Goal: Task Accomplishment & Management: Manage account settings

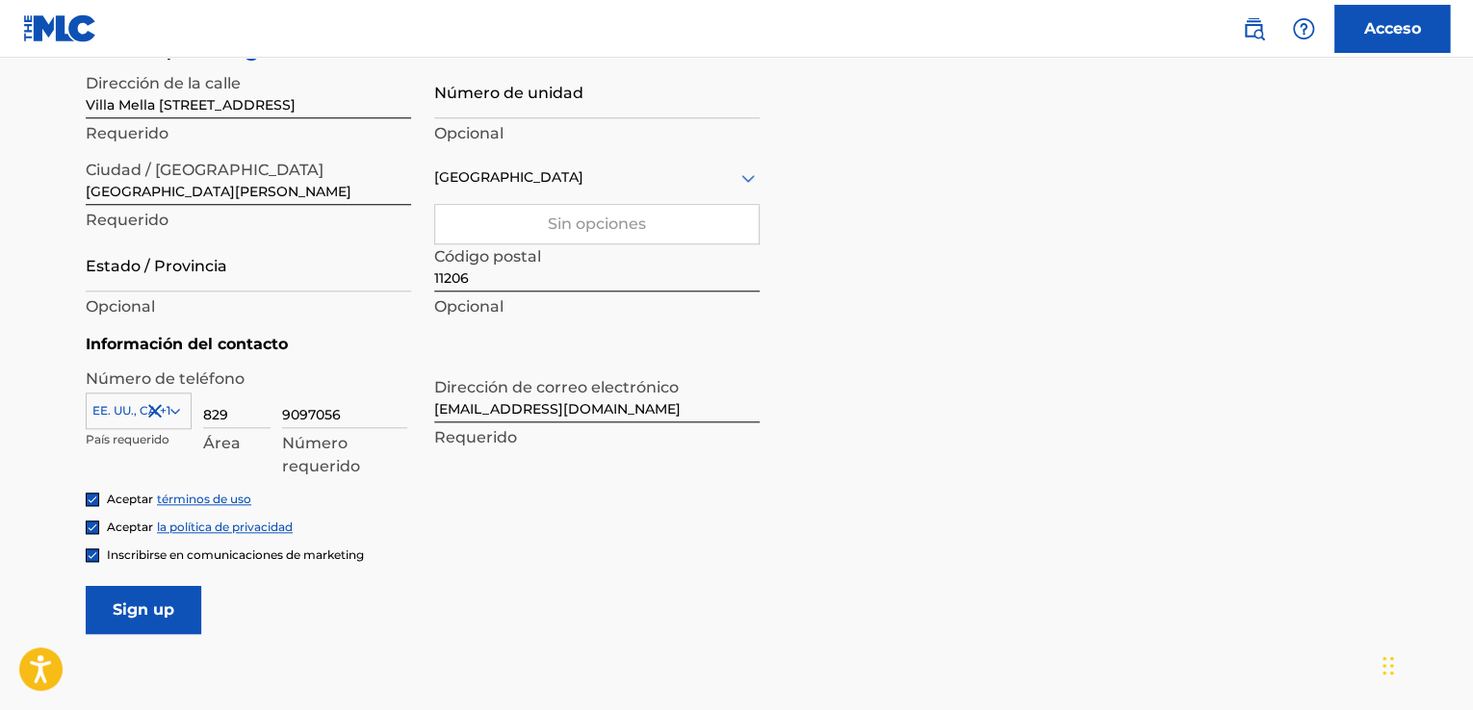
click at [174, 409] on icon at bounding box center [175, 410] width 17 height 17
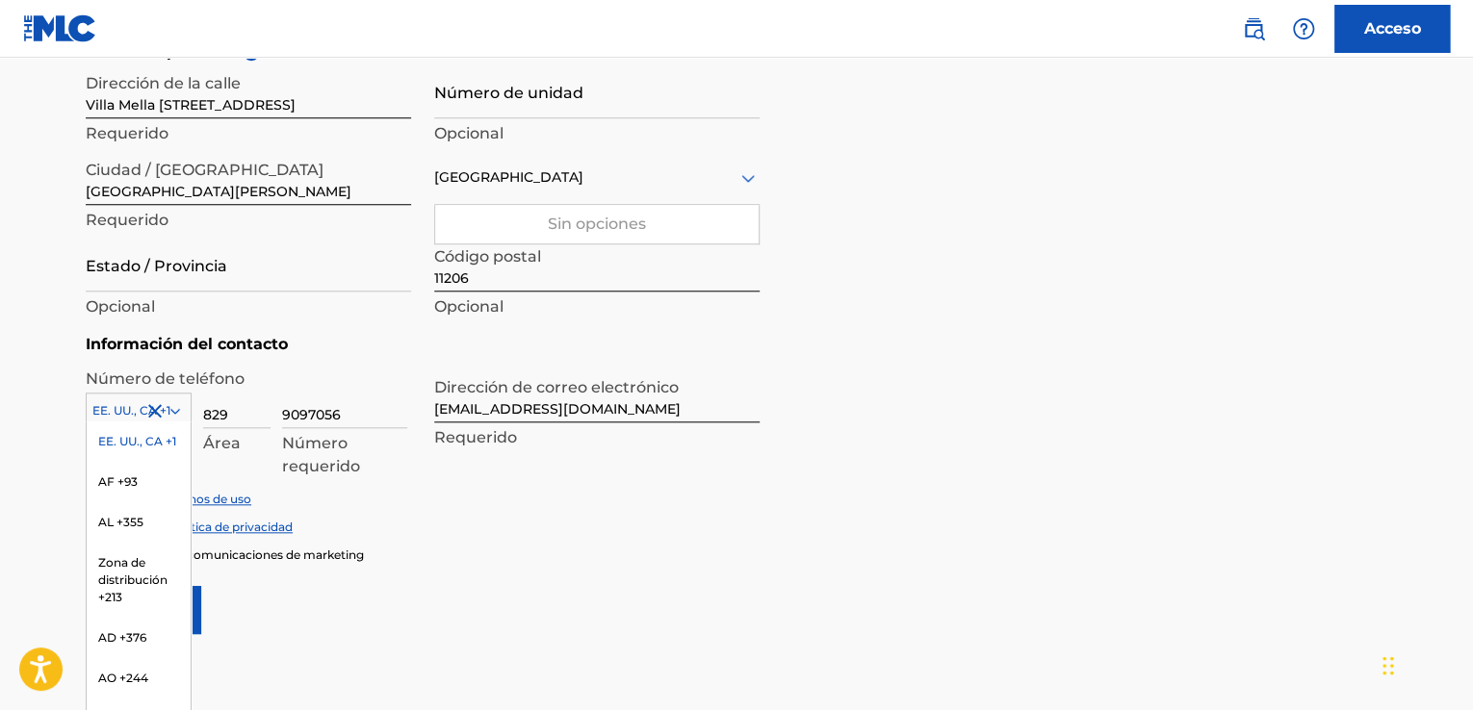
click at [98, 436] on font "País requerido" at bounding box center [128, 439] width 84 height 14
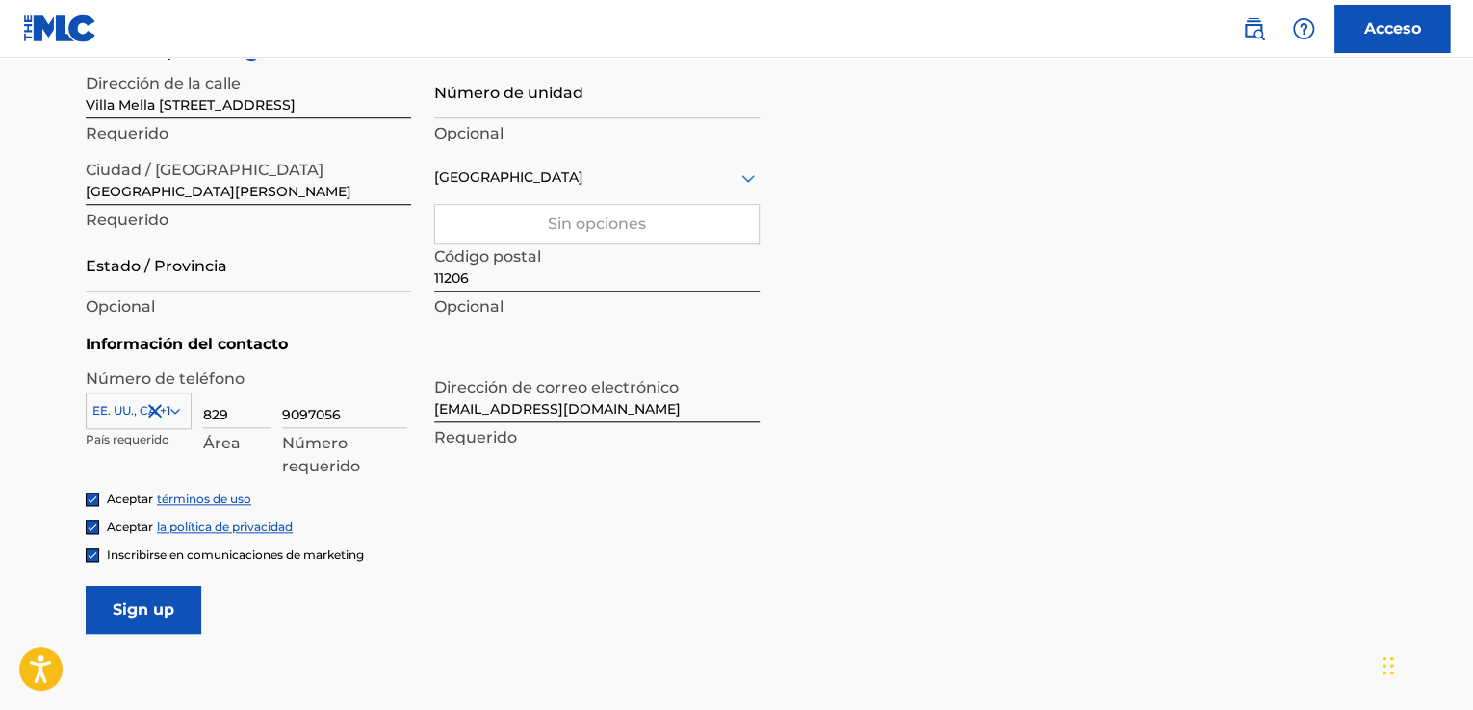
click at [121, 617] on input "Sign up" at bounding box center [143, 610] width 115 height 48
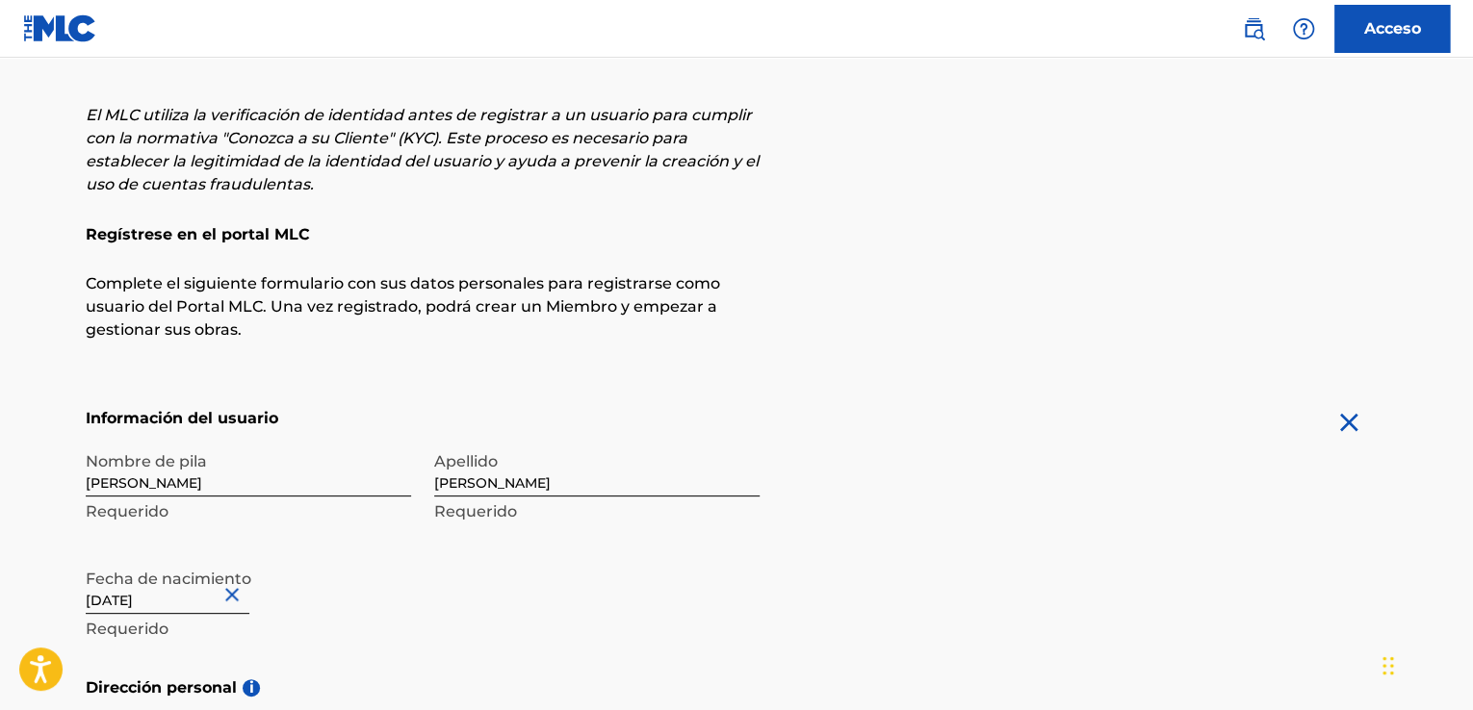
scroll to position [89, 0]
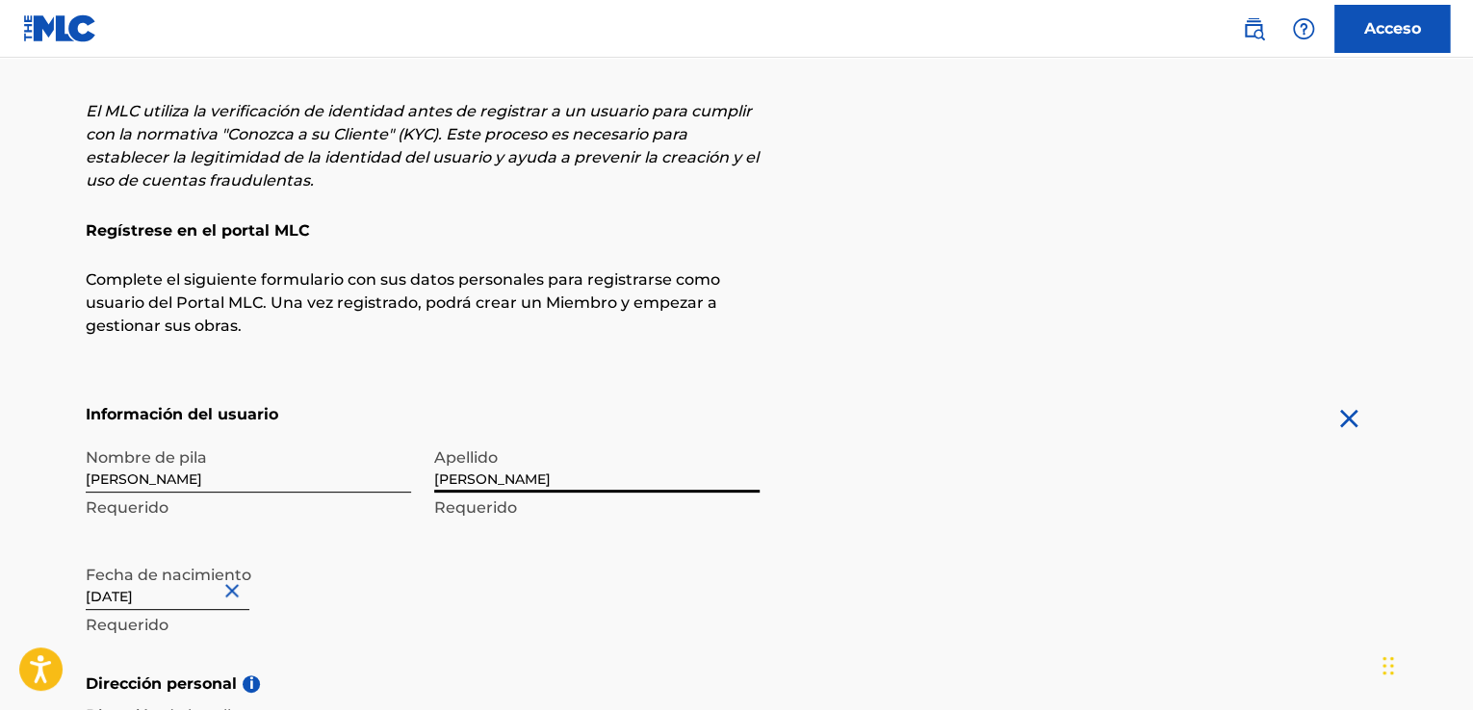
click at [435, 480] on input "Paulino" at bounding box center [596, 465] width 325 height 55
type input "[PERSON_NAME]"
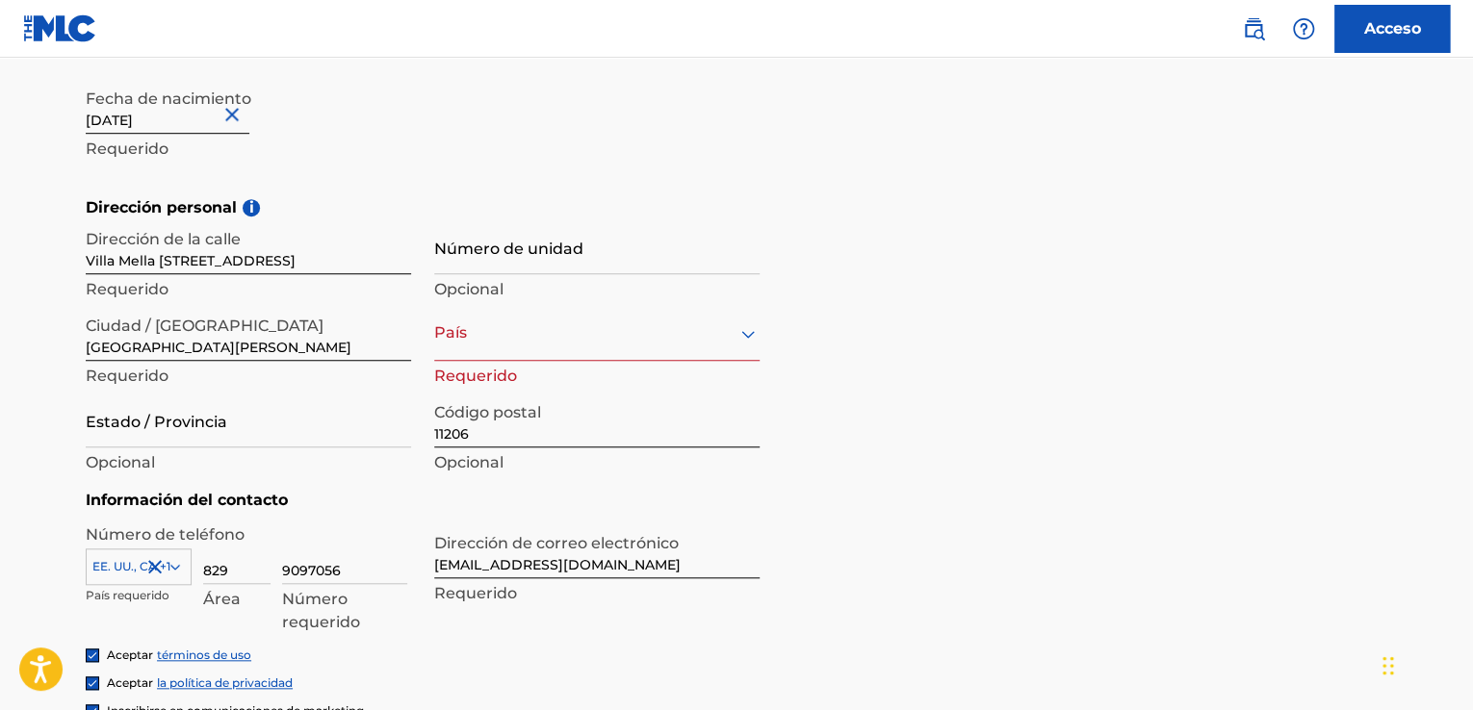
scroll to position [568, 0]
click at [739, 333] on icon at bounding box center [747, 331] width 23 height 23
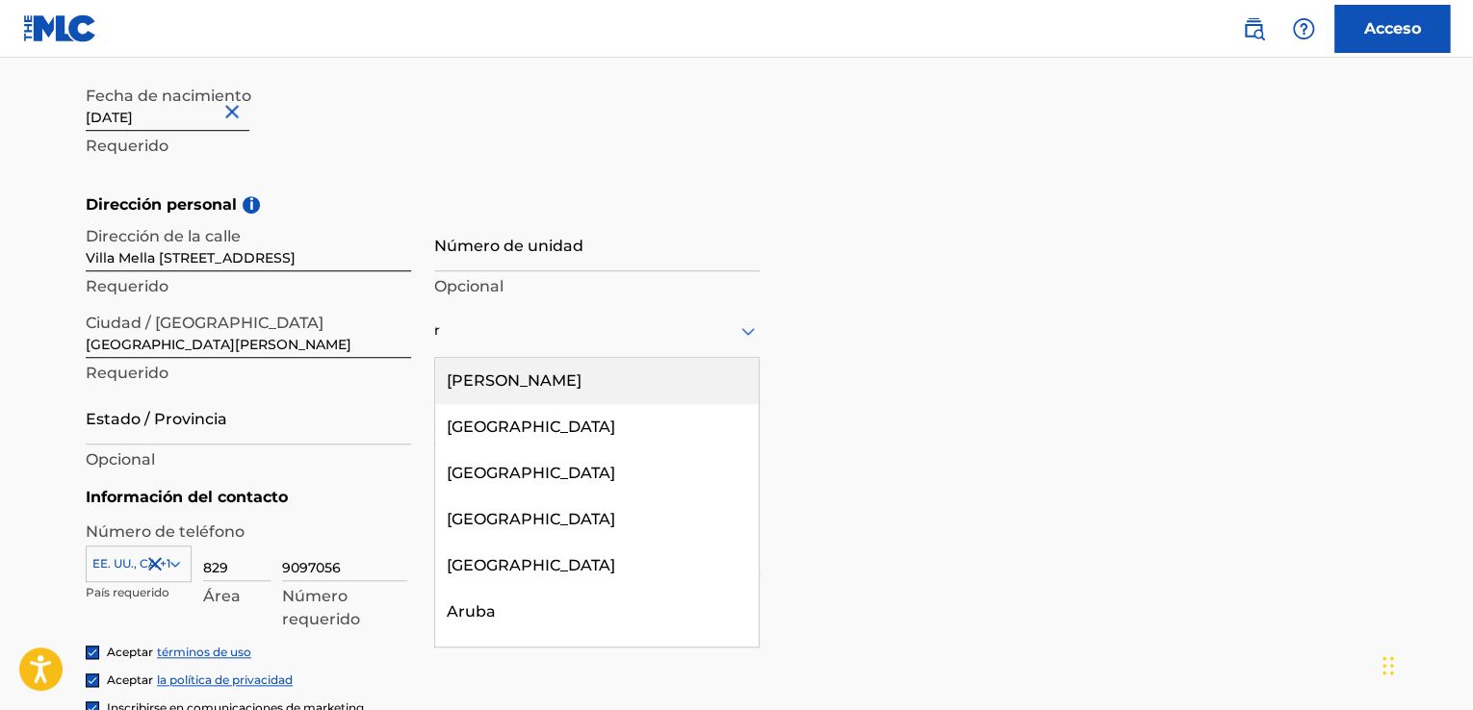
type input "[GEOGRAPHIC_DATA]"
type input "1"
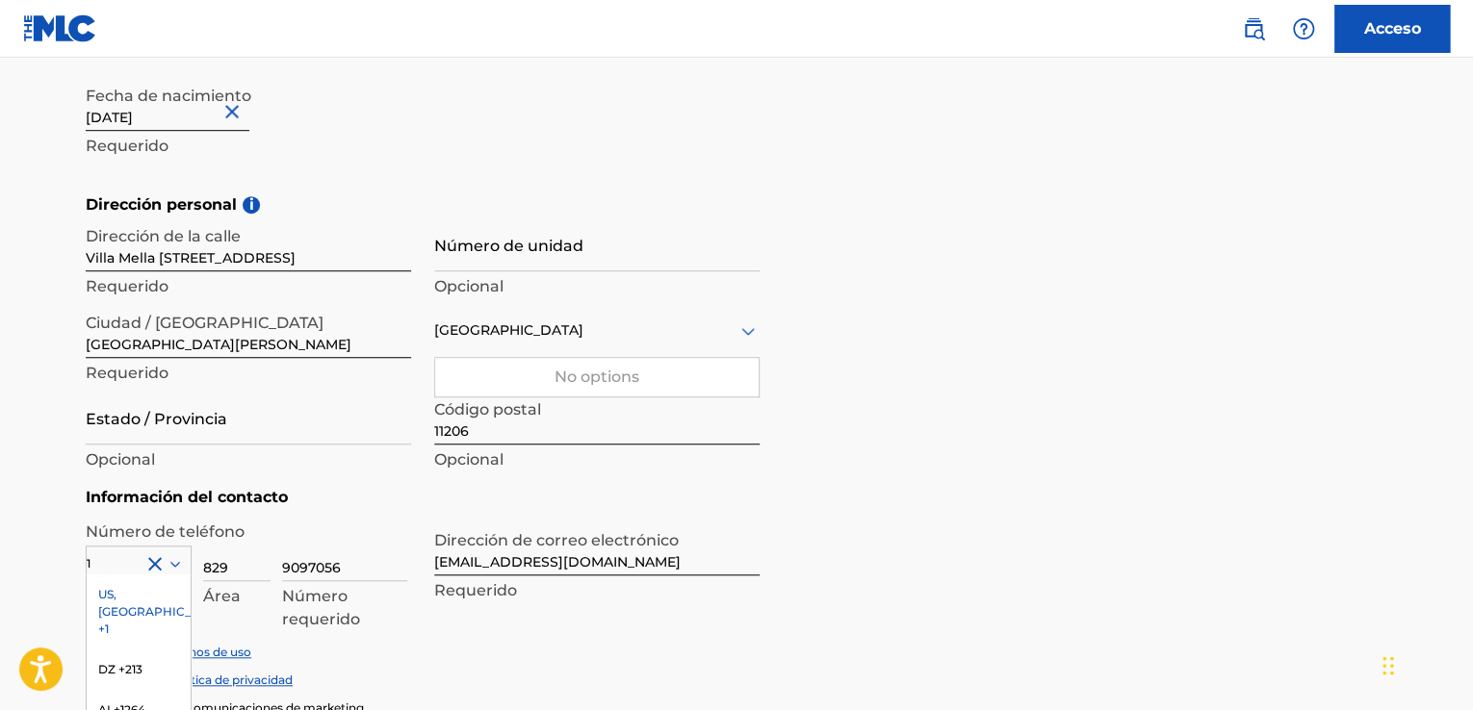
scroll to position [721, 0]
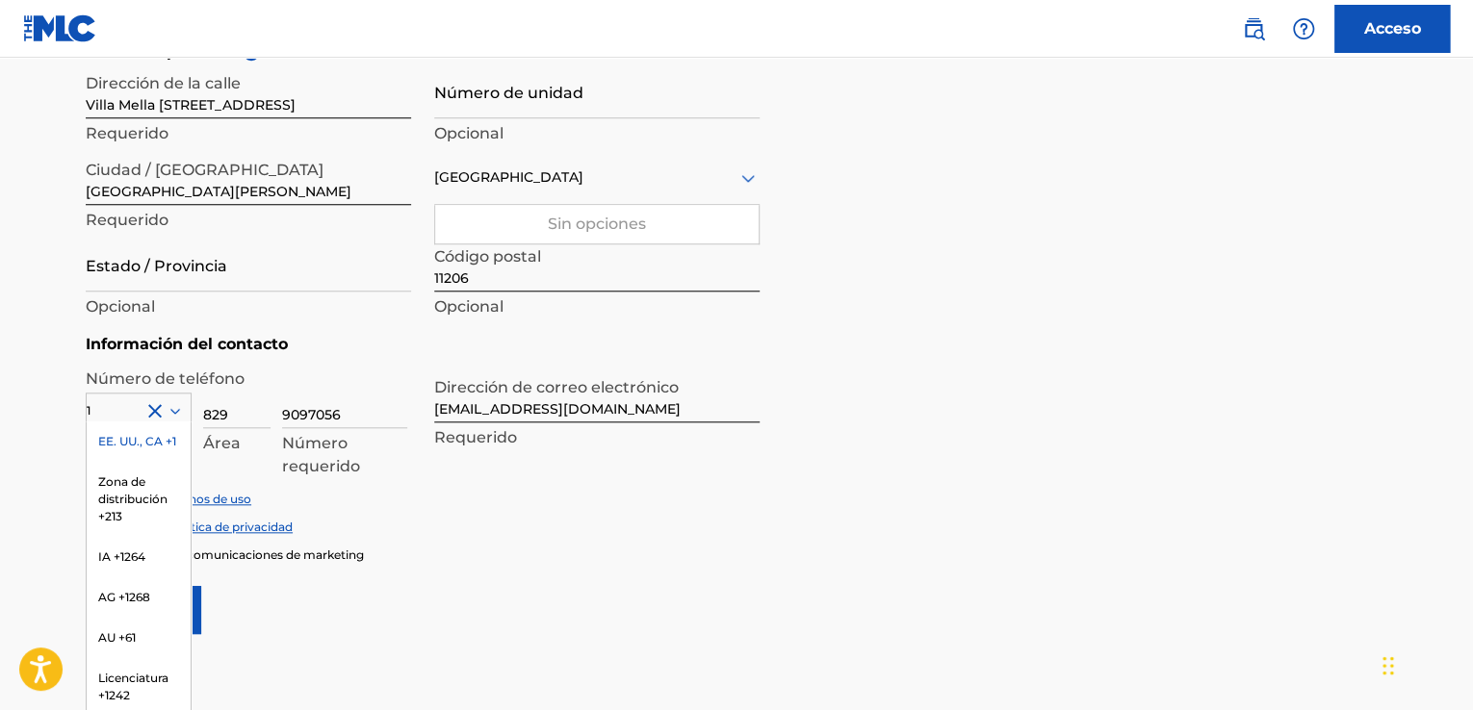
click at [542, 562] on div "Inscribirse en comunicaciones de marketing" at bounding box center [736, 555] width 1301 height 16
click at [132, 439] on font "EE. UU., CA +1" at bounding box center [137, 441] width 78 height 14
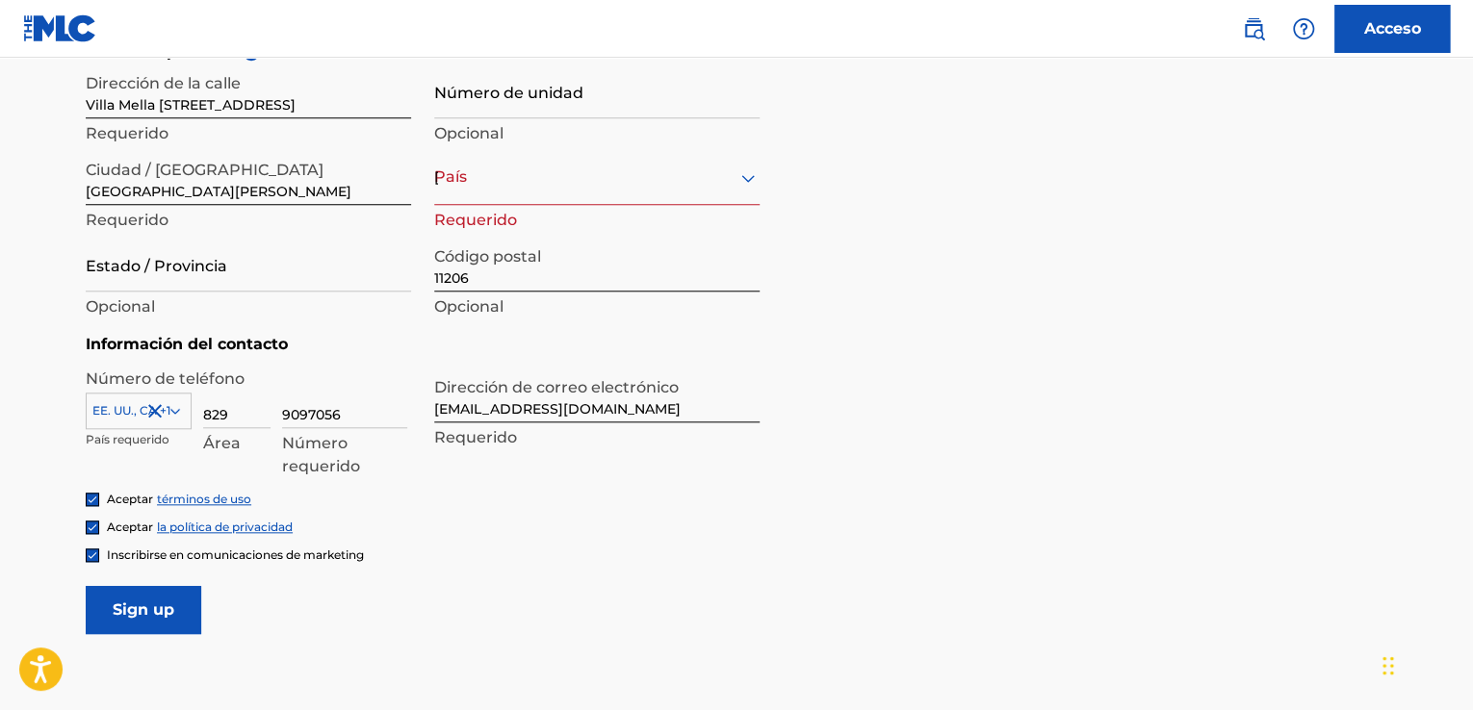
click at [704, 562] on div "Inscribirse en comunicaciones de marketing" at bounding box center [736, 555] width 1301 height 16
click at [743, 184] on icon at bounding box center [747, 178] width 23 height 23
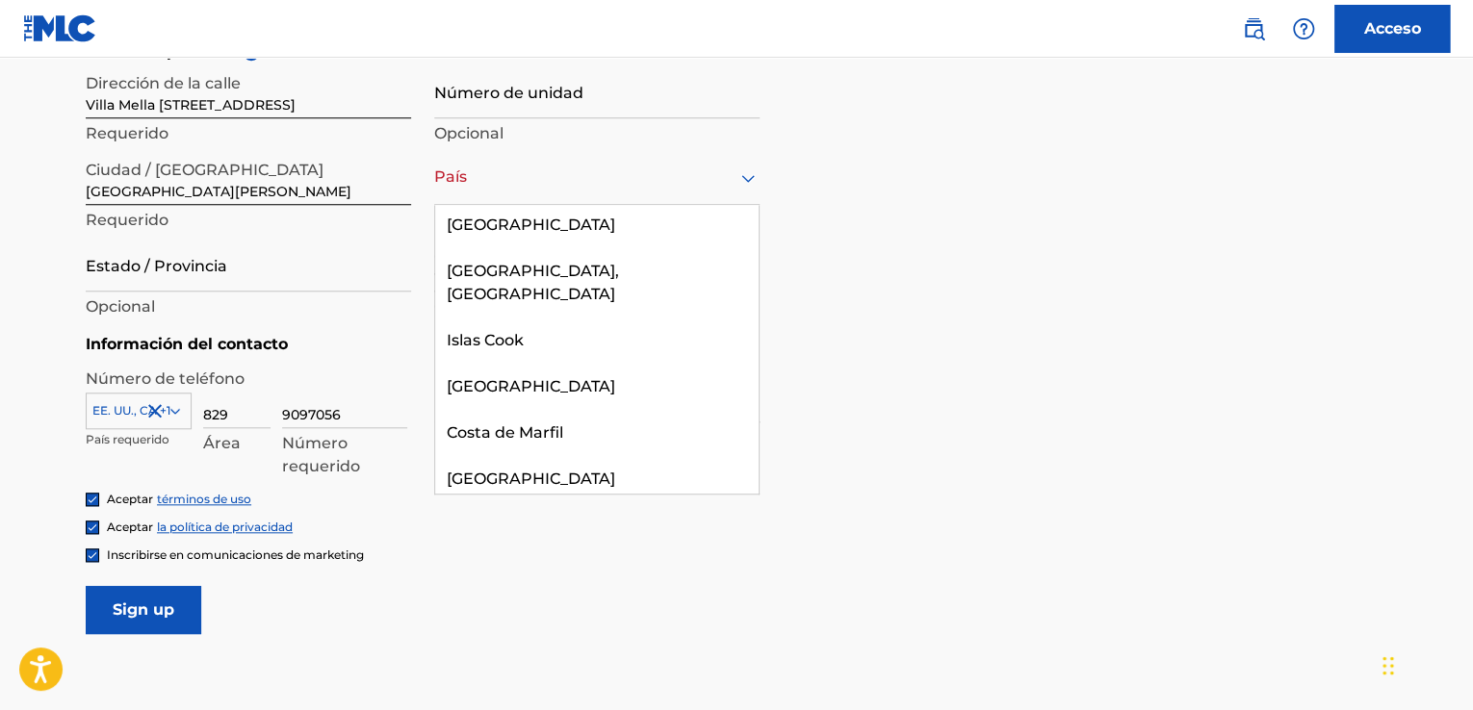
scroll to position [1786, 0]
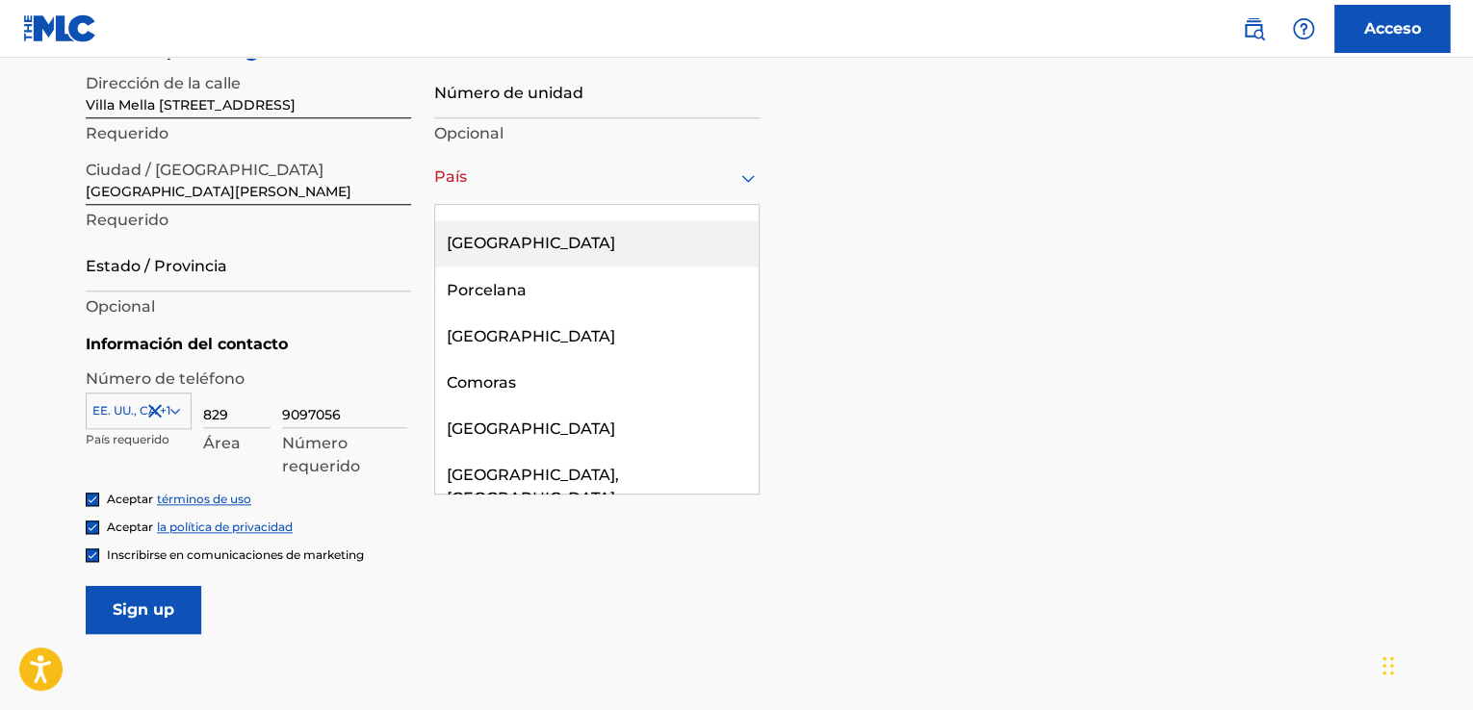
type input "r"
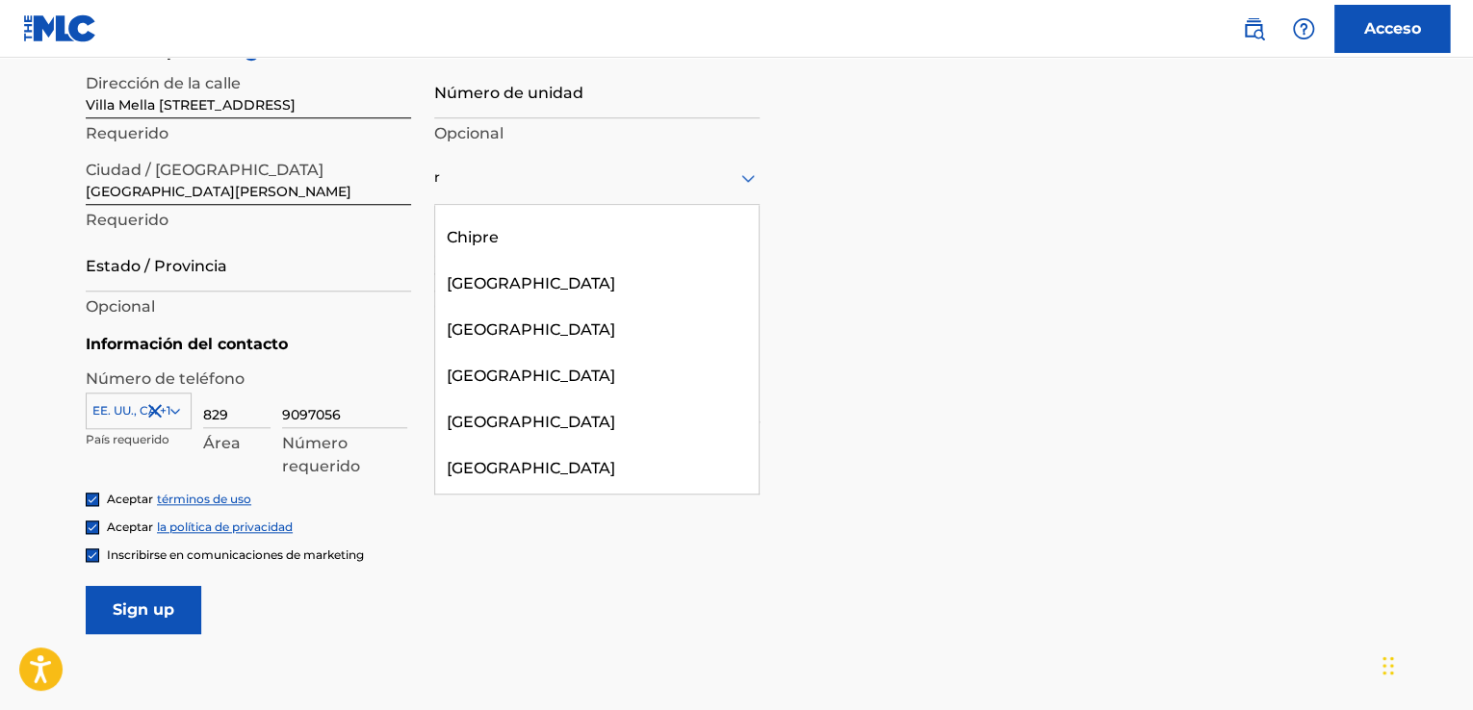
scroll to position [1244, 0]
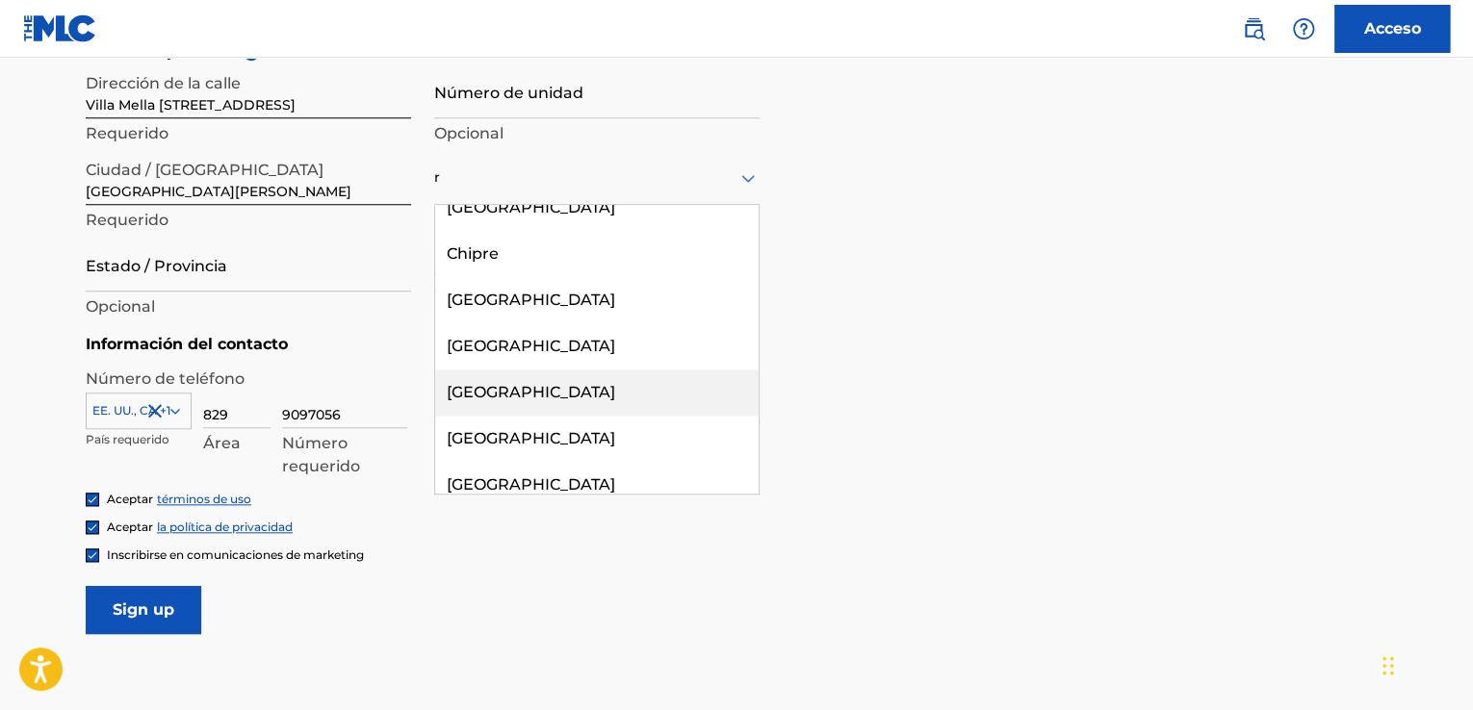
click at [574, 383] on font "[GEOGRAPHIC_DATA]" at bounding box center [531, 392] width 168 height 18
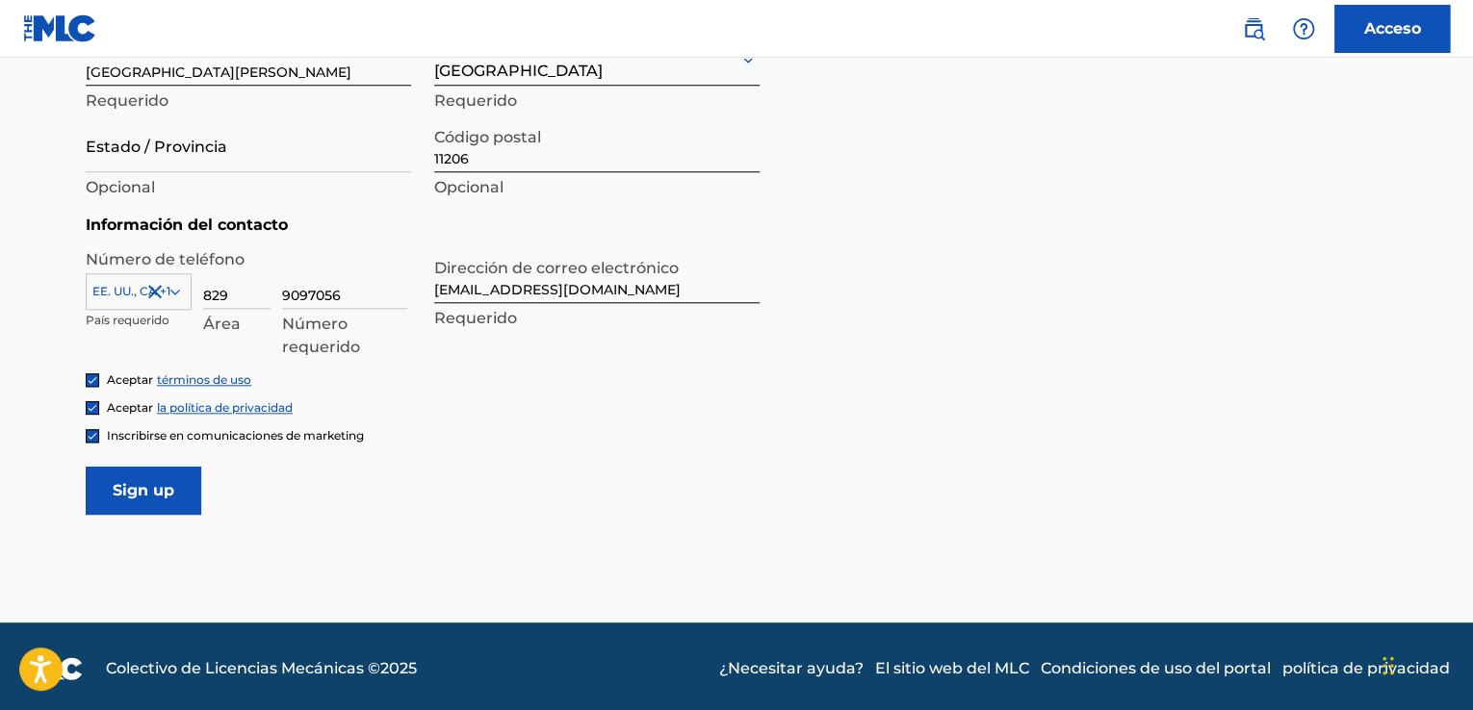
scroll to position [845, 0]
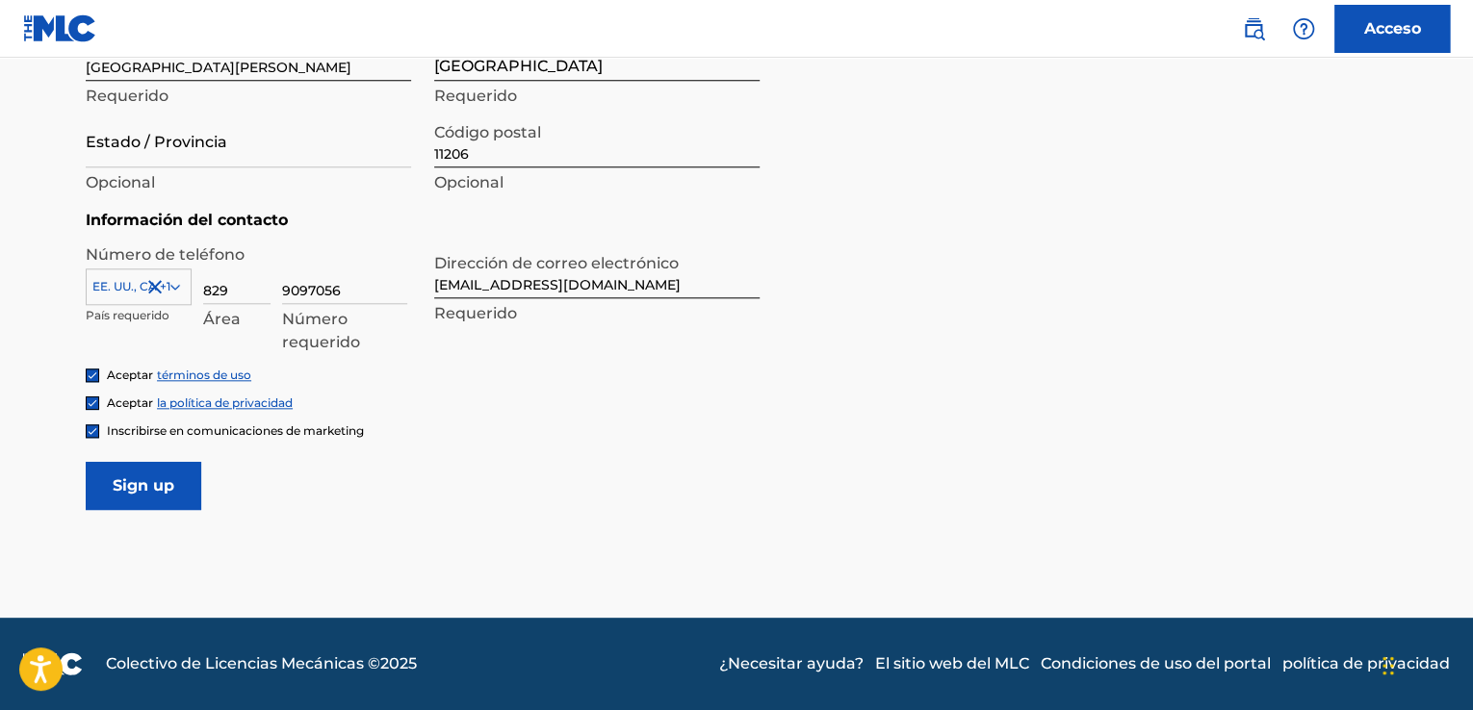
click at [139, 488] on input "Sign up" at bounding box center [143, 486] width 115 height 48
drag, startPoint x: 1471, startPoint y: 405, endPoint x: 1475, endPoint y: 372, distance: 33.1
click at [142, 482] on input "Sign up" at bounding box center [143, 486] width 115 height 48
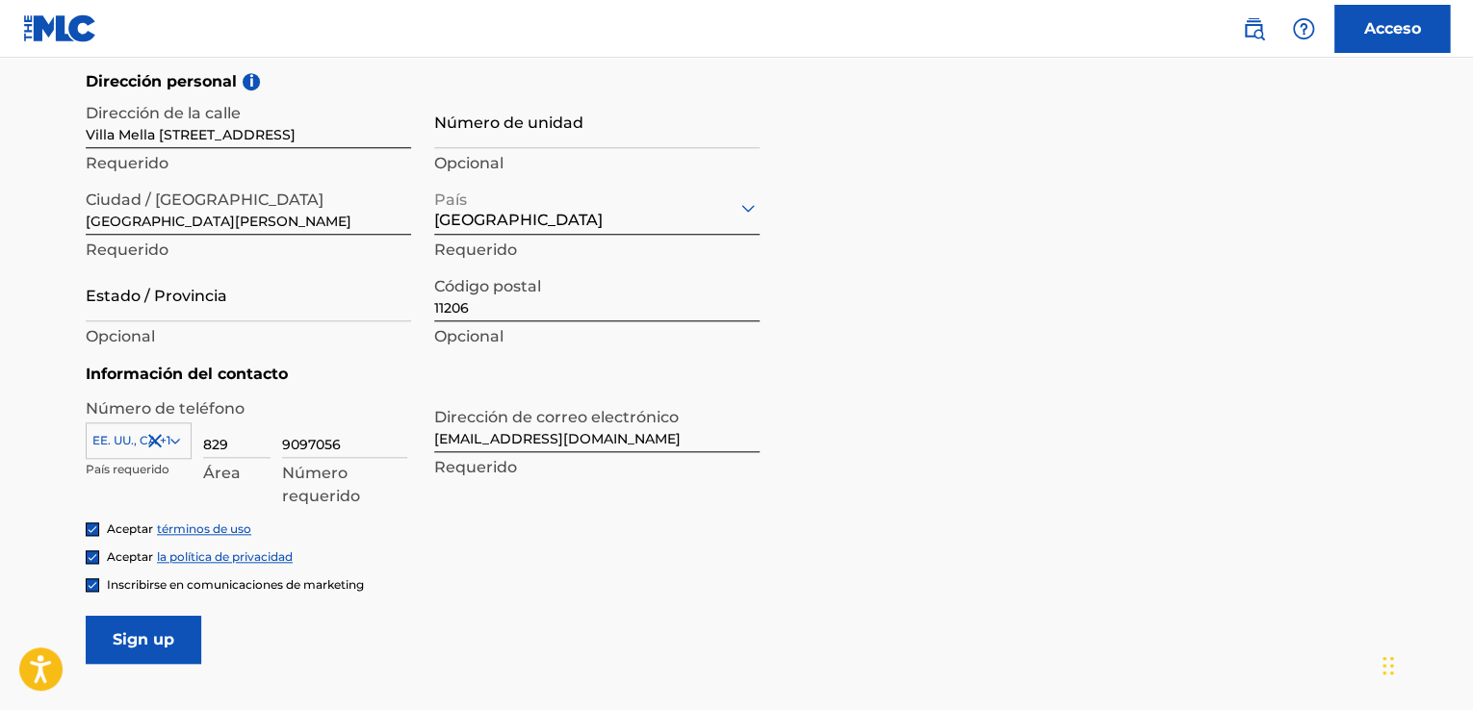
scroll to position [683, 0]
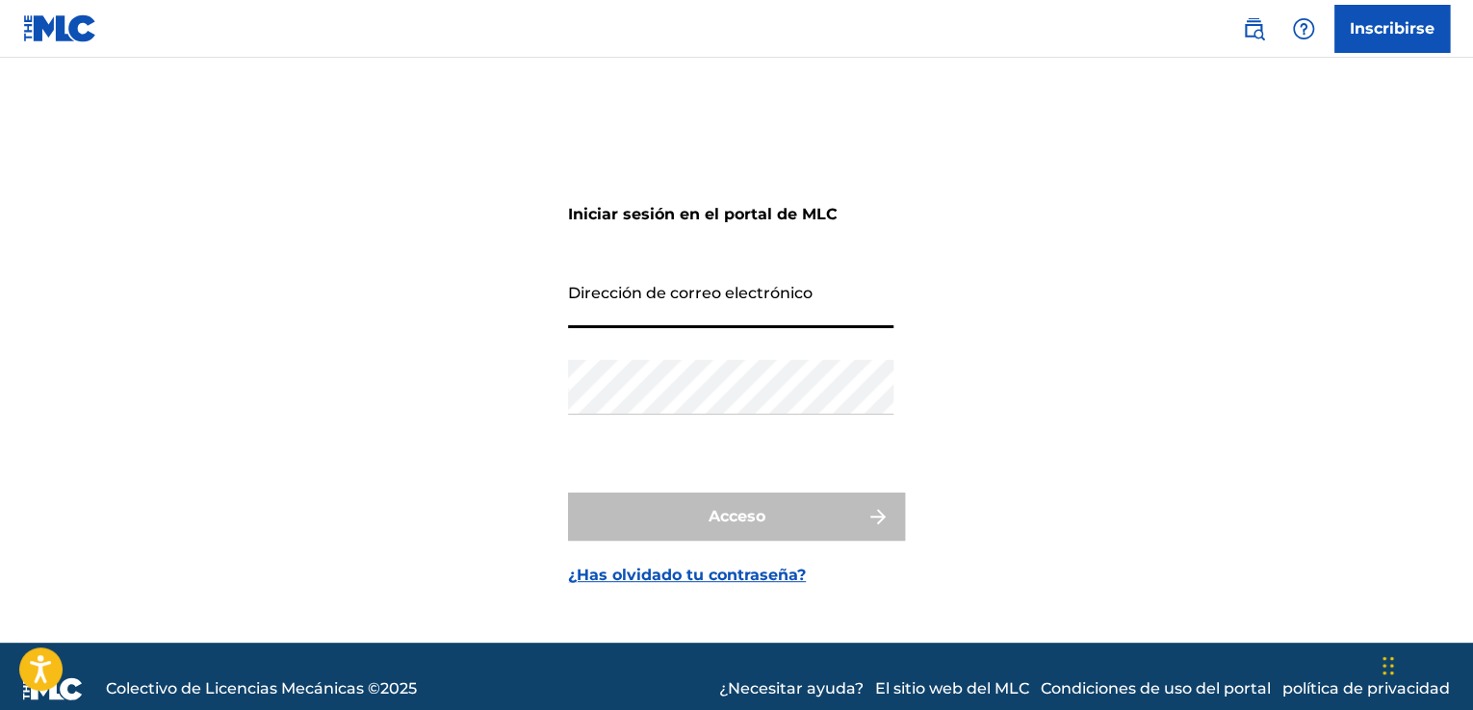
click at [636, 312] on input "Dirección de correo electrónico" at bounding box center [730, 300] width 325 height 55
type input "[EMAIL_ADDRESS][DOMAIN_NAME]"
click at [670, 415] on div "Contraseña" at bounding box center [730, 403] width 325 height 87
click at [525, 436] on div "Iniciar sesión en el portal de MLC Dirección de correo electrónico pennyatalaya…" at bounding box center [736, 374] width 1347 height 537
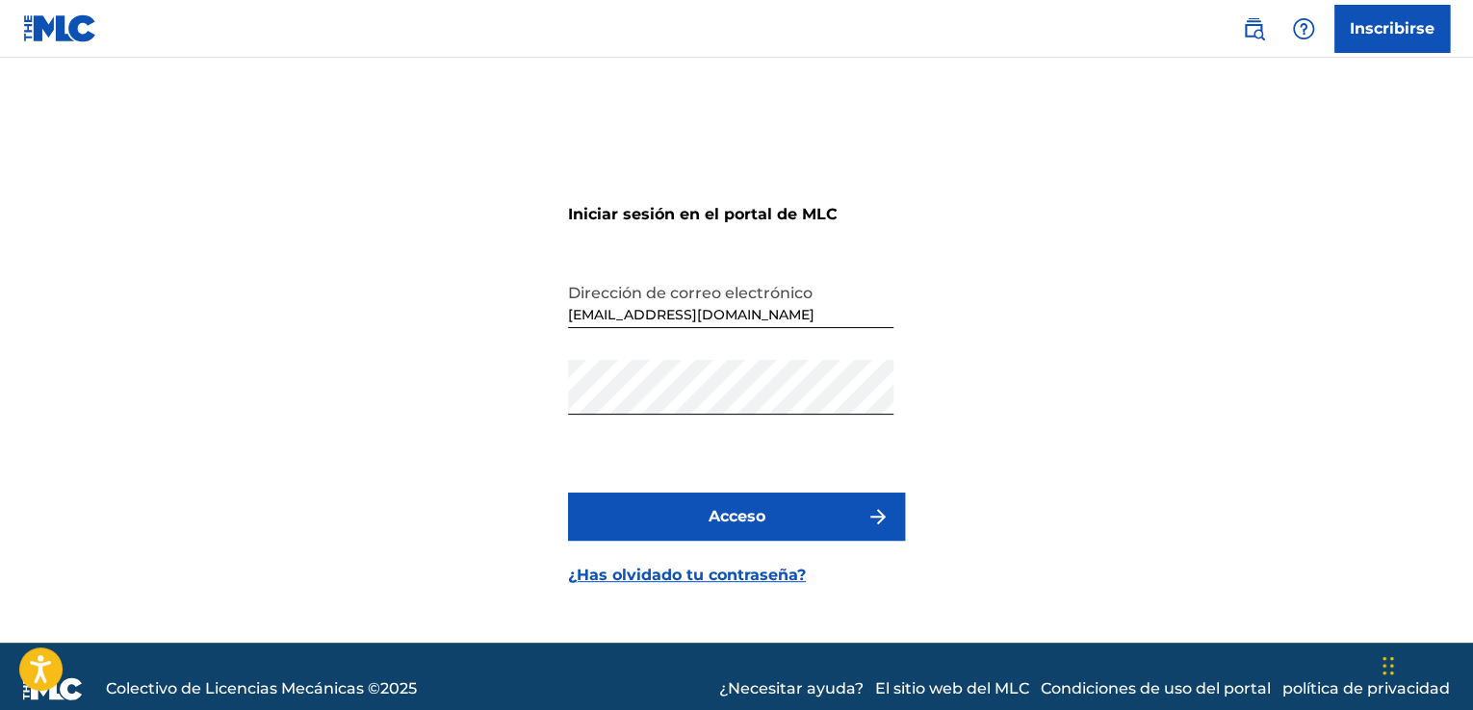
click at [775, 514] on button "Acceso" at bounding box center [736, 517] width 337 height 48
click at [747, 572] on font "¿Has olvidado tu contraseña?" at bounding box center [687, 575] width 238 height 18
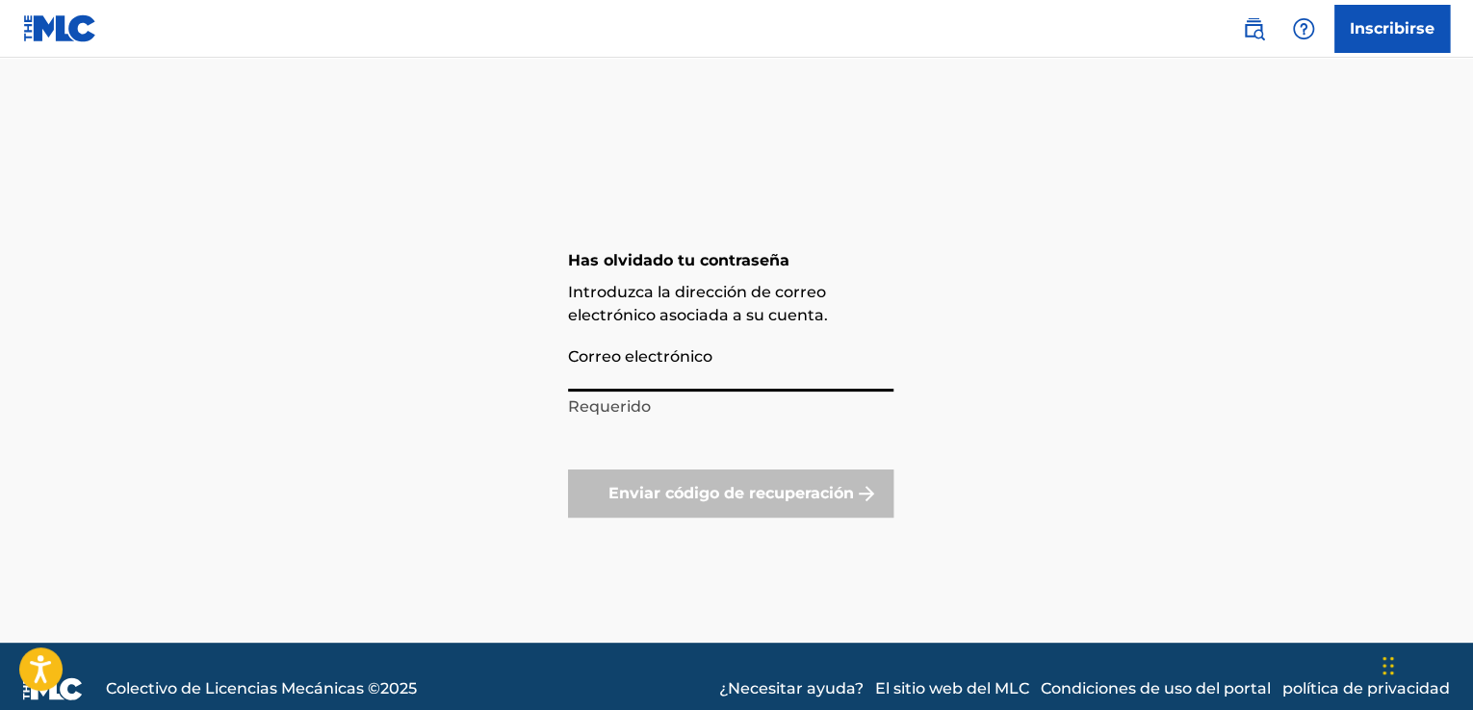
click at [733, 372] on input "Correo electrónico" at bounding box center [730, 364] width 325 height 55
type input "[EMAIL_ADDRESS][DOMAIN_NAME]"
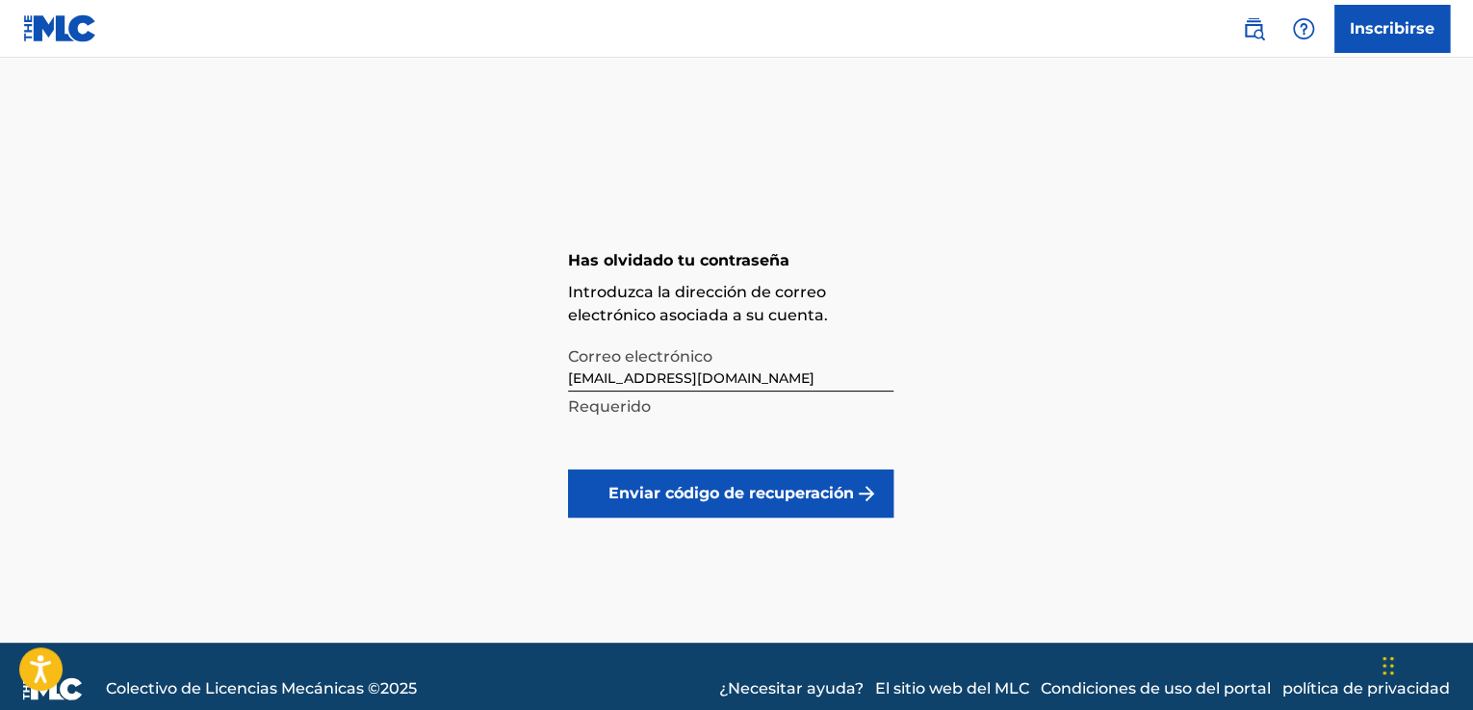
click at [741, 500] on font "Enviar código de recuperación" at bounding box center [730, 493] width 245 height 18
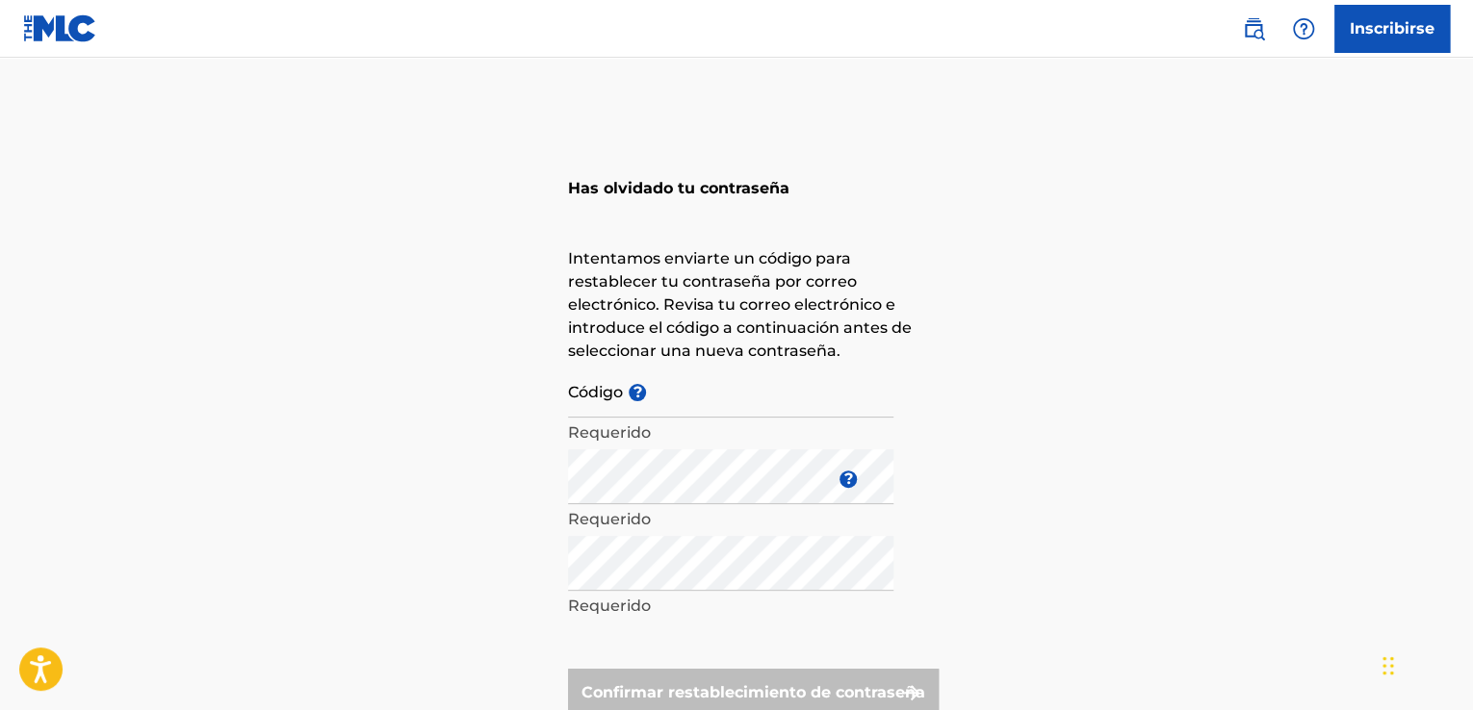
click at [678, 395] on input "Código ?" at bounding box center [730, 390] width 325 height 55
paste input "FP_f27ab1ecf156788723bbe6798e38"
type input "FP_f27ab1ecf156788723bbe6798e38"
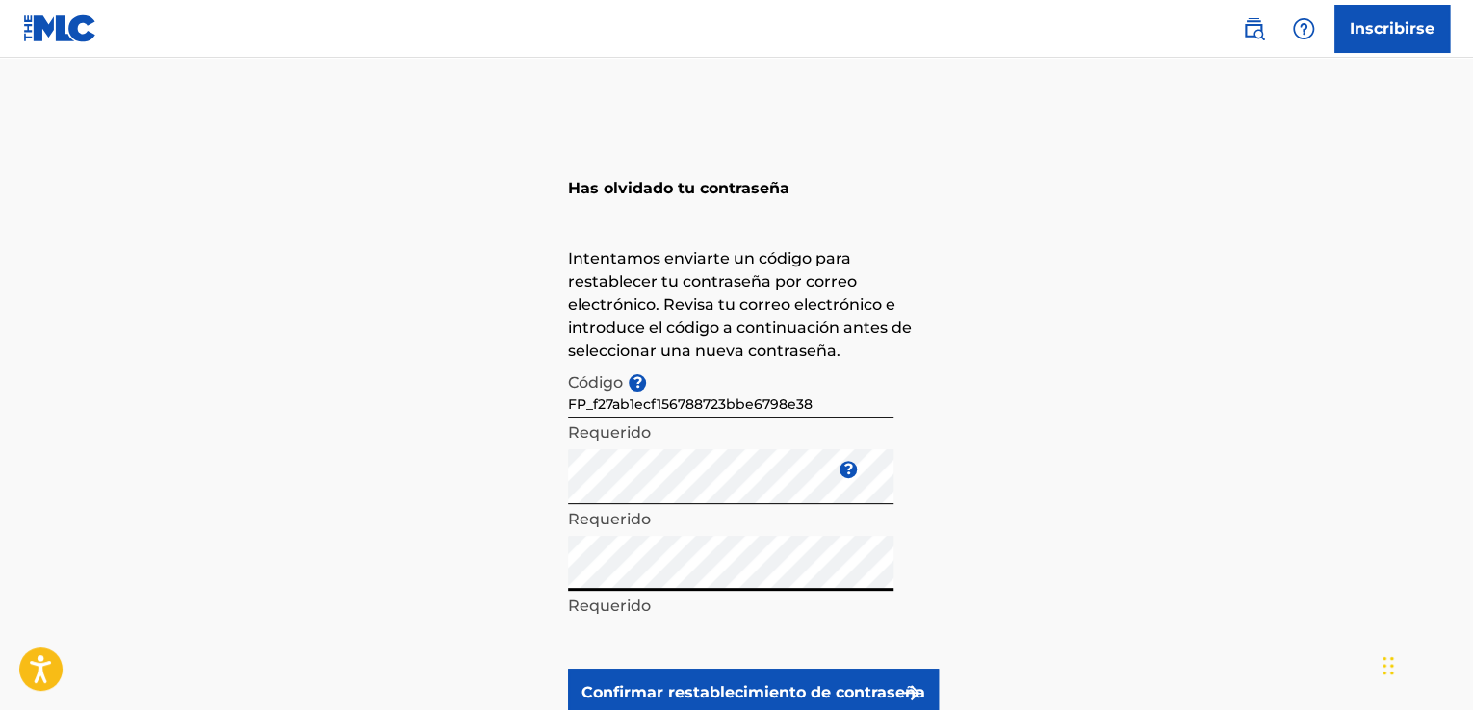
click at [762, 691] on font "Confirmar restablecimiento de contraseña" at bounding box center [753, 692] width 344 height 18
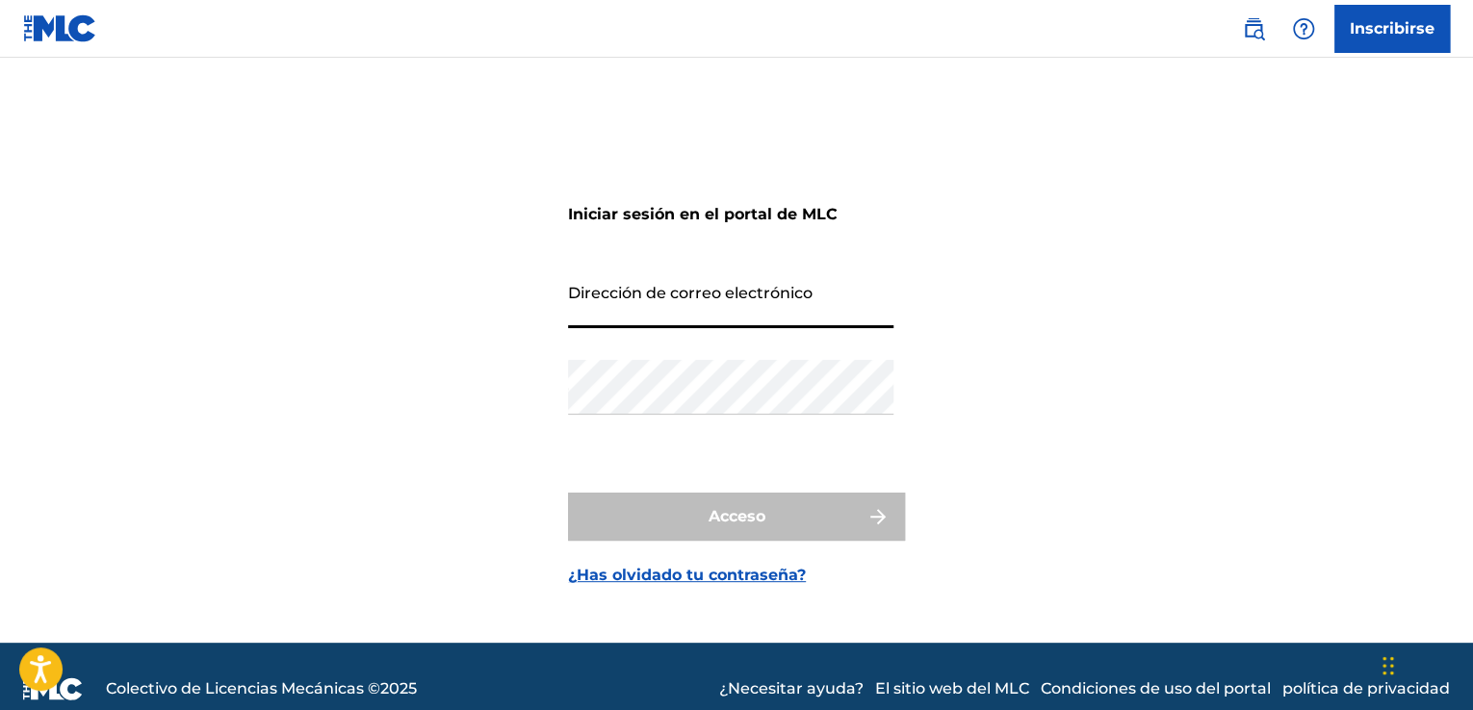
click at [705, 312] on input "Dirección de correo electrónico" at bounding box center [730, 300] width 325 height 55
type input "[EMAIL_ADDRESS][DOMAIN_NAME]"
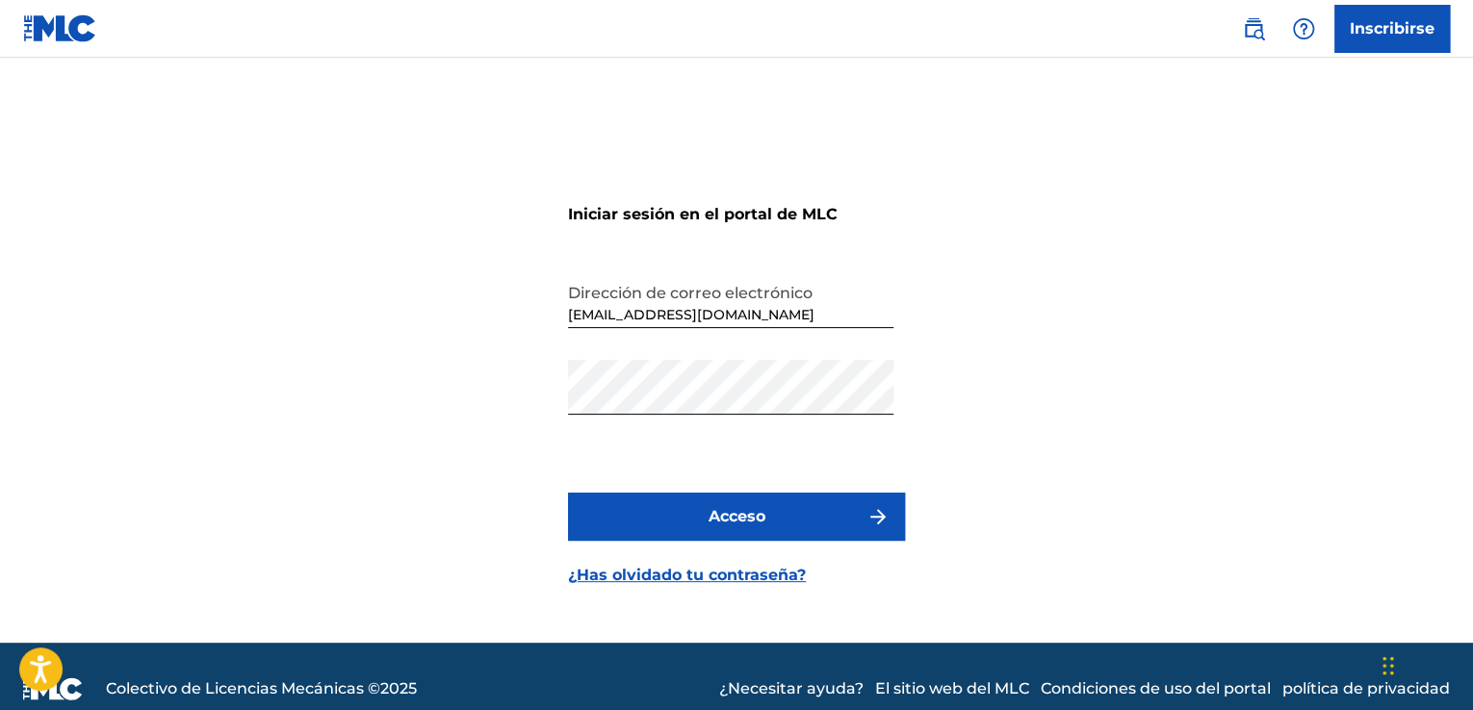
click at [739, 521] on font "Acceso" at bounding box center [736, 516] width 57 height 18
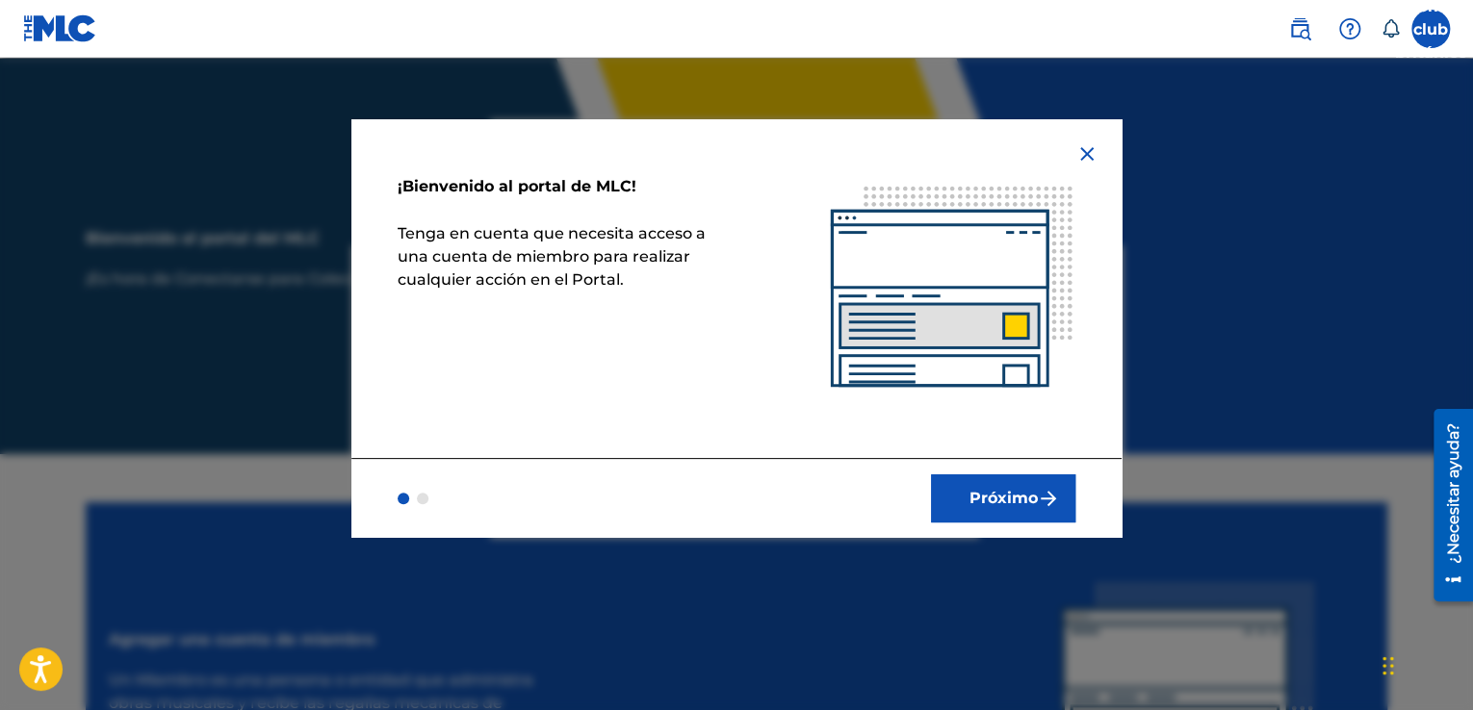
click at [1003, 495] on font "Próximo" at bounding box center [1003, 498] width 68 height 18
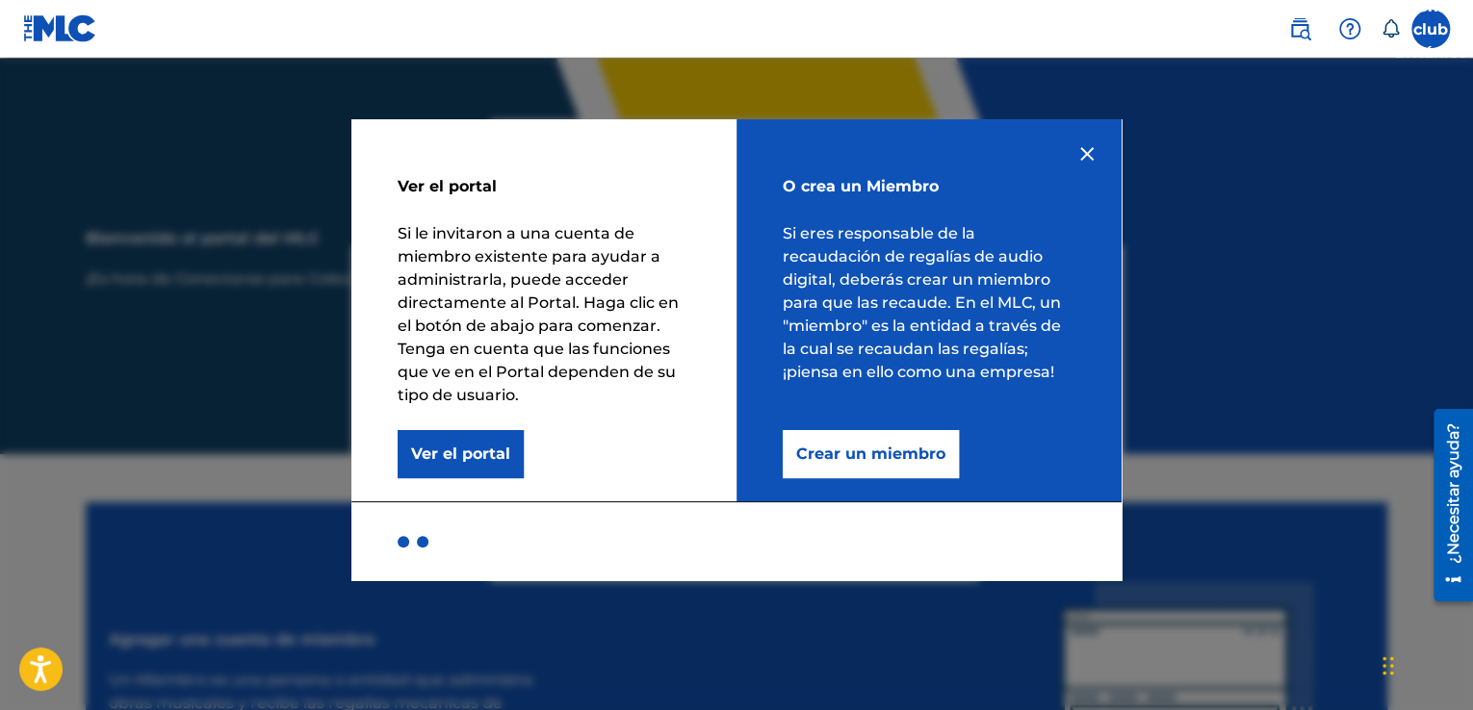
click at [875, 459] on font "Crear un miembro" at bounding box center [870, 454] width 149 height 18
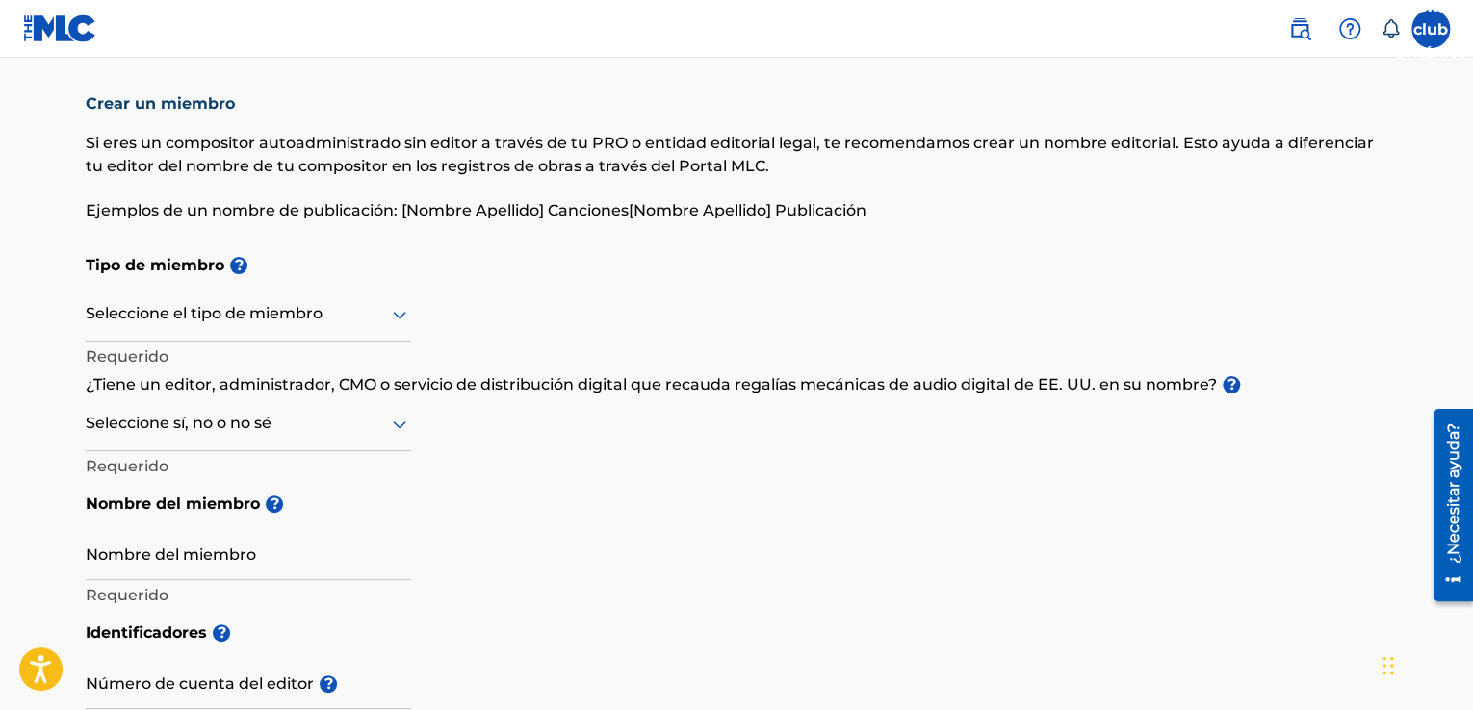
scroll to position [37, 0]
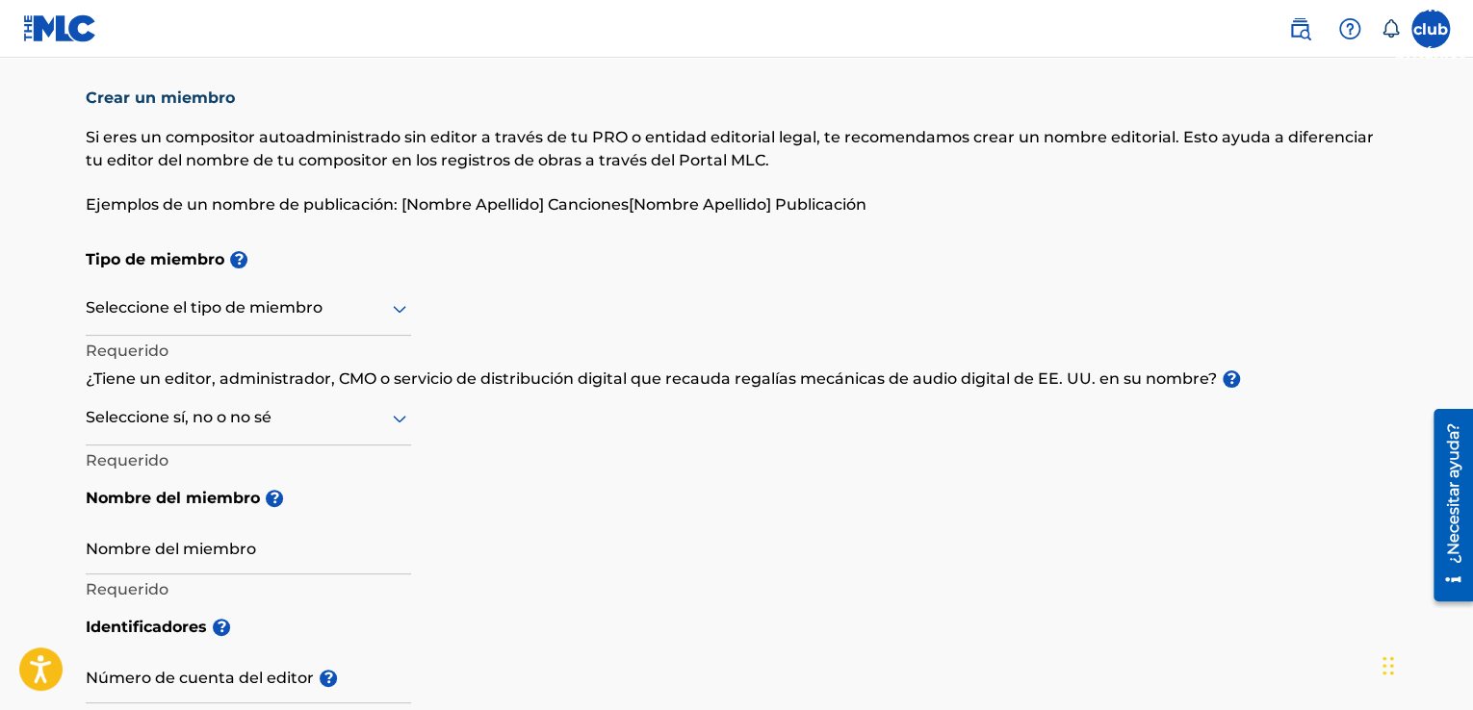
click at [396, 309] on icon at bounding box center [399, 309] width 13 height 8
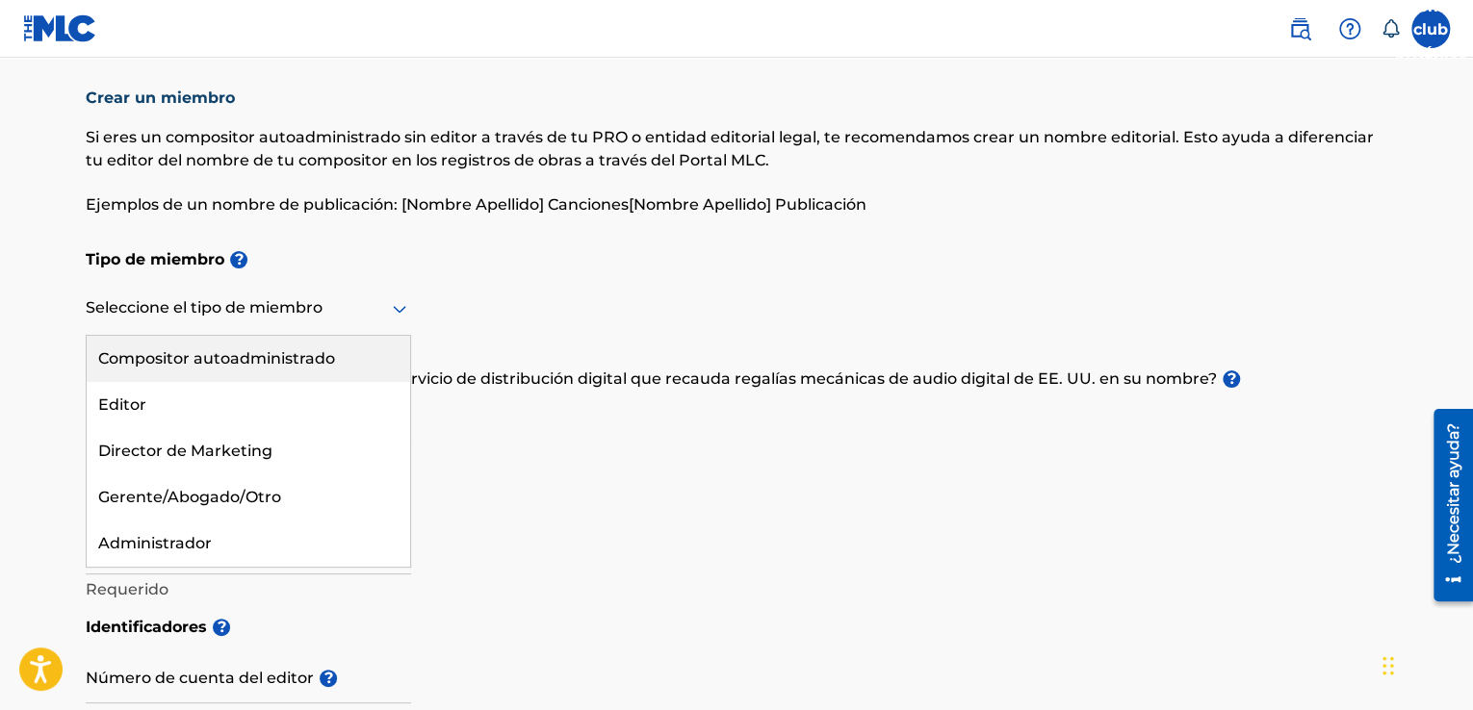
click at [341, 355] on div "Compositor autoadministrado" at bounding box center [248, 359] width 323 height 46
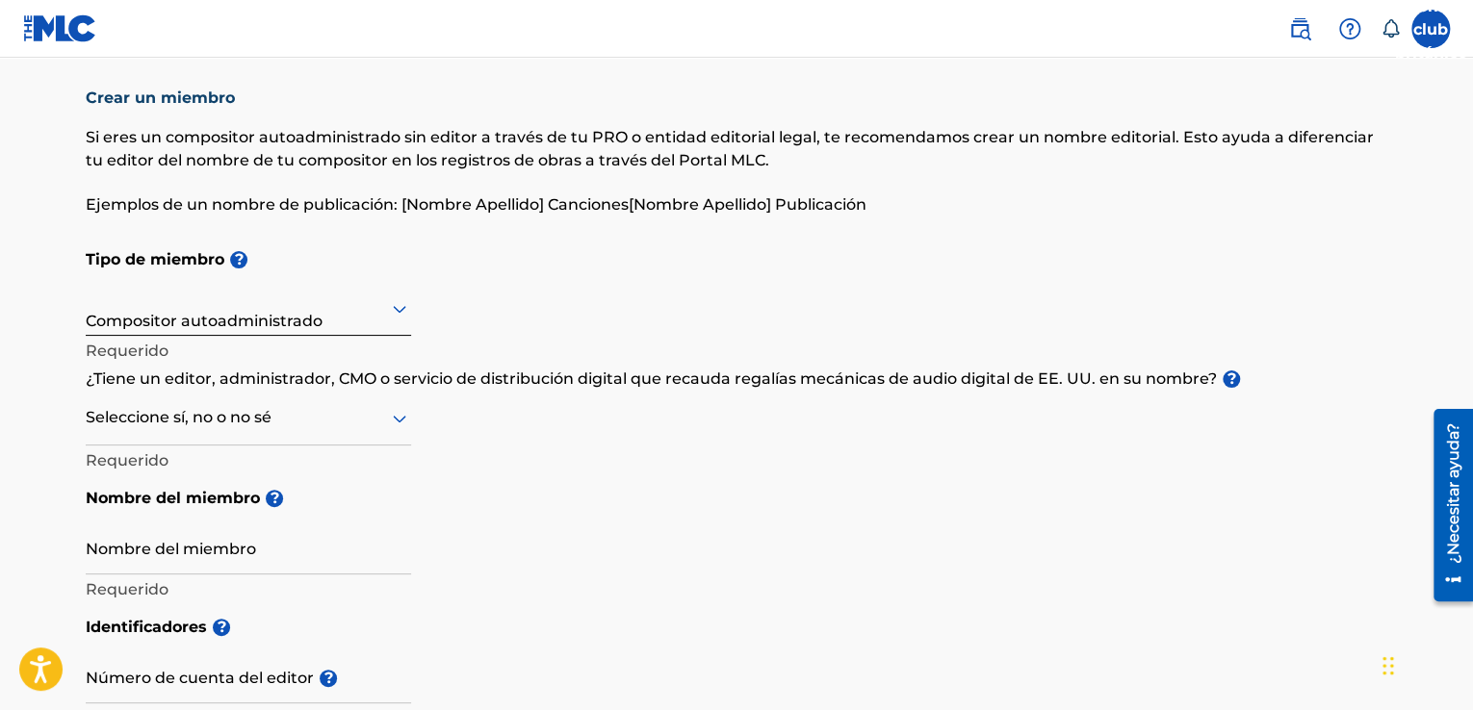
click at [43, 24] on img at bounding box center [60, 28] width 74 height 28
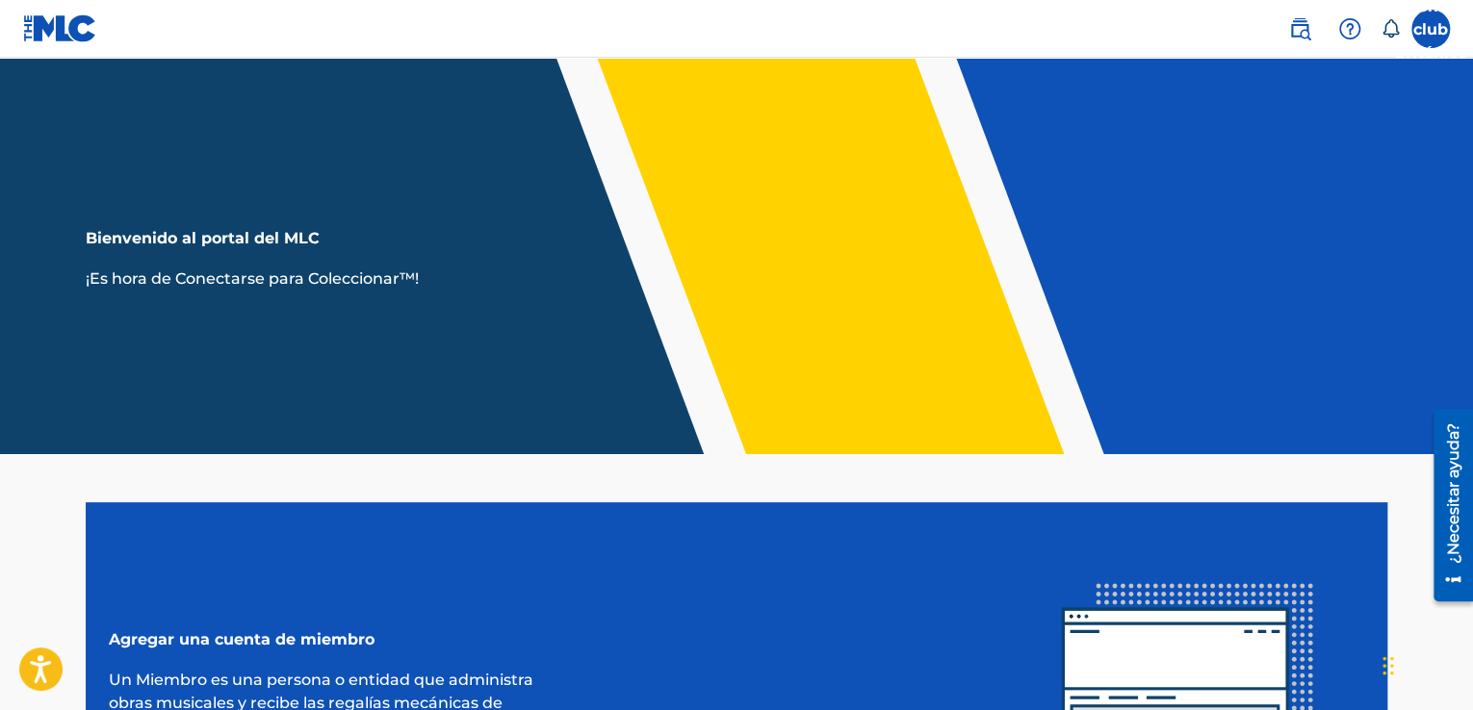
click at [1424, 31] on label at bounding box center [1430, 29] width 38 height 38
click at [1430, 29] on input "Automóvil club británico Abel Joel Abreu Paulino pennyatalaya@hotmail.es Prefer…" at bounding box center [1430, 29] width 0 height 0
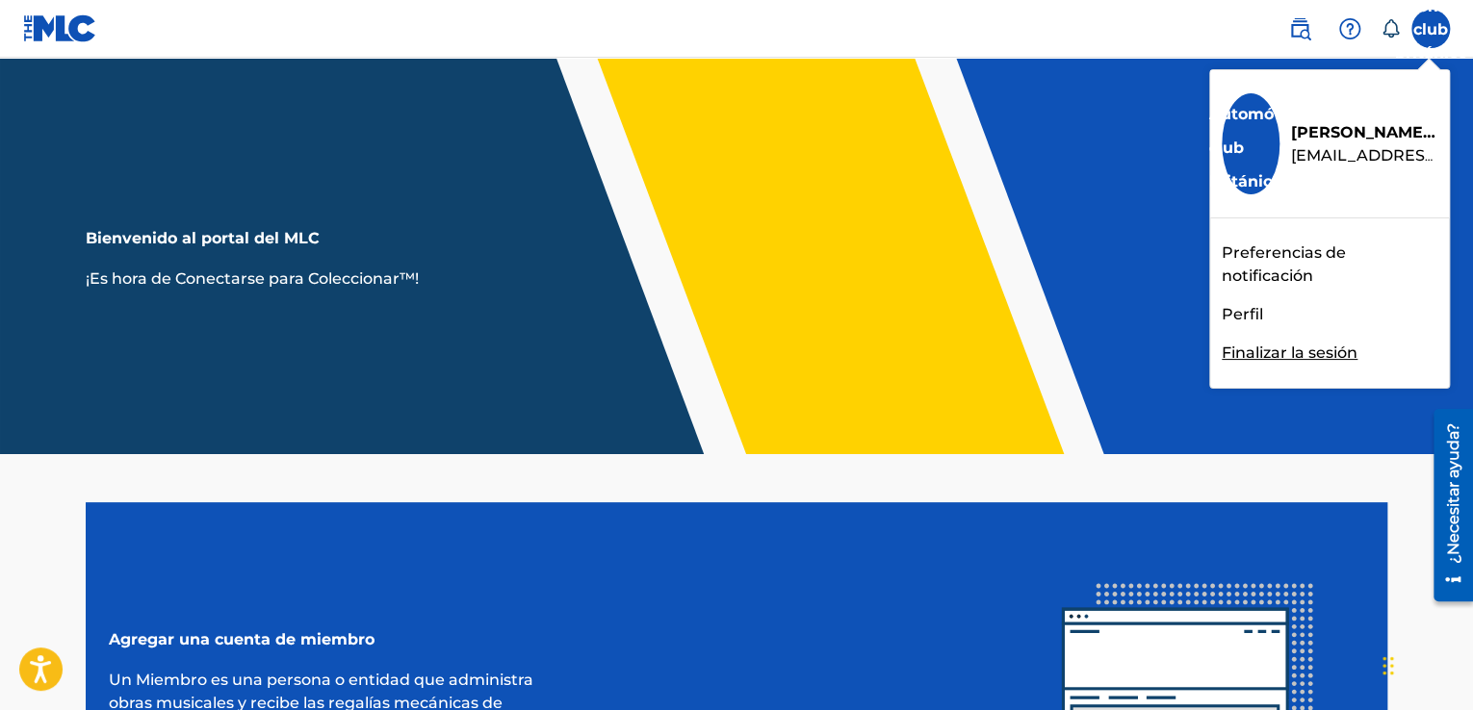
click at [1236, 314] on font "Perfil" at bounding box center [1241, 314] width 41 height 18
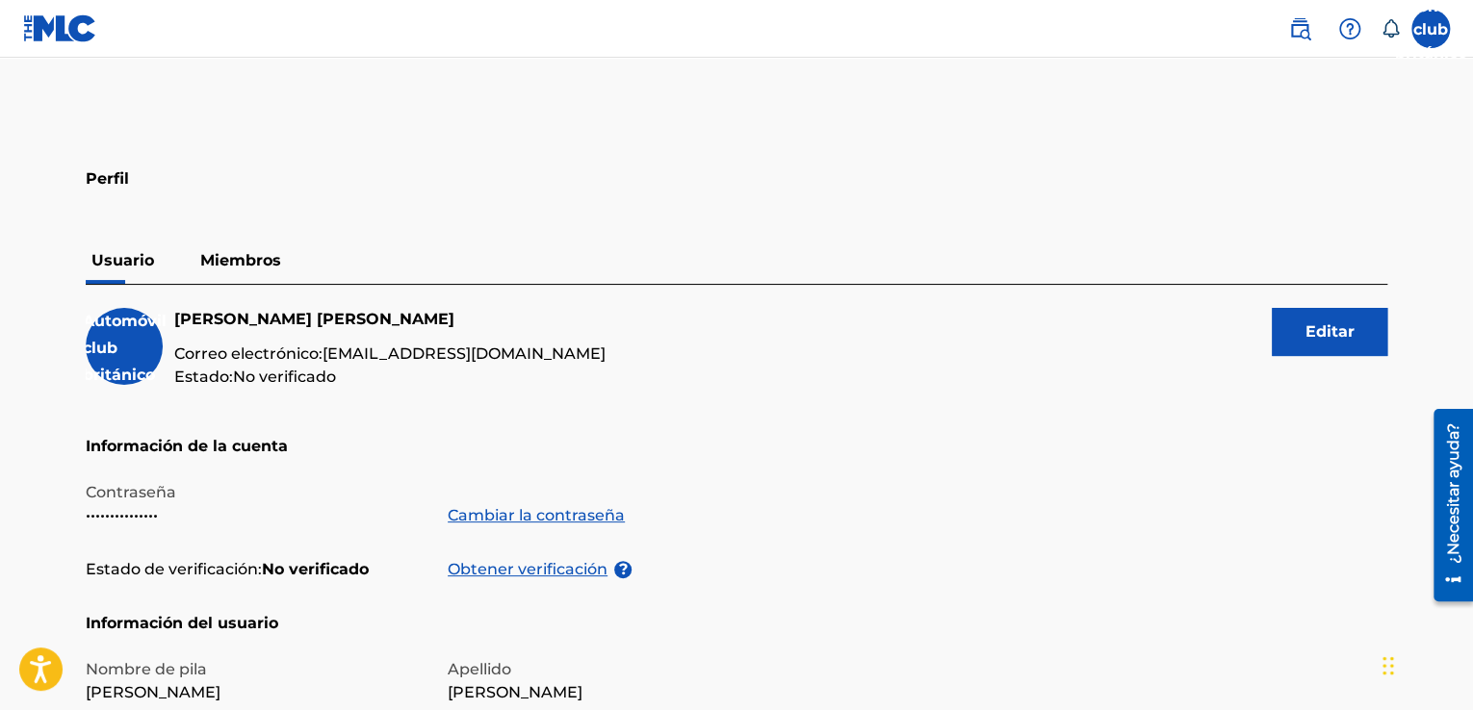
click at [519, 567] on font "Obtener verificación" at bounding box center [528, 569] width 160 height 18
click at [233, 251] on font "Miembros" at bounding box center [240, 260] width 81 height 18
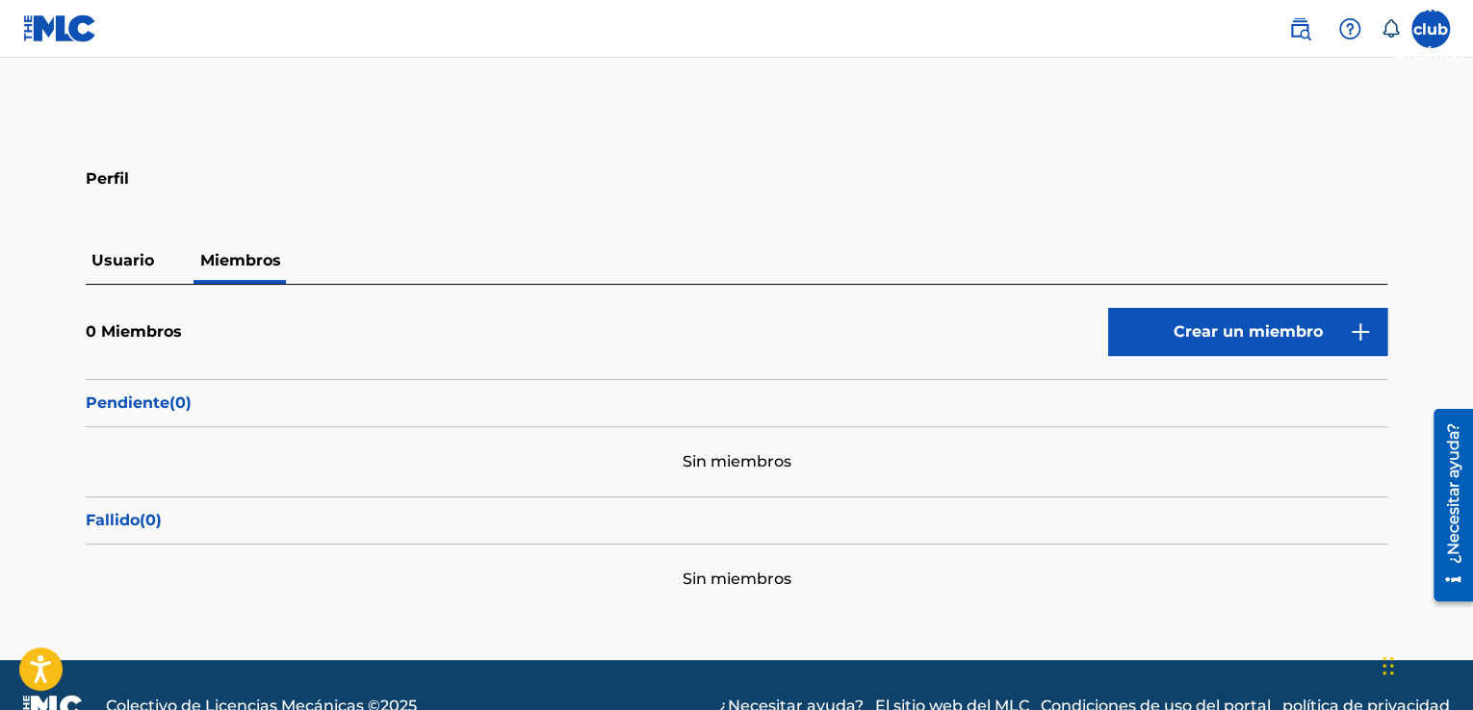
click at [1268, 332] on font "Crear un miembro" at bounding box center [1247, 331] width 149 height 18
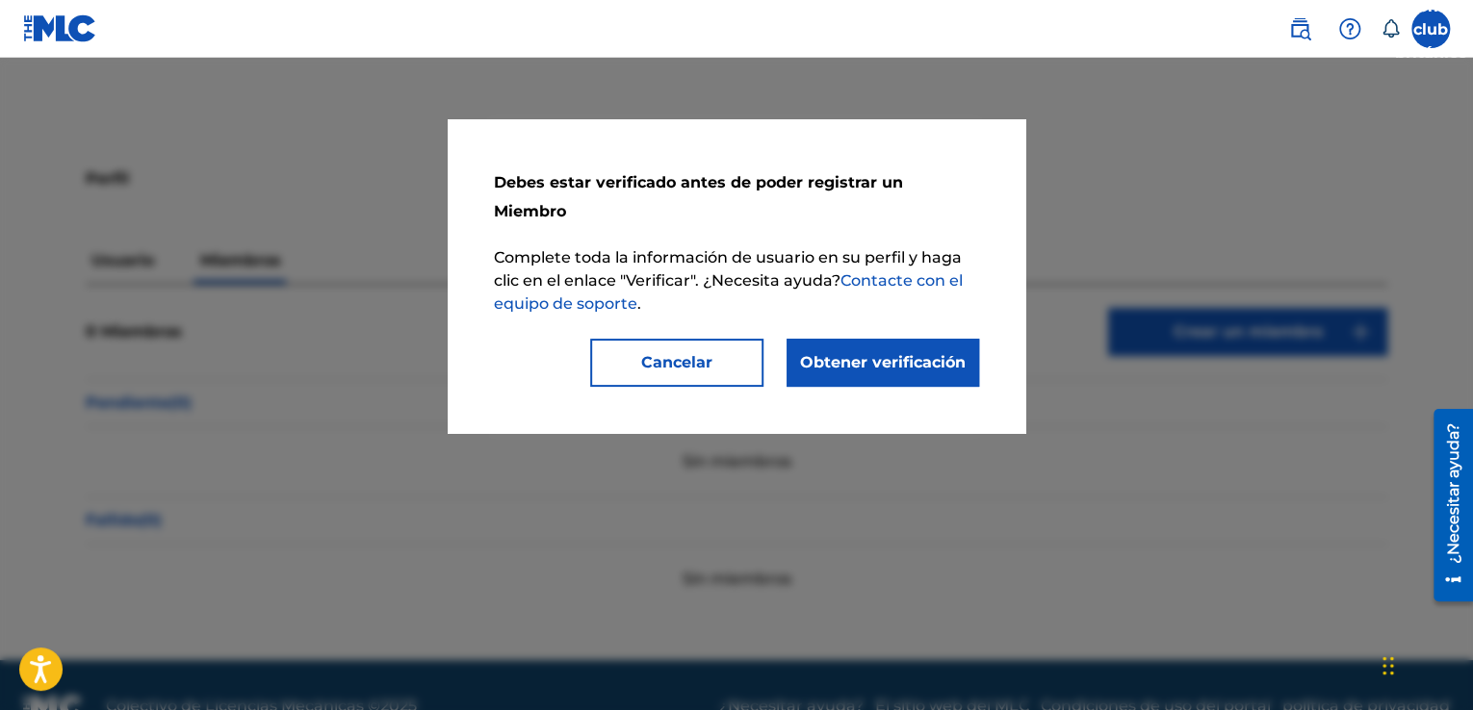
click at [905, 271] on font "Contacte con el equipo de soporte" at bounding box center [728, 291] width 469 height 41
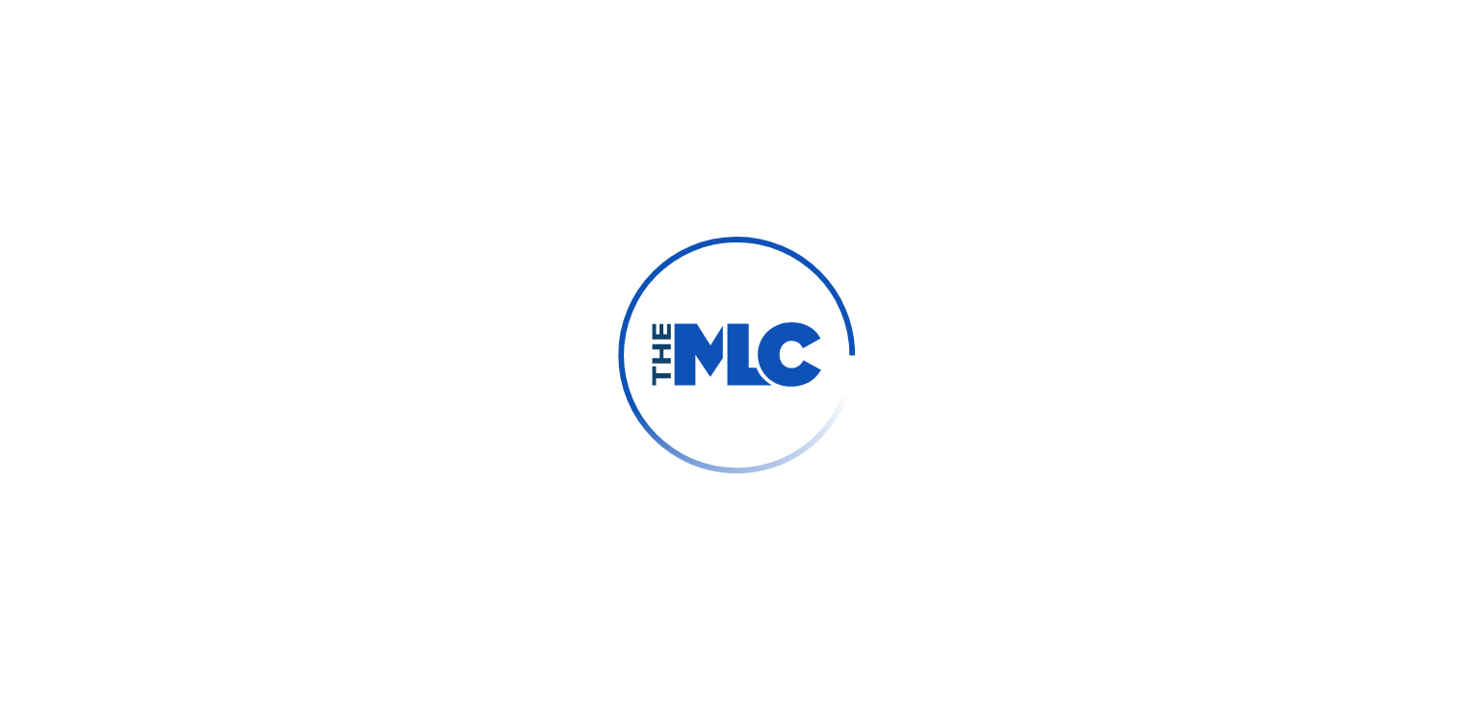
type input "[PERSON_NAME]"
type input "[EMAIL_ADDRESS][DOMAIN_NAME]"
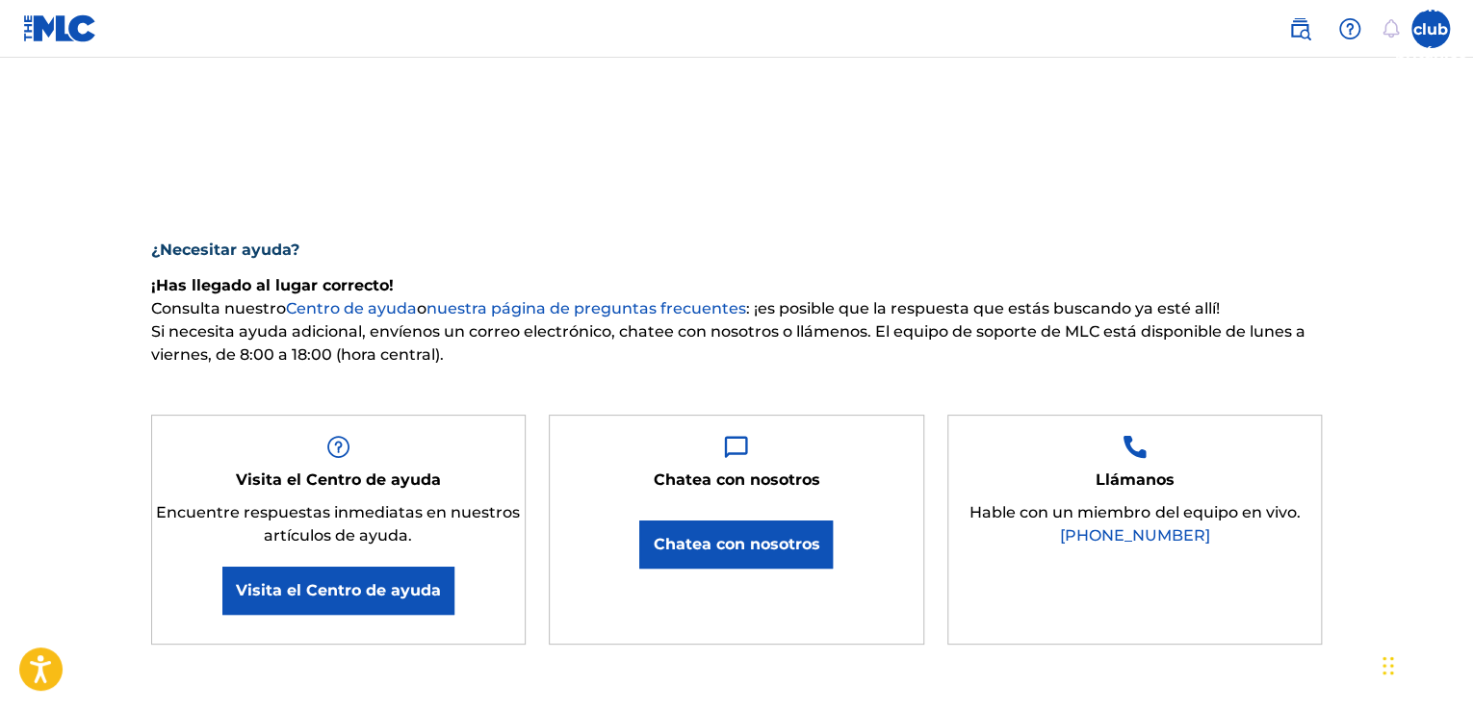
type input "[PERSON_NAME]"
type input "[EMAIL_ADDRESS][DOMAIN_NAME]"
click at [731, 549] on font "Chatea con nosotros" at bounding box center [736, 544] width 167 height 18
click at [1450, 500] on font "¿Necesitar ayuda?" at bounding box center [1453, 493] width 16 height 120
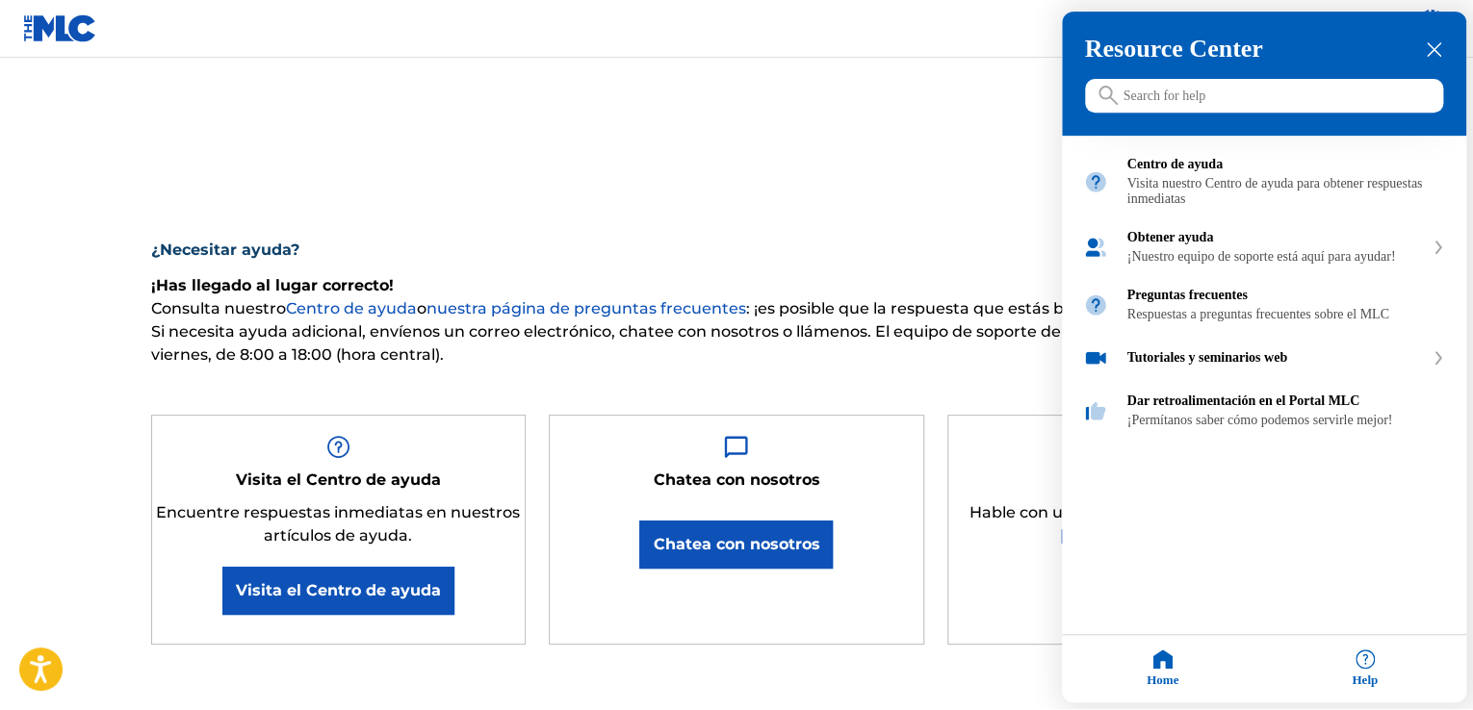
click at [1167, 666] on div "Home" at bounding box center [1163, 669] width 202 height 67
click at [1434, 50] on icon "cerrar centro de recursos" at bounding box center [1433, 50] width 14 height 14
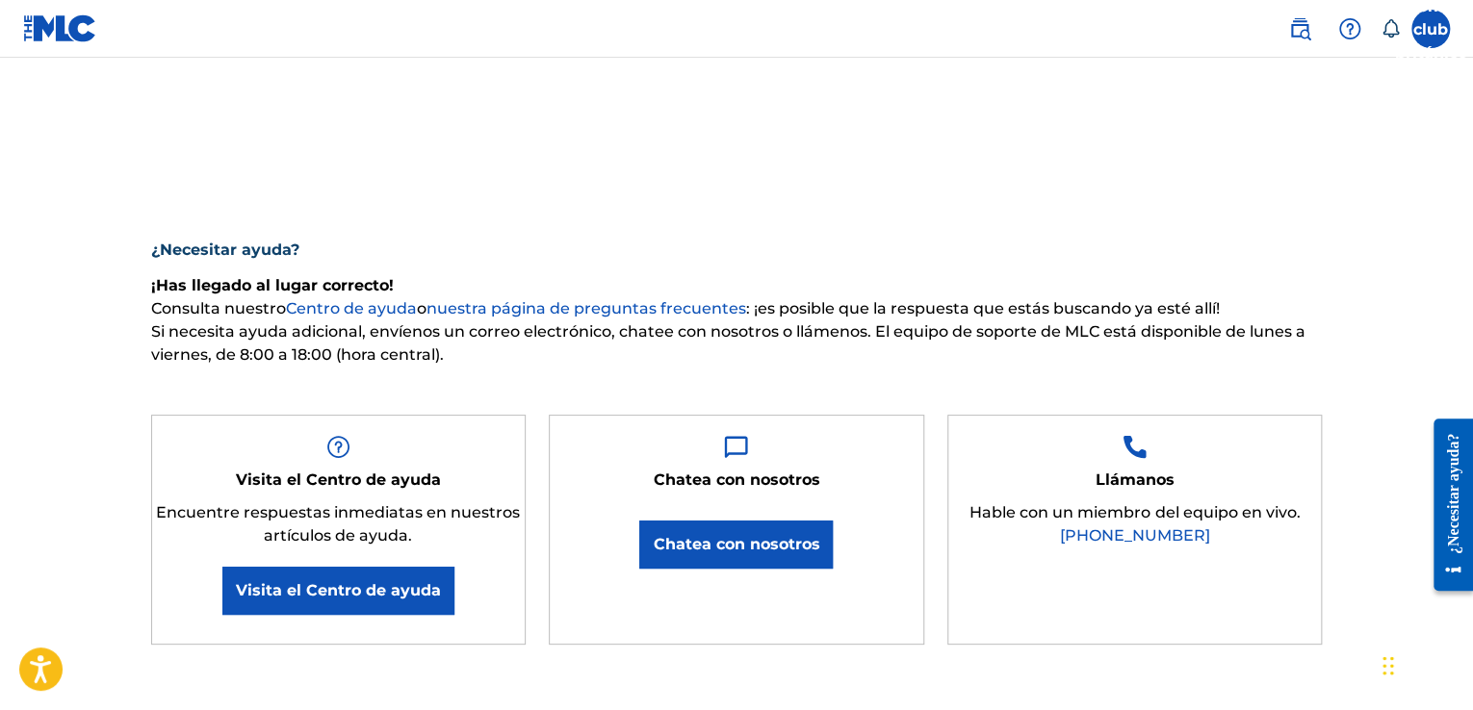
click at [62, 23] on img at bounding box center [60, 28] width 74 height 28
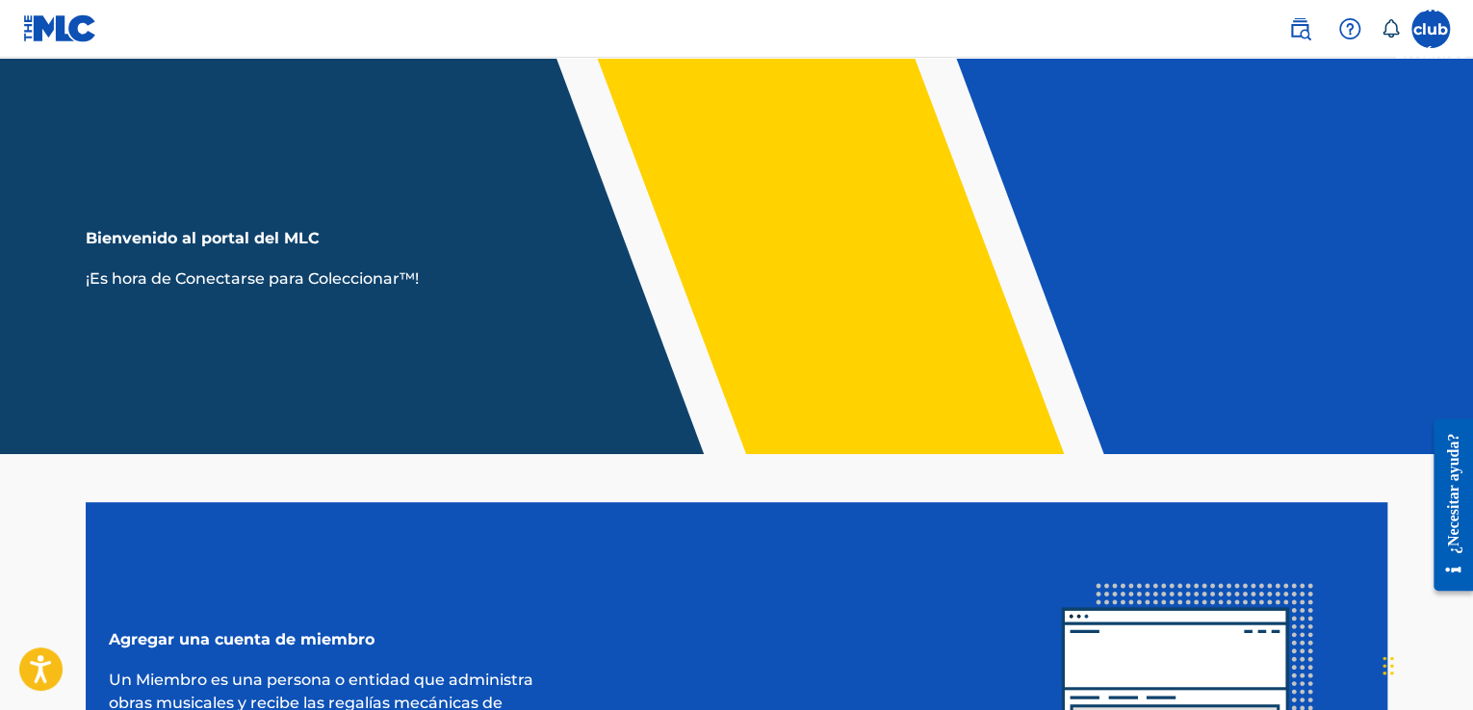
click at [824, 23] on nav "Automóvil club británico Automóvil club británico [PERSON_NAME] [PERSON_NAME][E…" at bounding box center [736, 29] width 1473 height 58
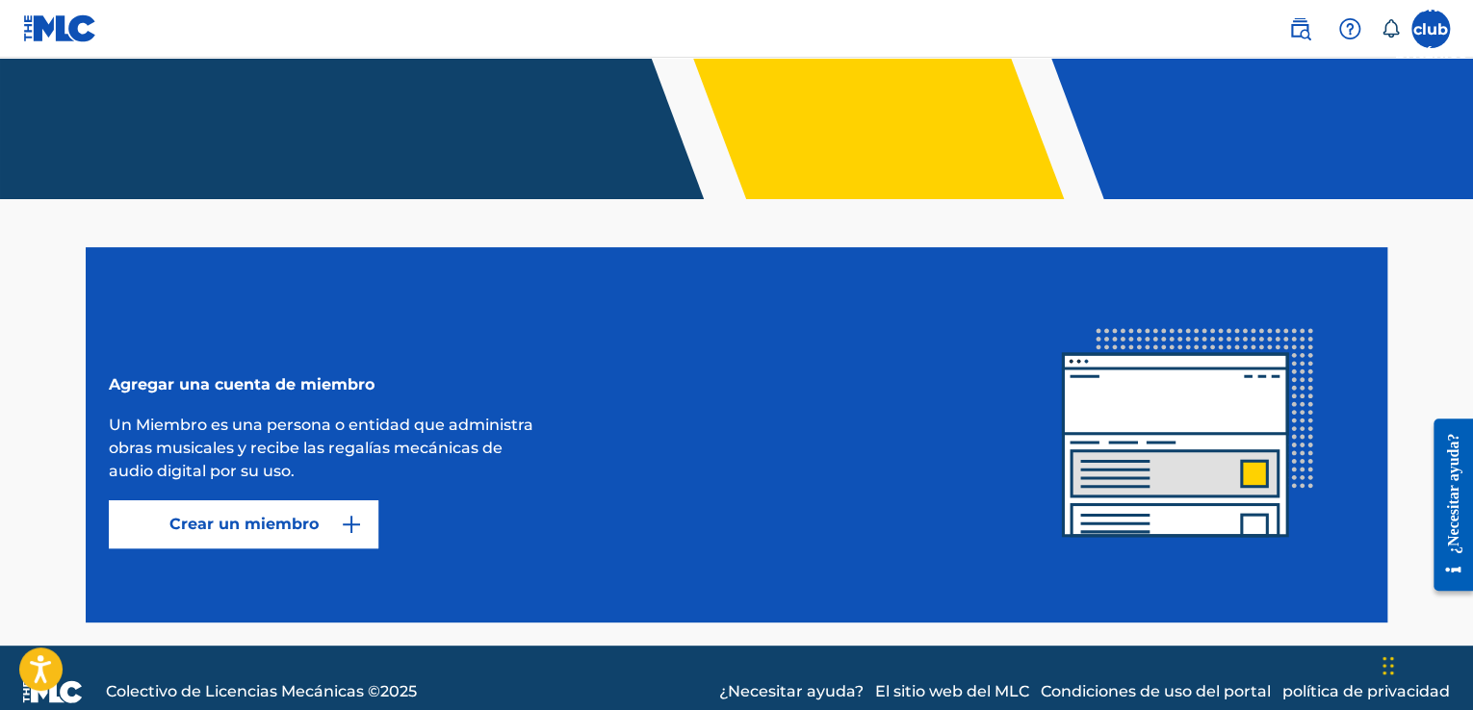
scroll to position [283, 0]
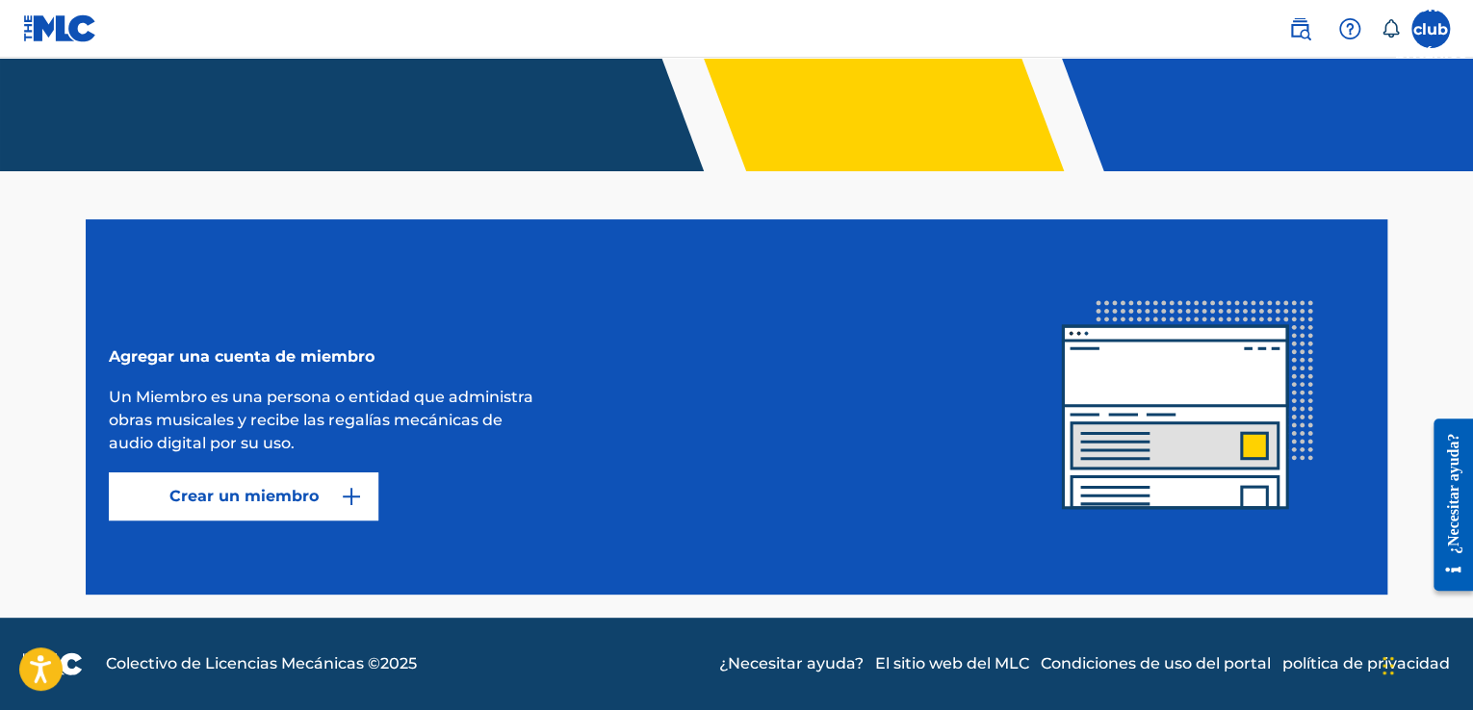
click at [227, 485] on font "Crear un miembro" at bounding box center [243, 496] width 149 height 23
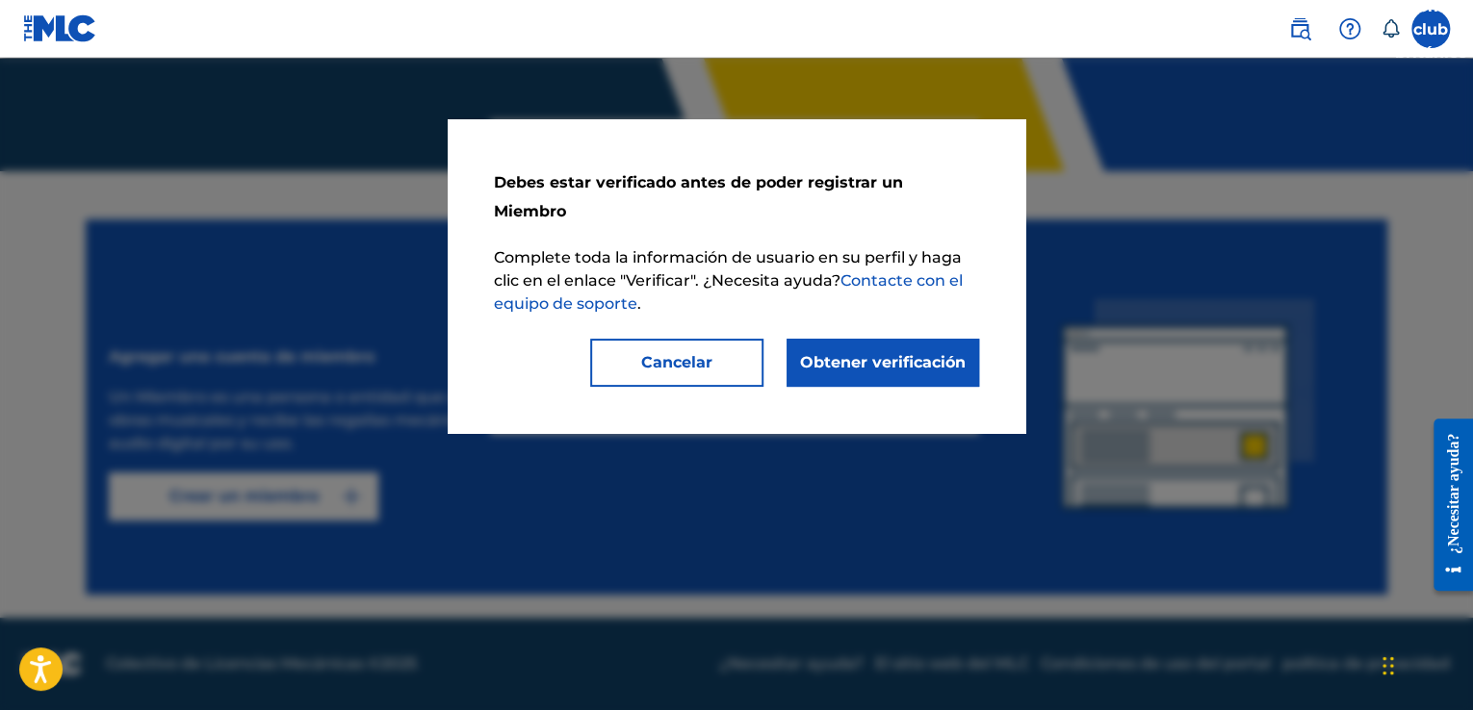
click at [895, 353] on font "Obtener verificación" at bounding box center [883, 362] width 166 height 18
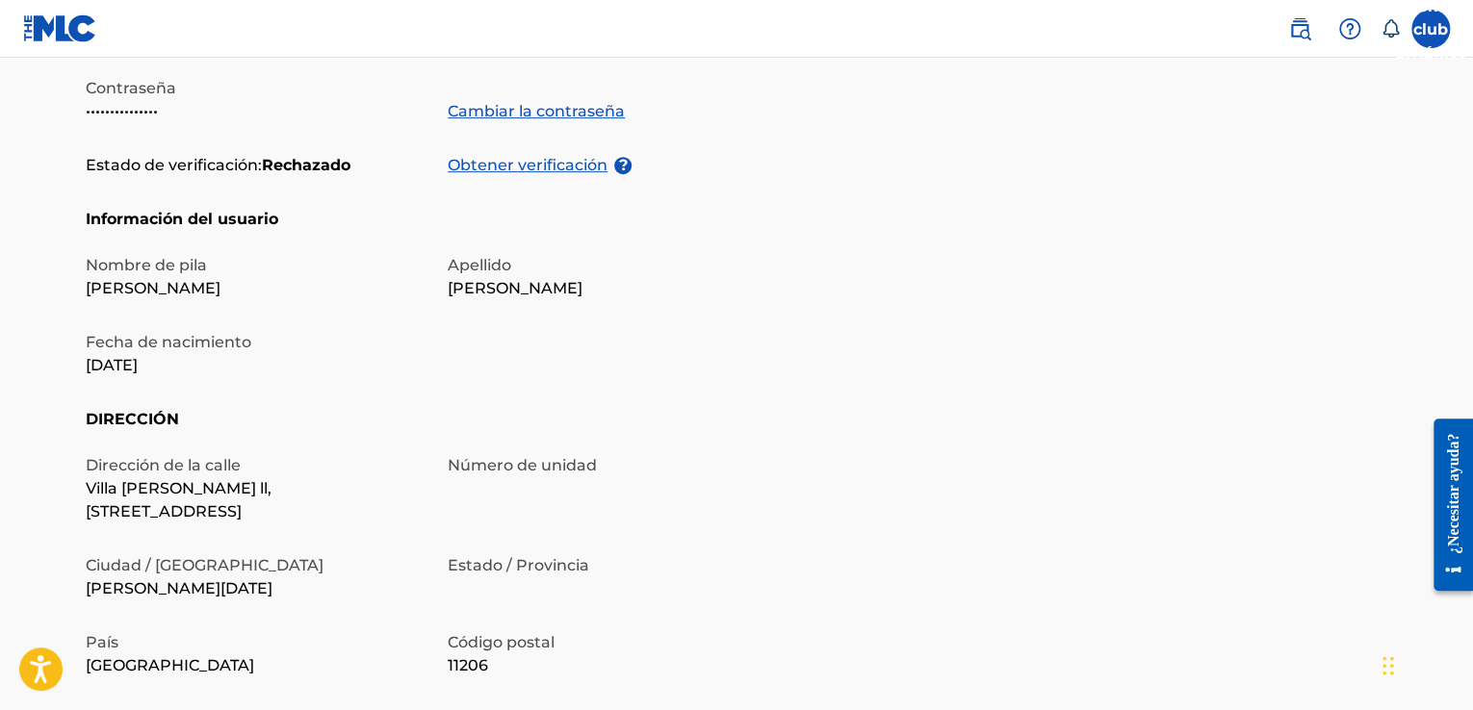
scroll to position [230, 0]
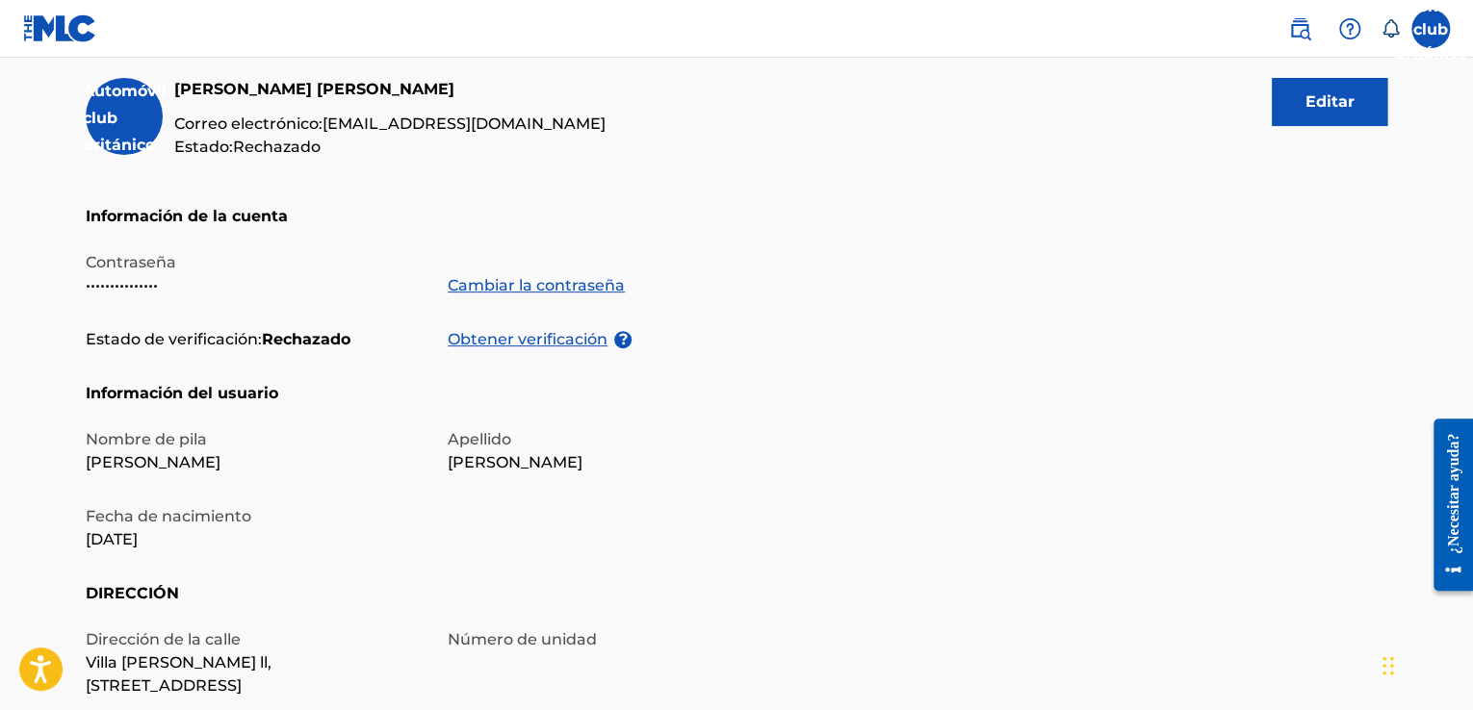
click at [1305, 30] on img at bounding box center [1299, 28] width 23 height 23
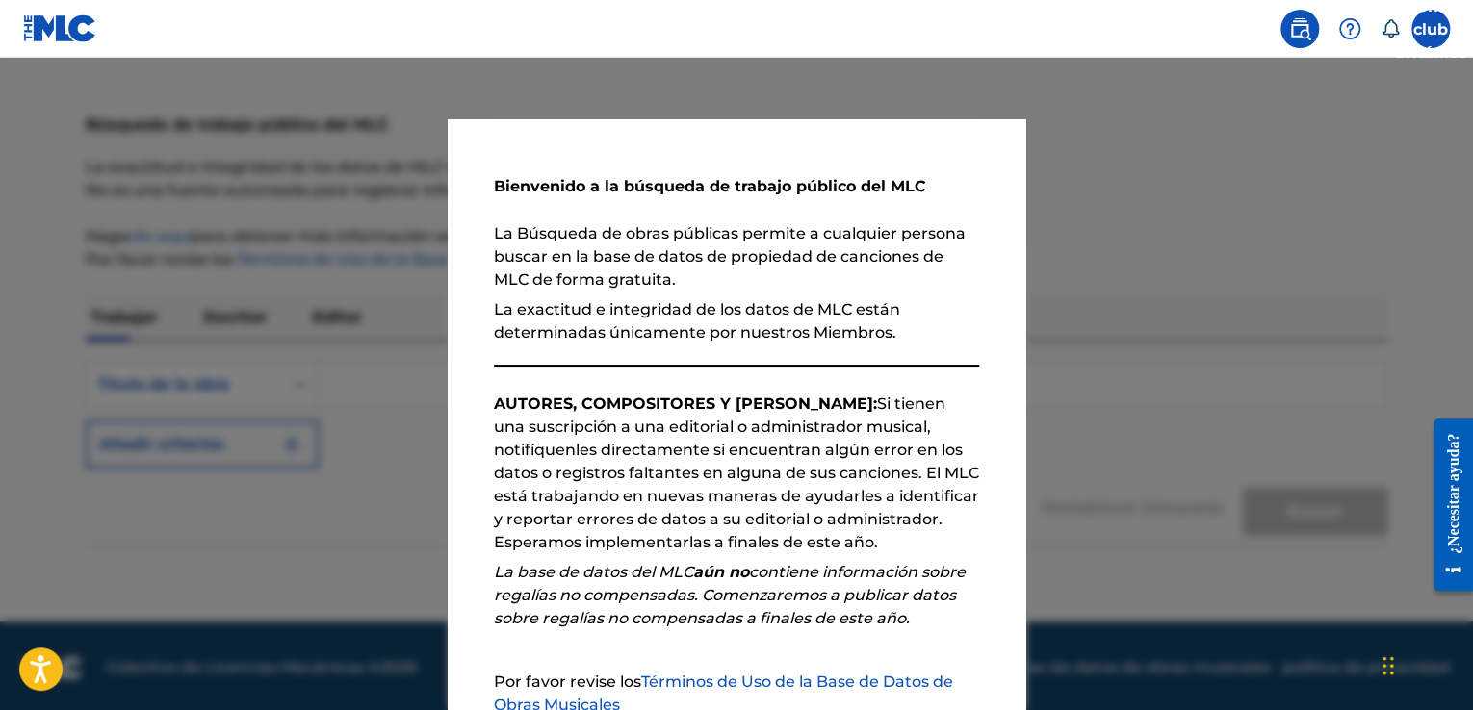
scroll to position [77, 0]
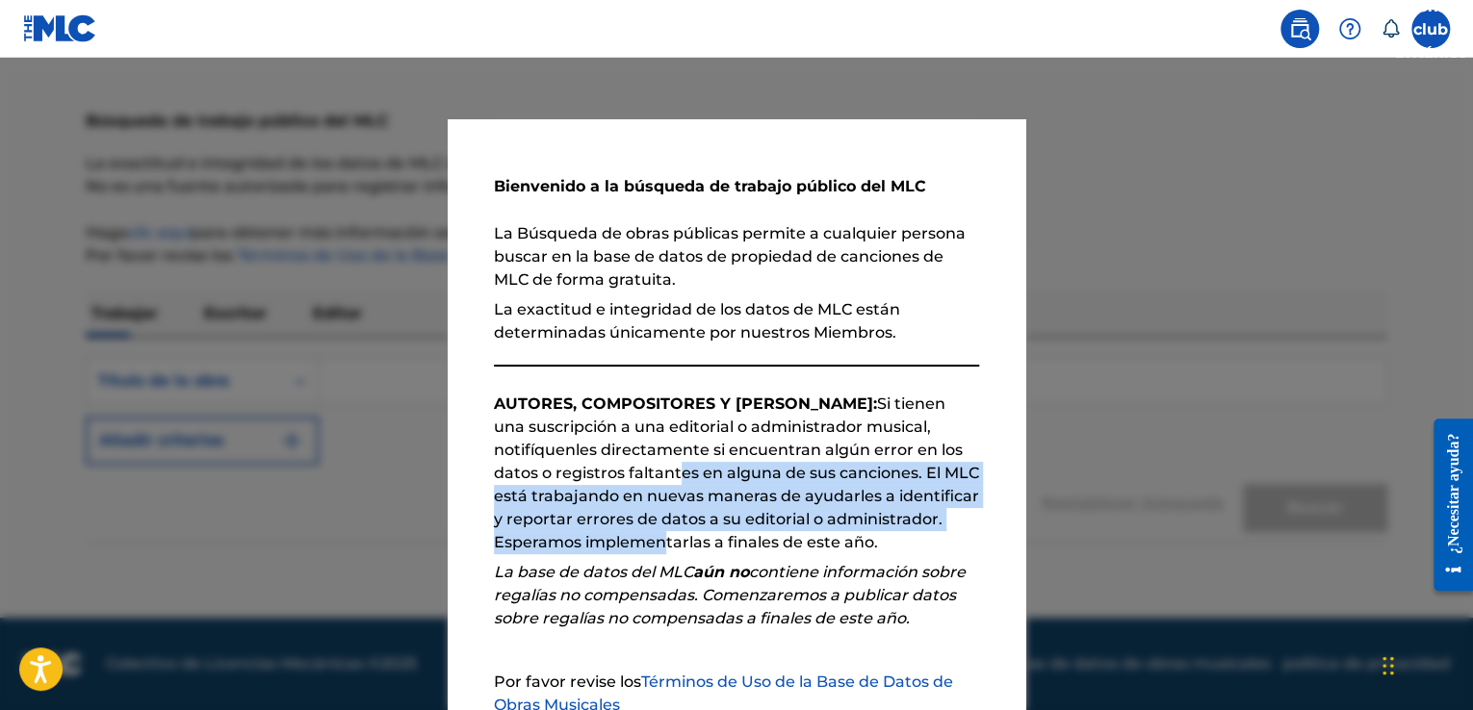
drag, startPoint x: 643, startPoint y: 547, endPoint x: 664, endPoint y: 473, distance: 77.1
click at [664, 473] on font "Si tienen una suscripción a una editorial o administrador musical, notifíquenle…" at bounding box center [736, 473] width 485 height 157
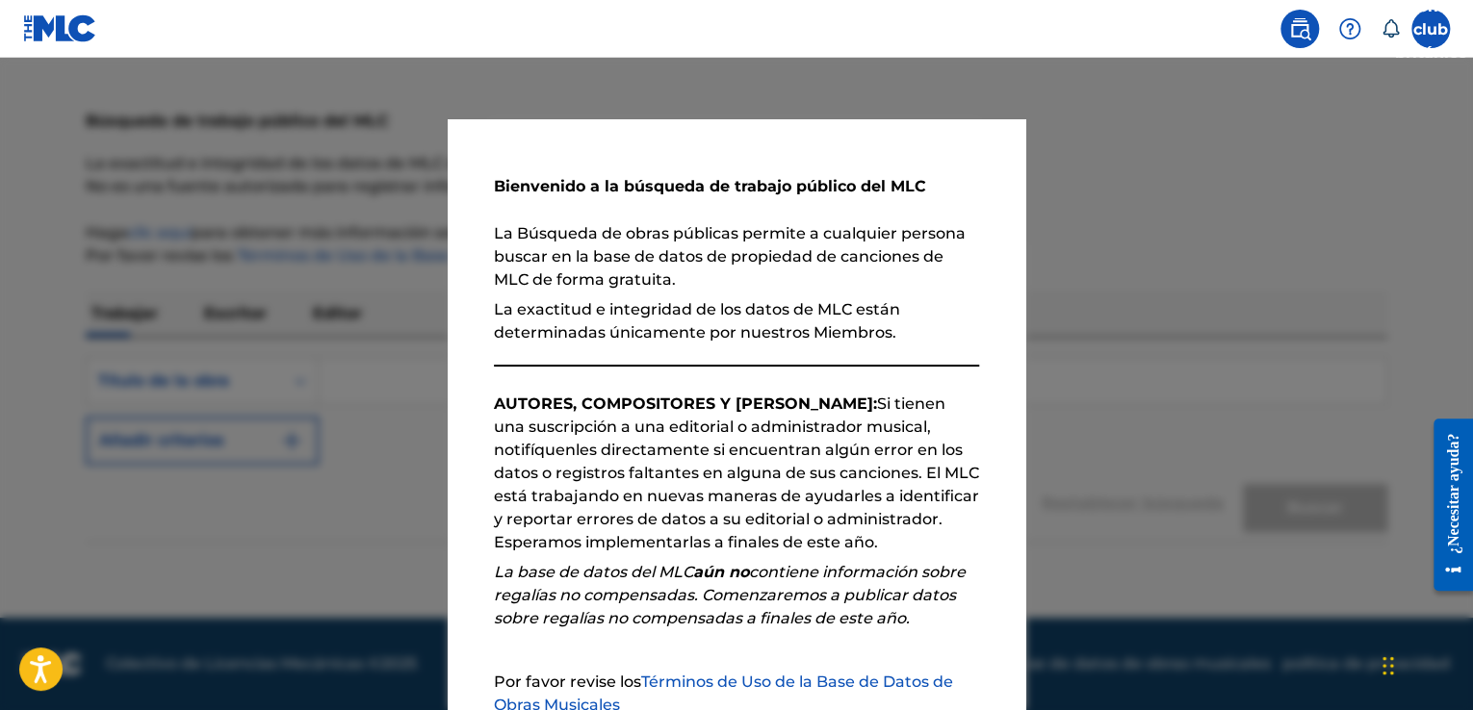
click at [841, 427] on font "Si tienen una suscripción a una editorial o administrador musical, notifíquenle…" at bounding box center [736, 473] width 485 height 157
click at [935, 401] on p "AUTORES, COMPOSITORES Y LETRITAS: Si tienen una suscripción a una editorial o a…" at bounding box center [736, 474] width 485 height 162
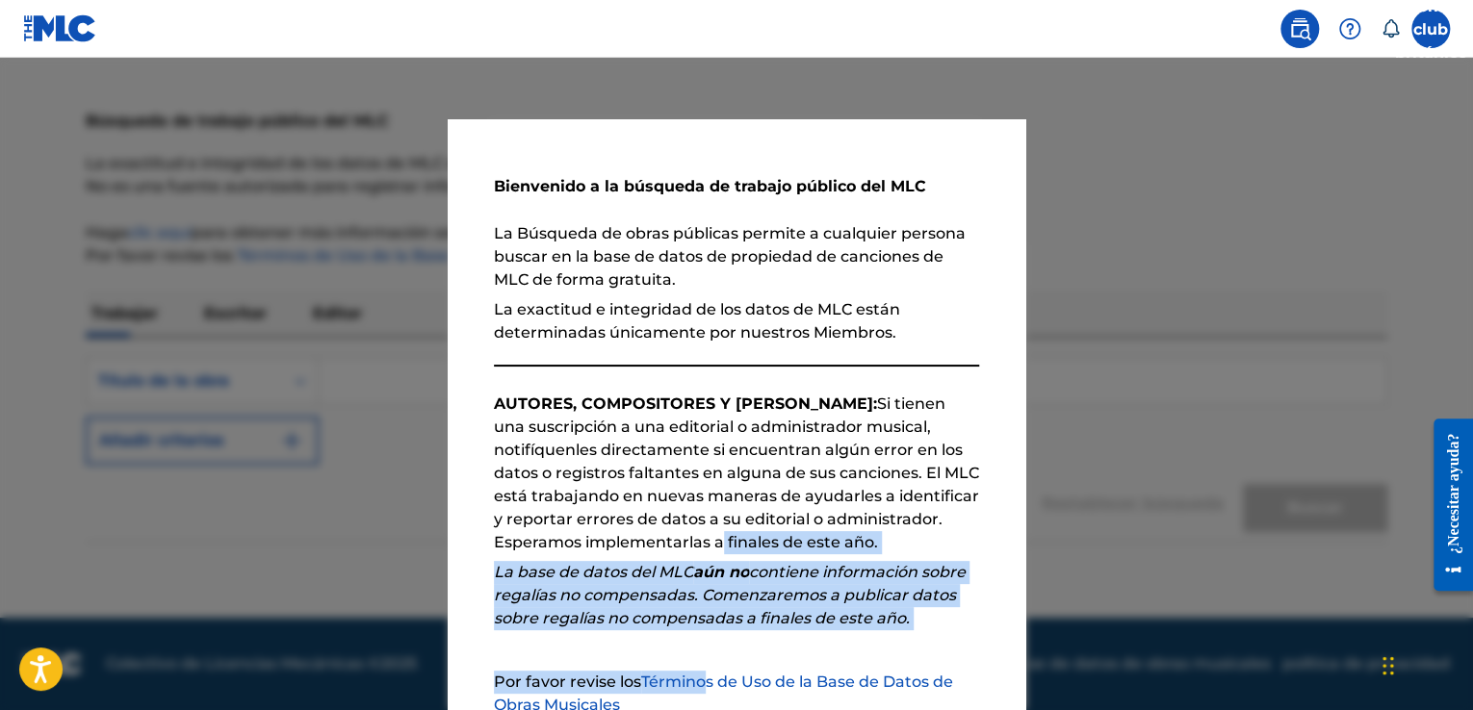
drag, startPoint x: 696, startPoint y: 632, endPoint x: 704, endPoint y: 540, distance: 92.7
click at [704, 540] on div "Bienvenido a la búsqueda de trabajo público del MLC La Búsqueda de obras públic…" at bounding box center [736, 518] width 485 height 705
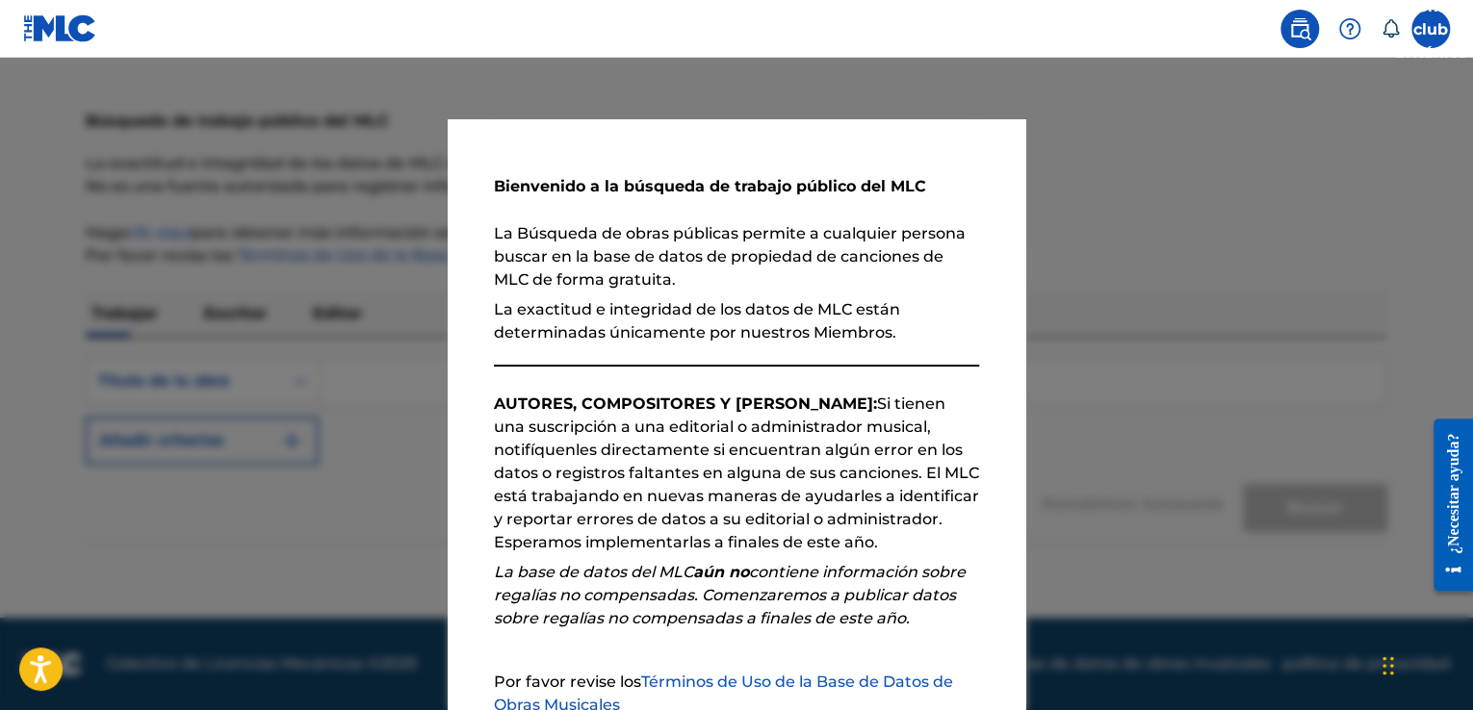
click at [640, 409] on font "AUTORES, COMPOSITORES Y [PERSON_NAME]:" at bounding box center [685, 404] width 383 height 18
click at [831, 546] on font "Si tienen una suscripción a una editorial o administrador musical, notifíquenle…" at bounding box center [736, 473] width 485 height 157
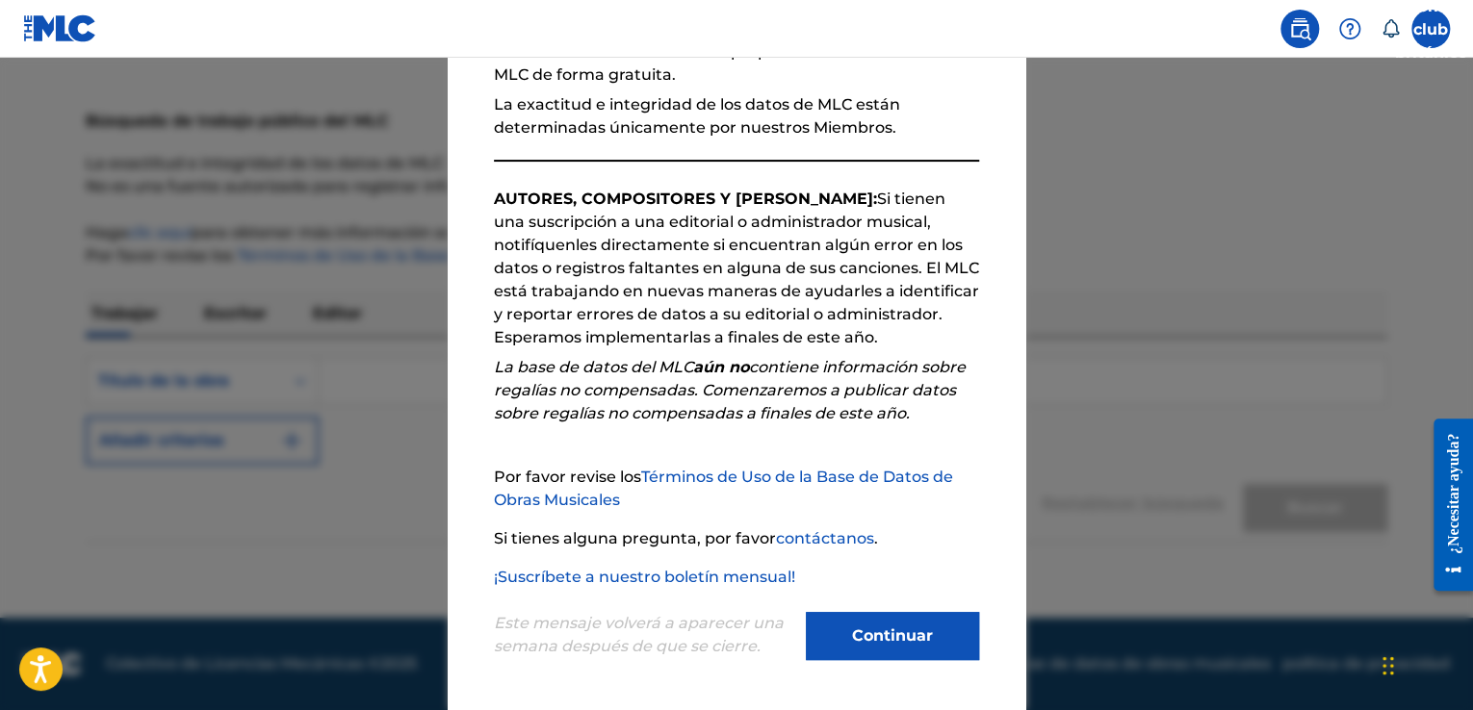
scroll to position [206, 0]
click at [885, 626] on font "Continuar" at bounding box center [892, 635] width 81 height 18
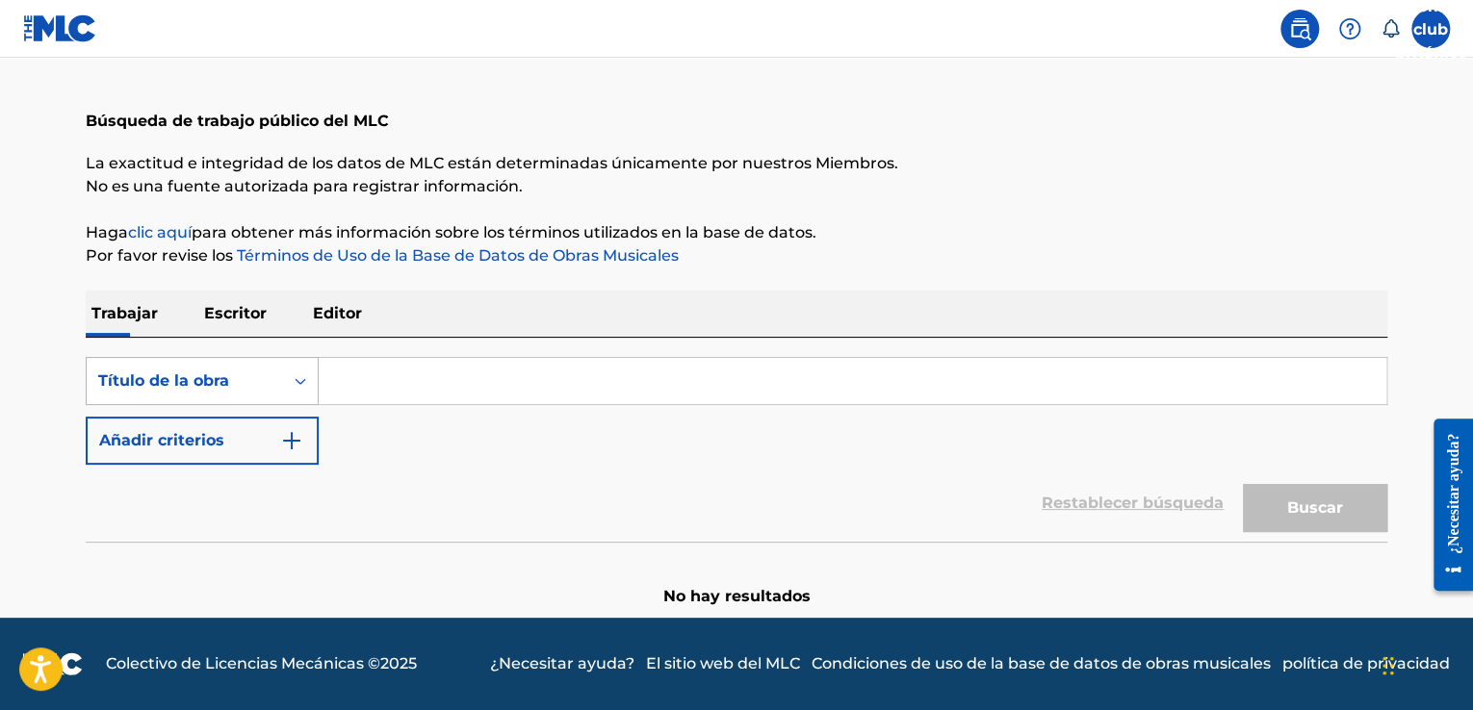
click at [289, 380] on div "Formulario de búsqueda" at bounding box center [300, 381] width 35 height 35
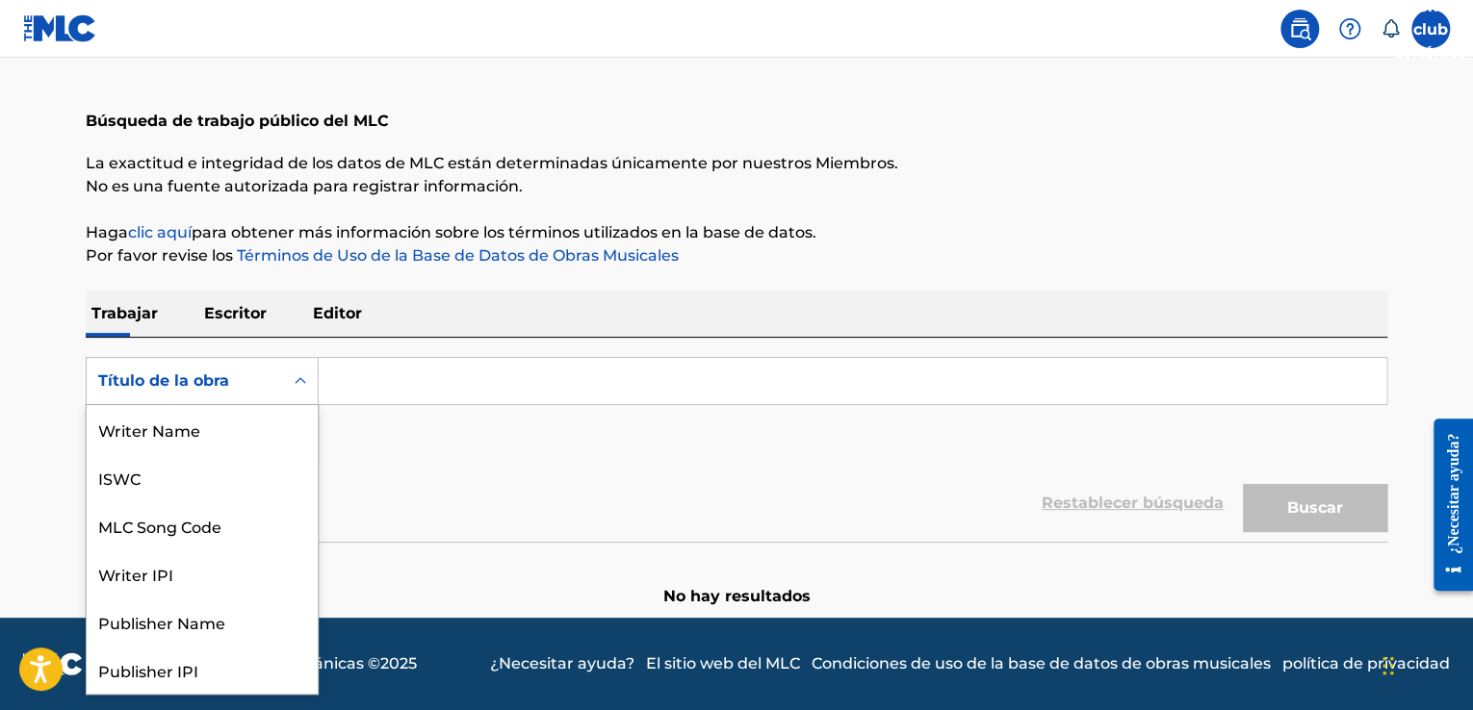
scroll to position [96, 0]
click at [204, 528] on div "Publisher Name" at bounding box center [202, 525] width 231 height 48
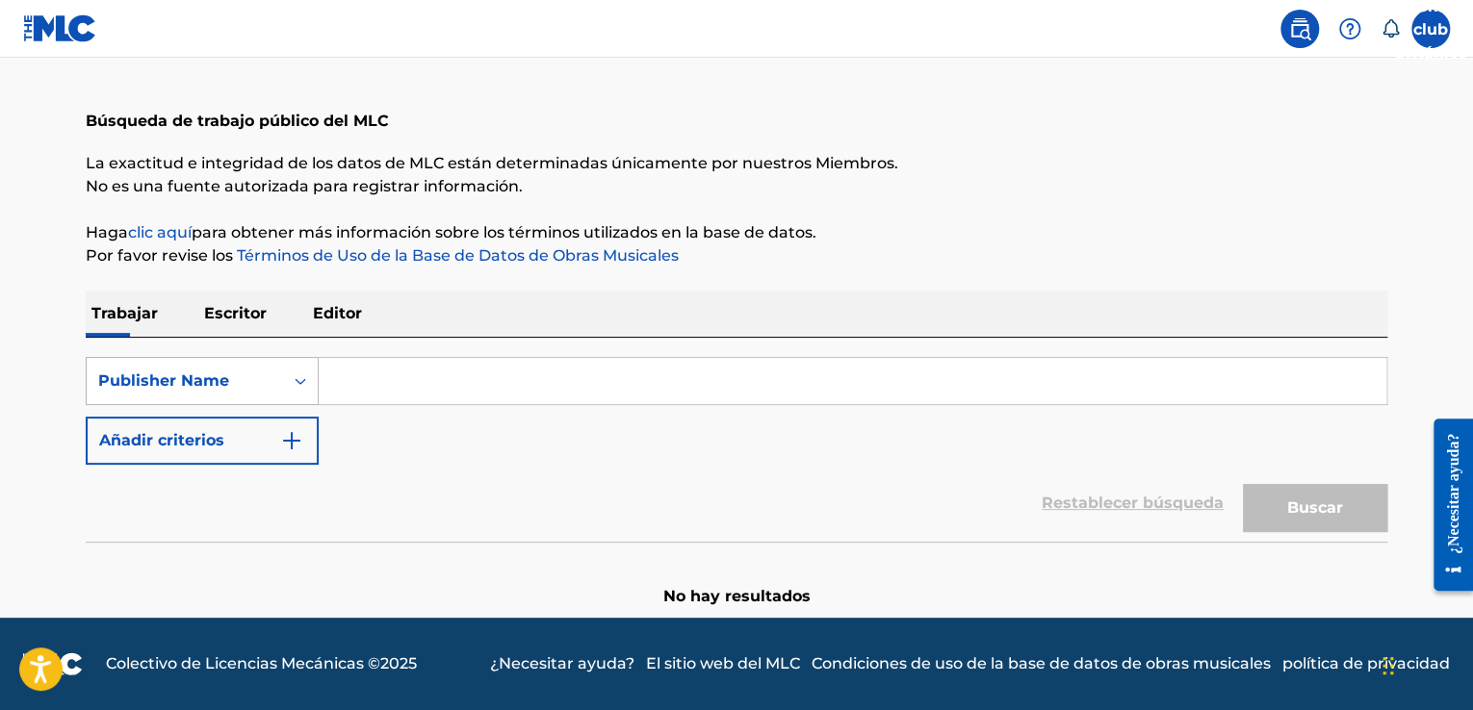
click at [293, 378] on icon "Formulario de búsqueda" at bounding box center [300, 381] width 19 height 19
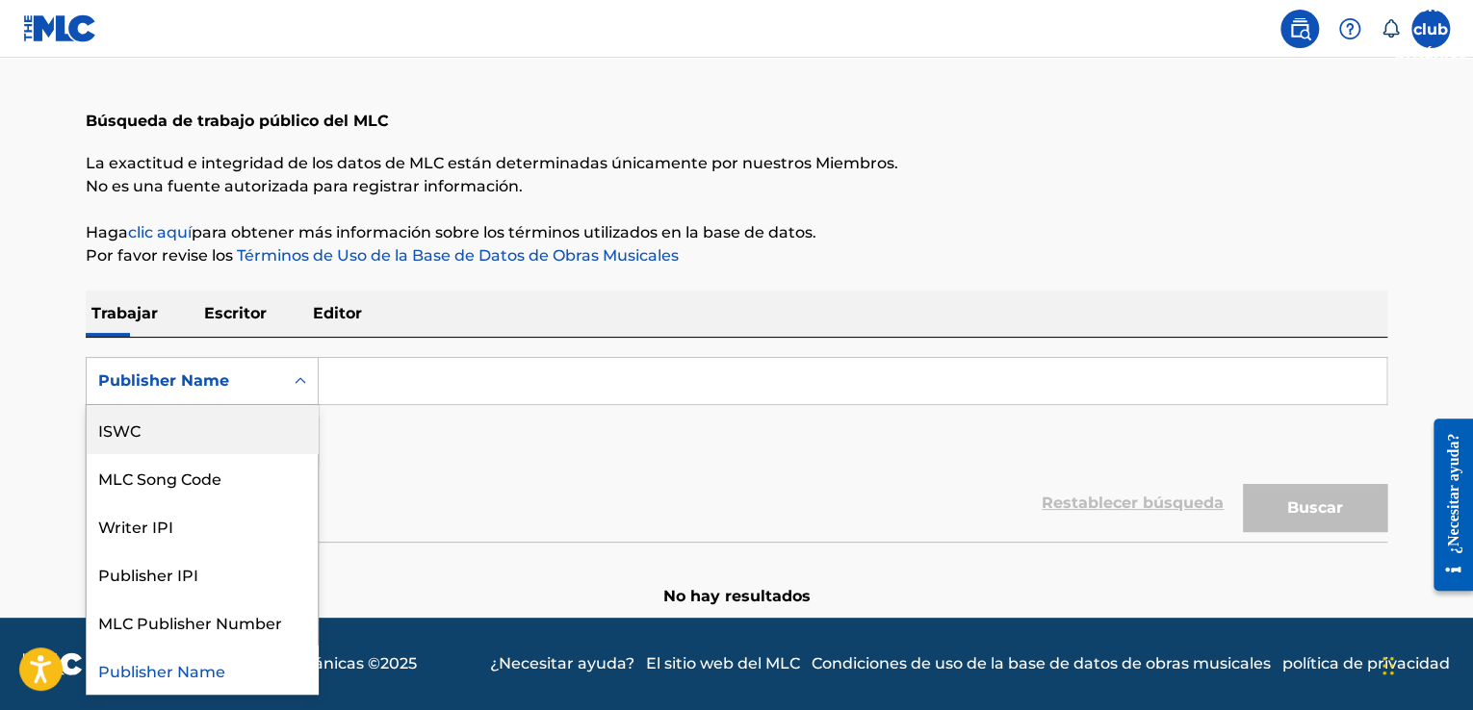
click at [227, 430] on div "ISWC" at bounding box center [202, 429] width 231 height 48
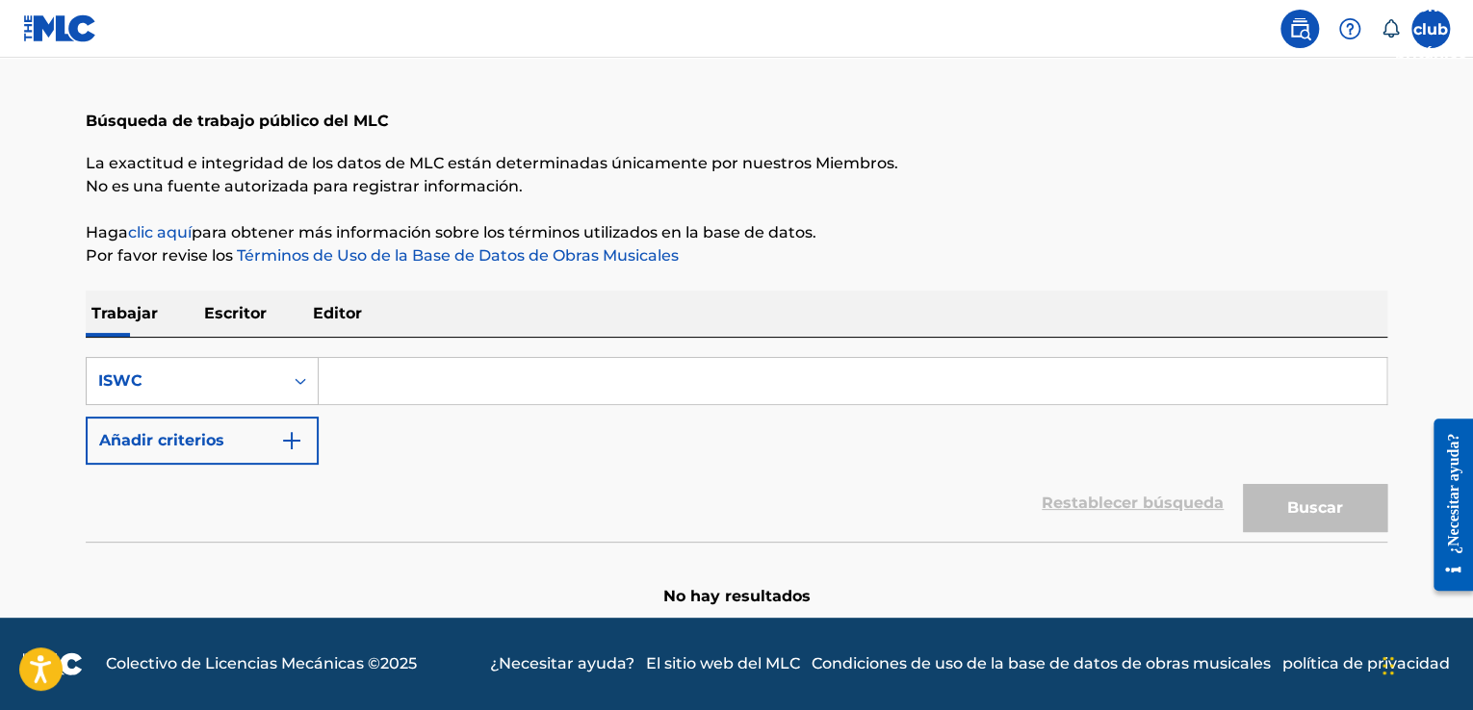
click at [344, 378] on input "Formulario de búsqueda" at bounding box center [852, 381] width 1067 height 46
click at [383, 388] on input "Formulario de búsqueda" at bounding box center [852, 381] width 1067 height 46
paste input "T-333.778.968-7"
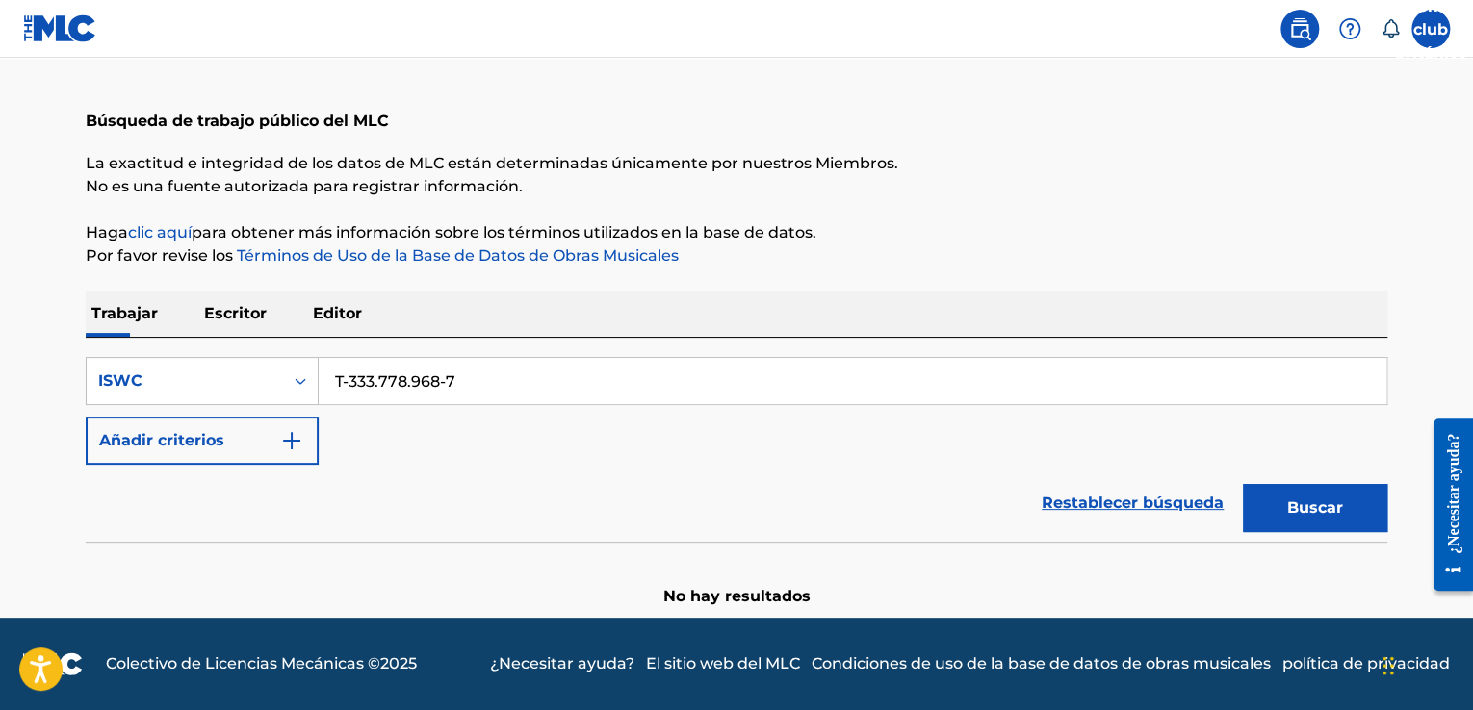
type input "T-333.778.968-7"
click at [1316, 514] on font "Buscar" at bounding box center [1315, 508] width 56 height 18
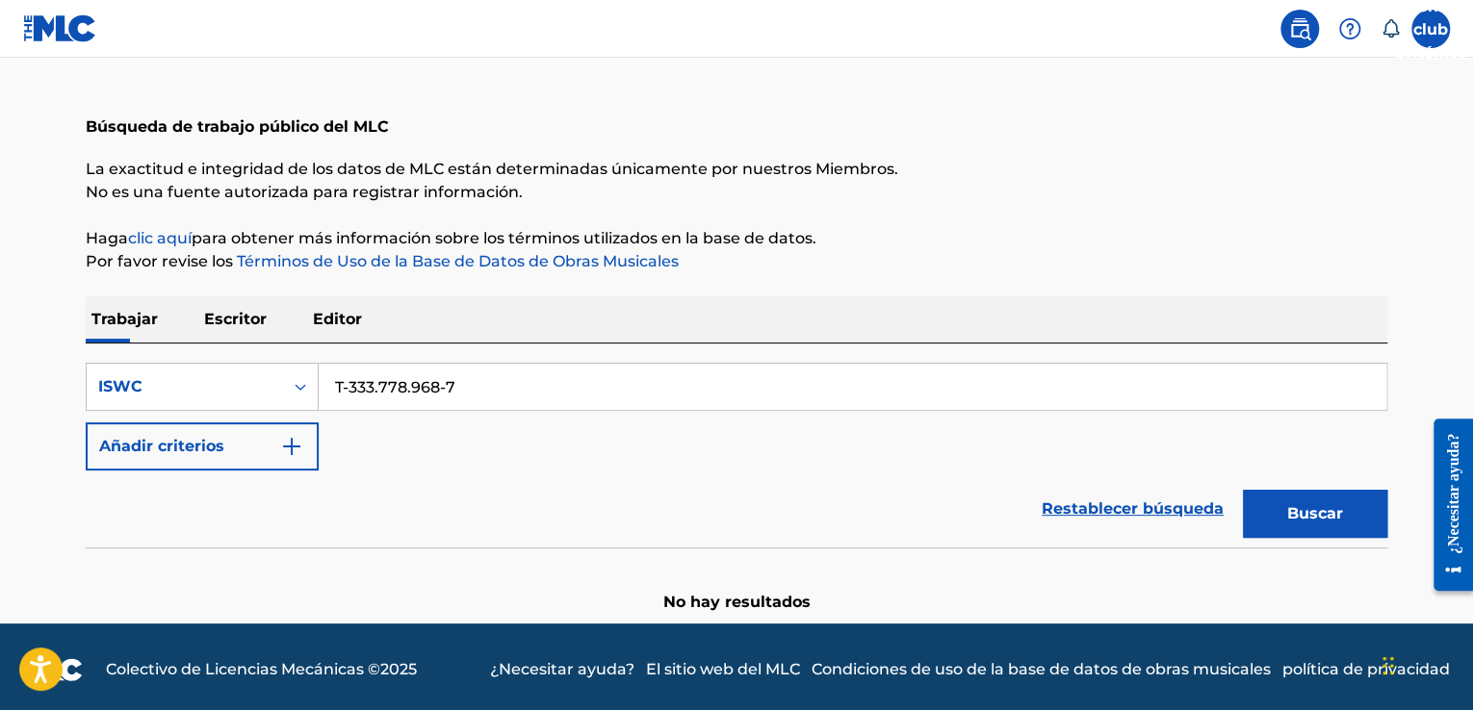
scroll to position [77, 0]
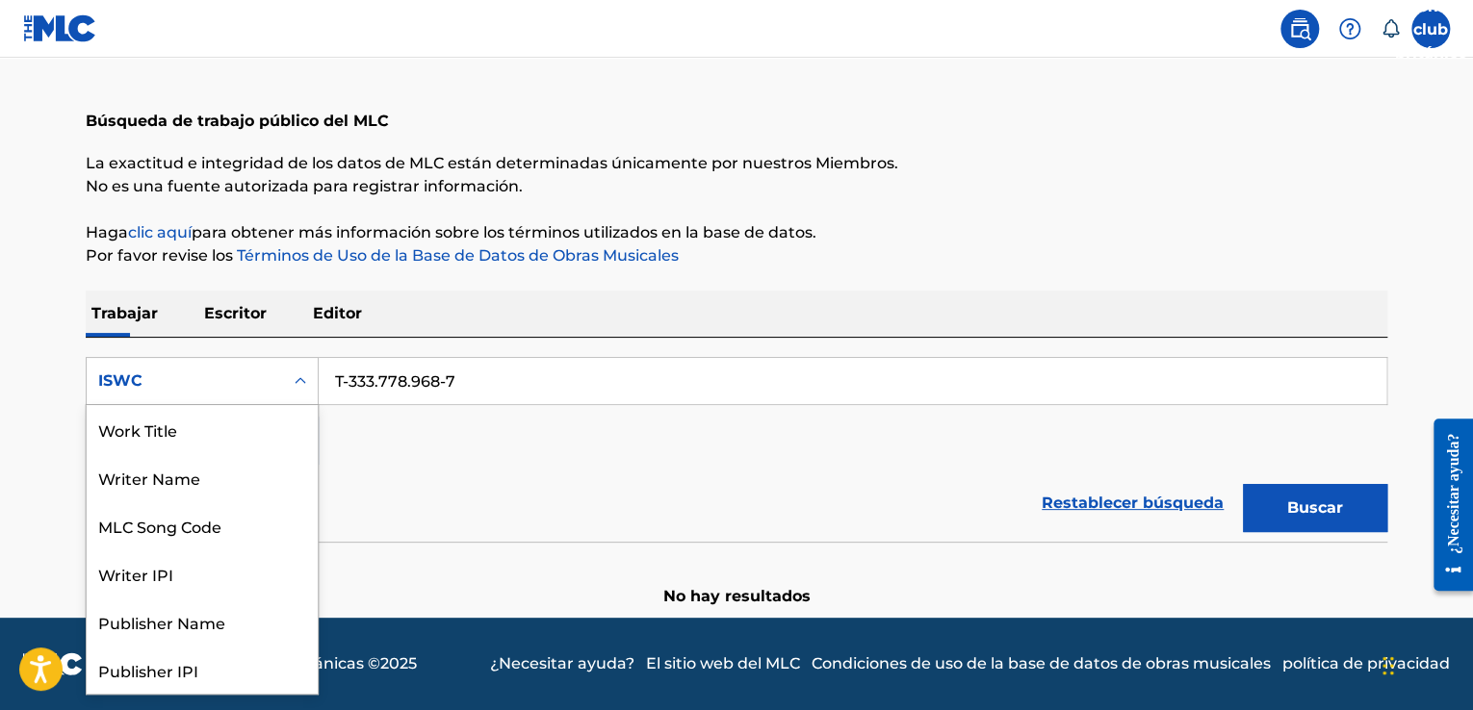
click at [289, 376] on div "Formulario de búsqueda" at bounding box center [300, 381] width 35 height 35
click at [192, 470] on div "Writer IPI" at bounding box center [202, 477] width 231 height 48
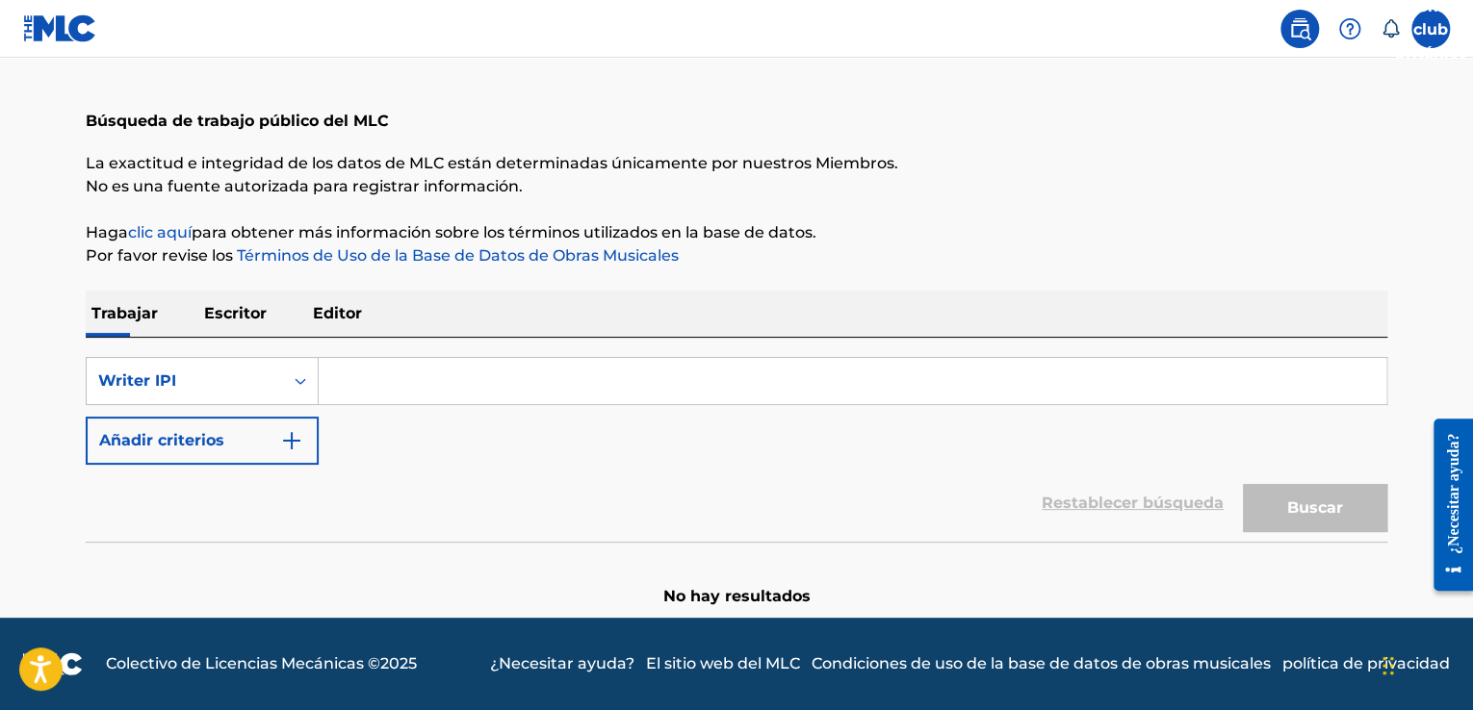
click at [435, 381] on input "Formulario de búsqueda" at bounding box center [852, 381] width 1067 height 46
paste input "01076858416"
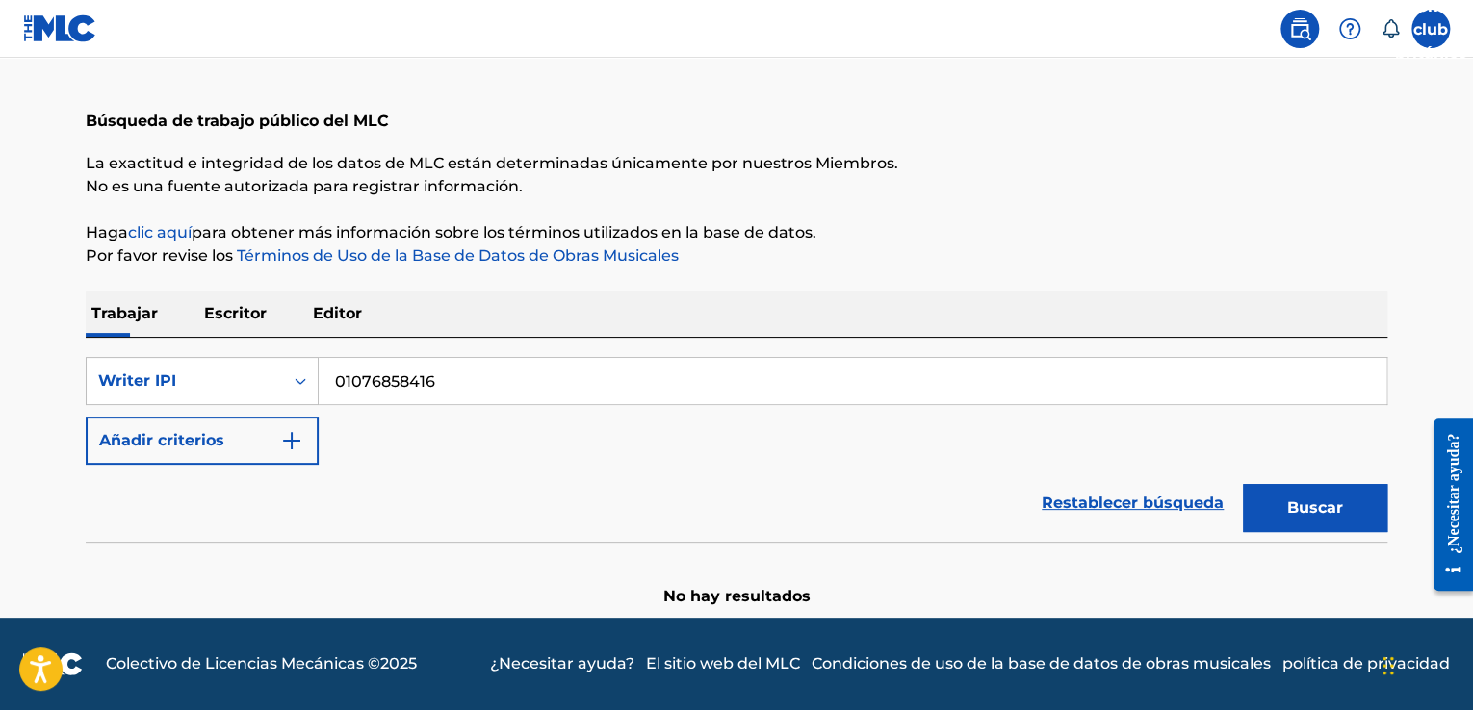
type input "01076858416"
click at [1306, 519] on font "Buscar" at bounding box center [1315, 508] width 56 height 23
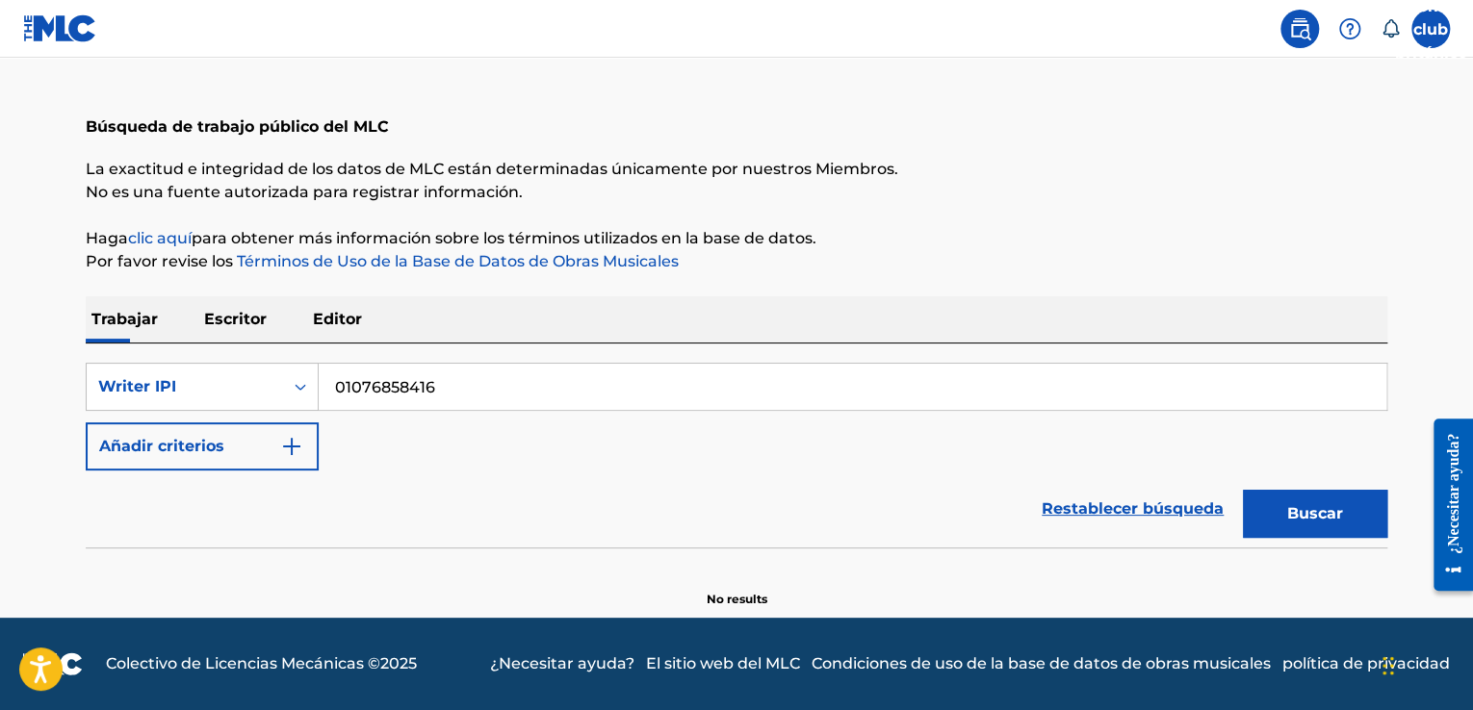
scroll to position [77, 0]
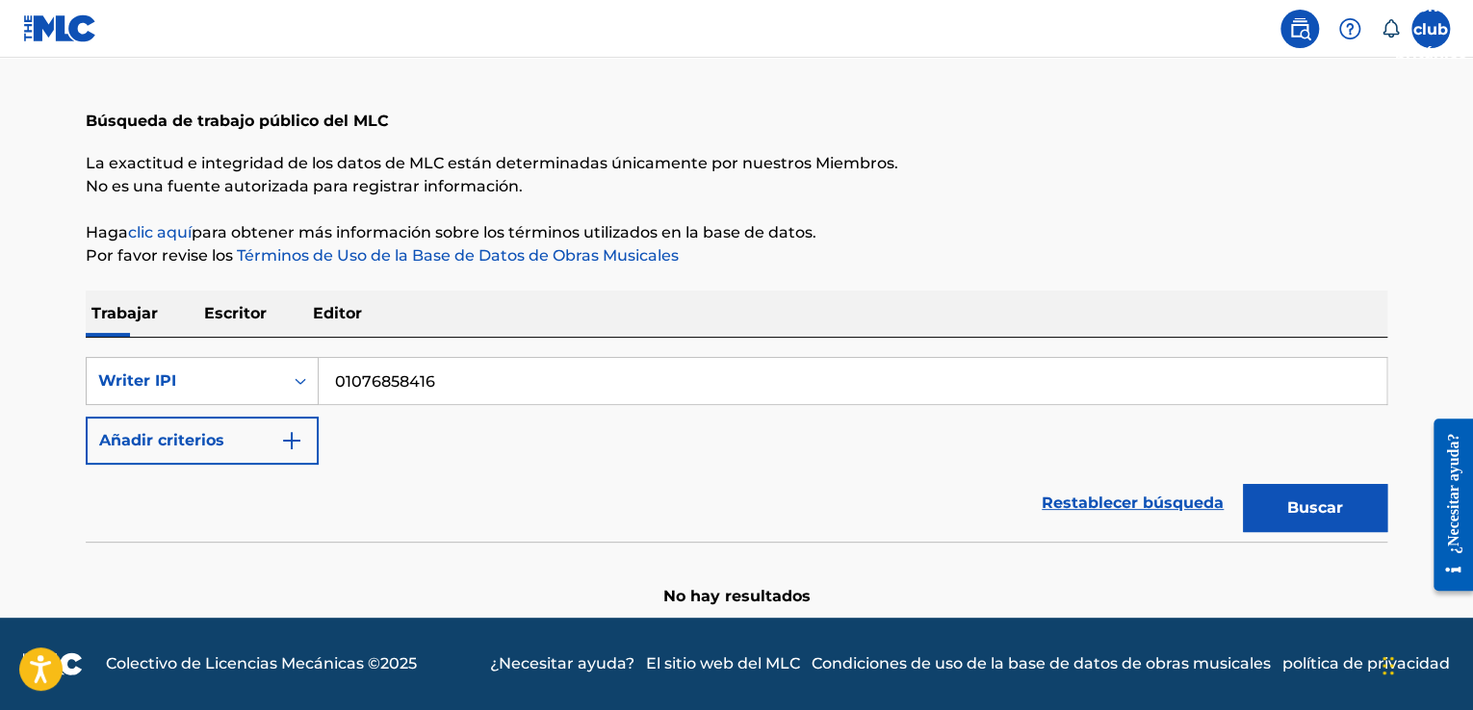
click at [1164, 501] on font "Restablecer búsqueda" at bounding box center [1132, 503] width 182 height 18
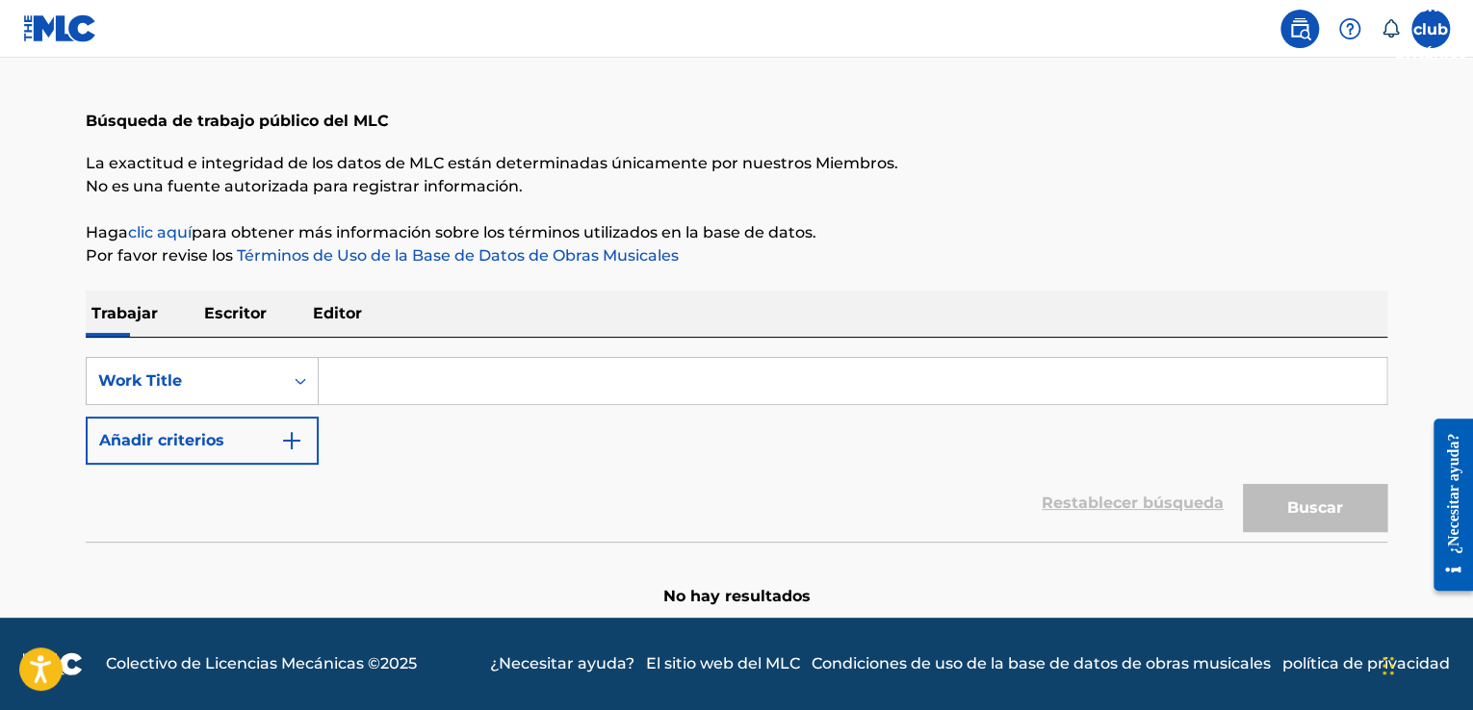
click at [1427, 39] on label at bounding box center [1430, 29] width 38 height 38
click at [1430, 29] on input "Automóvil club británico [PERSON_NAME] [PERSON_NAME][EMAIL_ADDRESS][DOMAIN_NAME…" at bounding box center [1430, 29] width 0 height 0
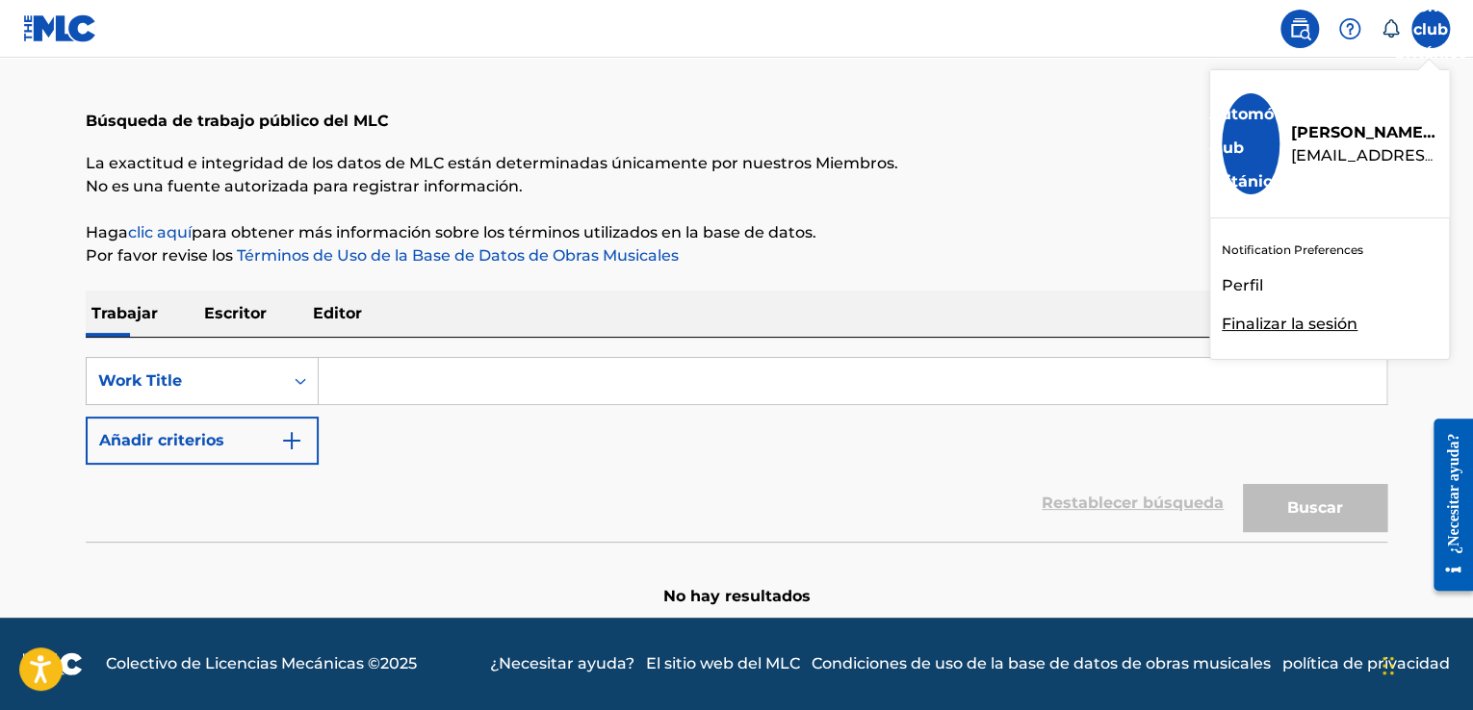
click at [1246, 285] on font "Perfil" at bounding box center [1241, 285] width 41 height 18
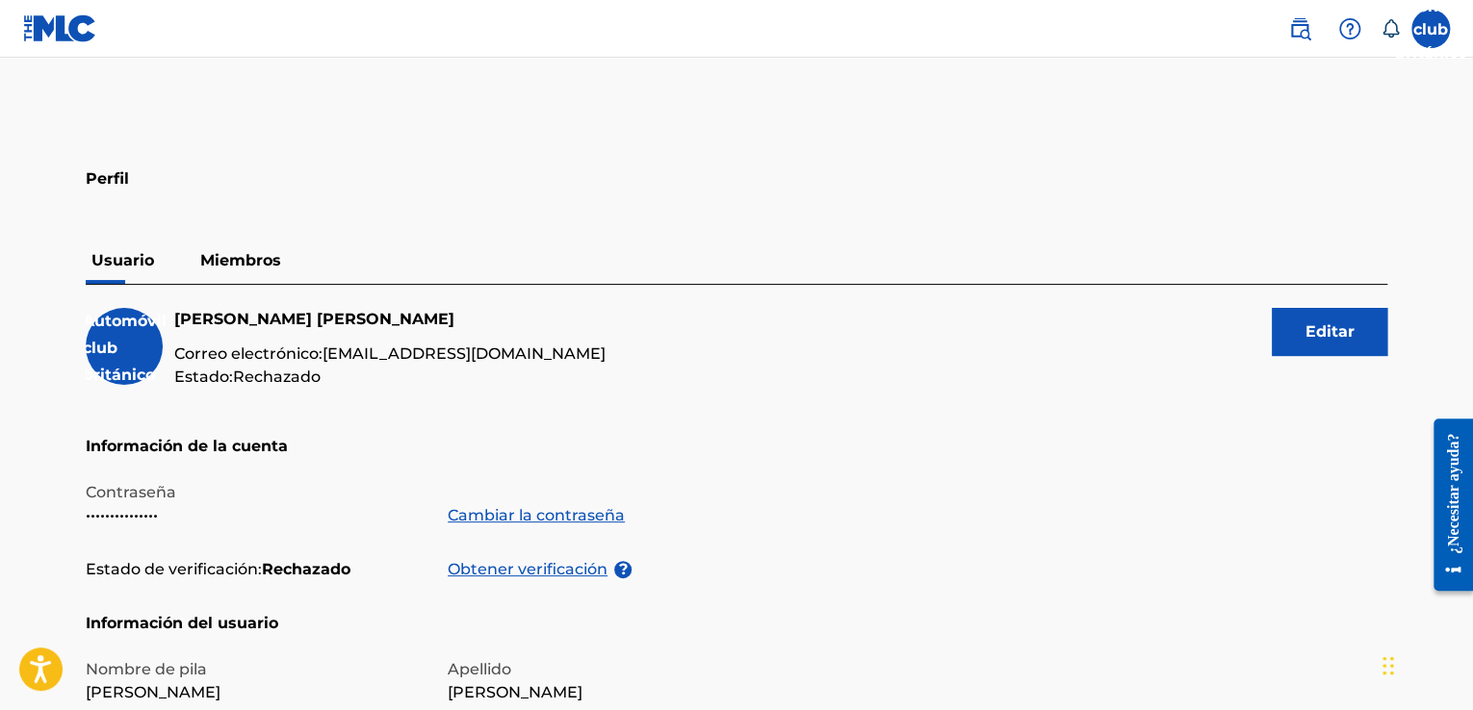
click at [208, 256] on font "Miembros" at bounding box center [240, 260] width 81 height 18
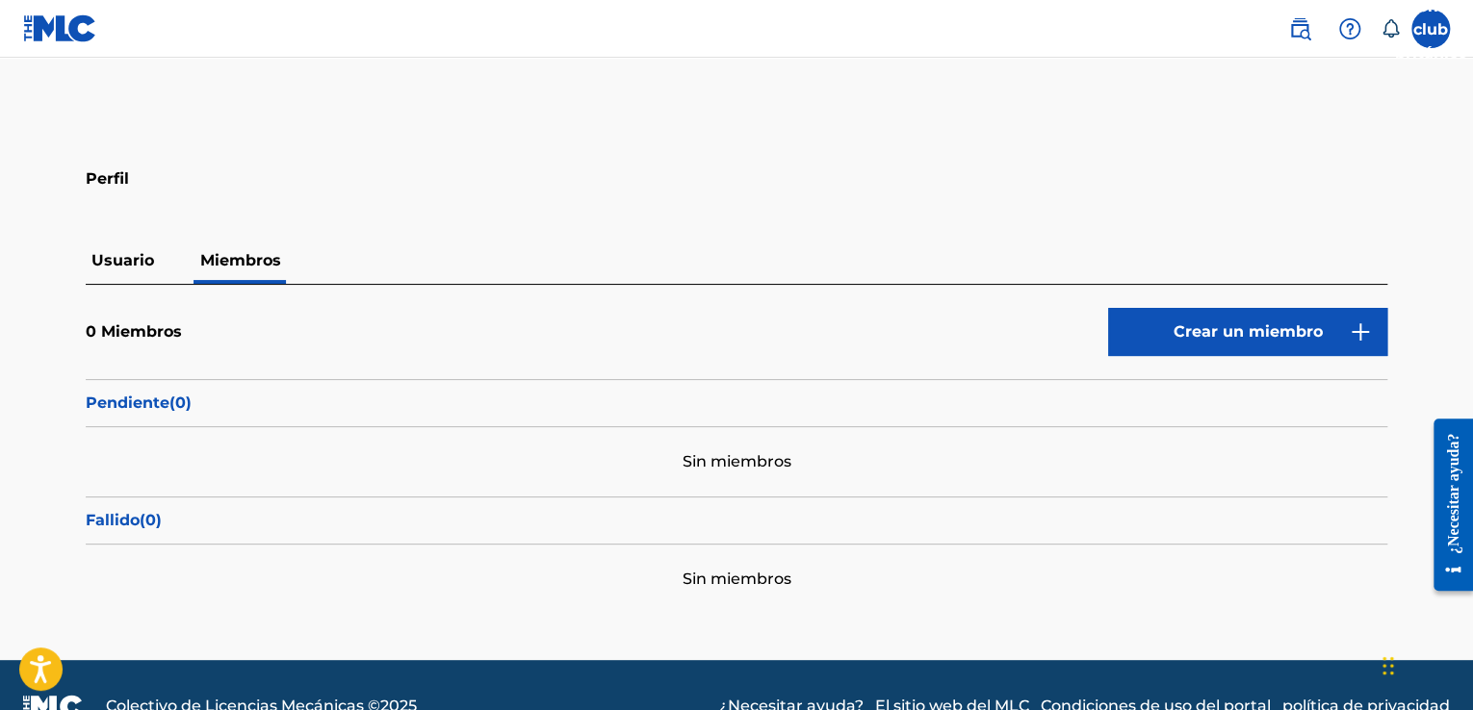
click at [1251, 328] on font "Crear un miembro" at bounding box center [1247, 331] width 149 height 18
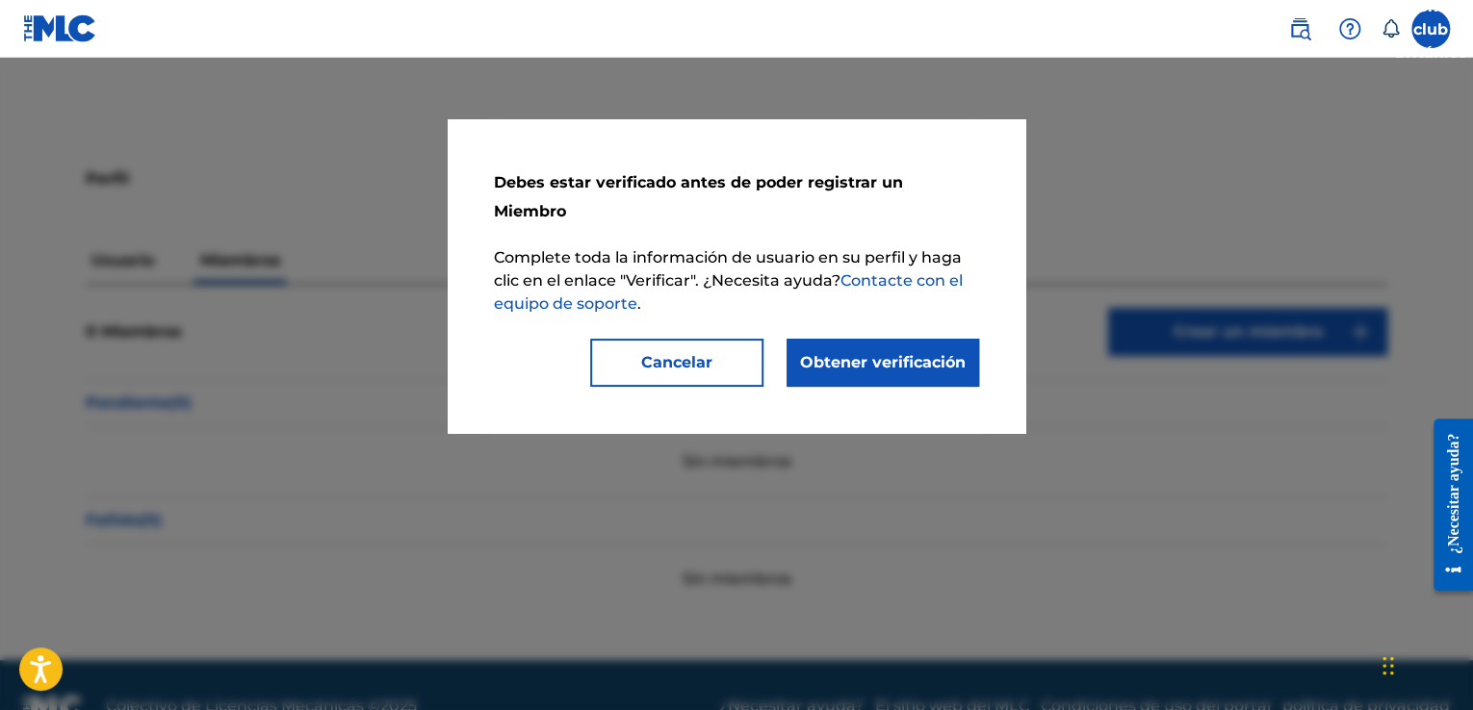
click at [893, 353] on font "Obtener verificación" at bounding box center [883, 362] width 166 height 18
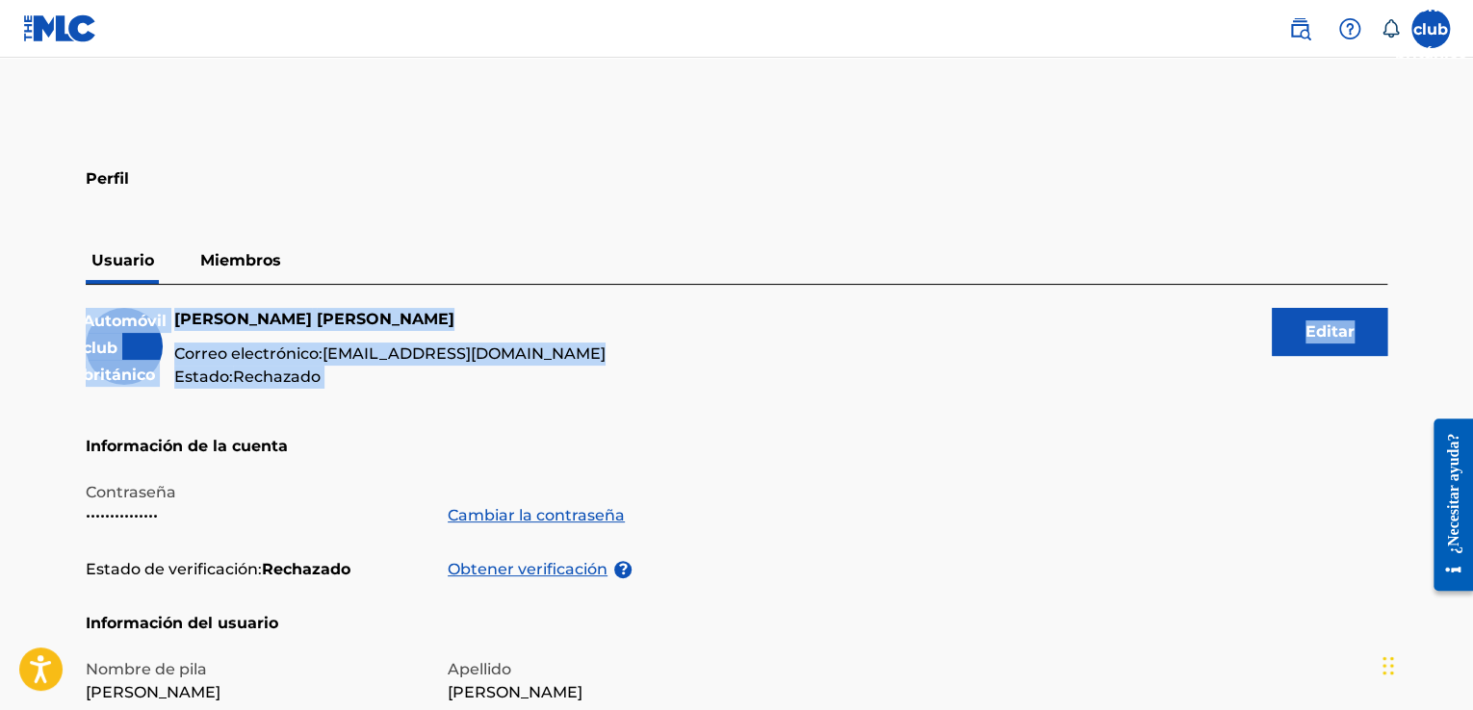
drag, startPoint x: 1470, startPoint y: 231, endPoint x: 1477, endPoint y: 336, distance: 105.2
click at [1472, 336] on html "Guía del lector de pantalla de accesibilidad, comentarios e informes de problem…" at bounding box center [736, 355] width 1473 height 710
click at [504, 322] on h5 "[PERSON_NAME]" at bounding box center [389, 319] width 431 height 23
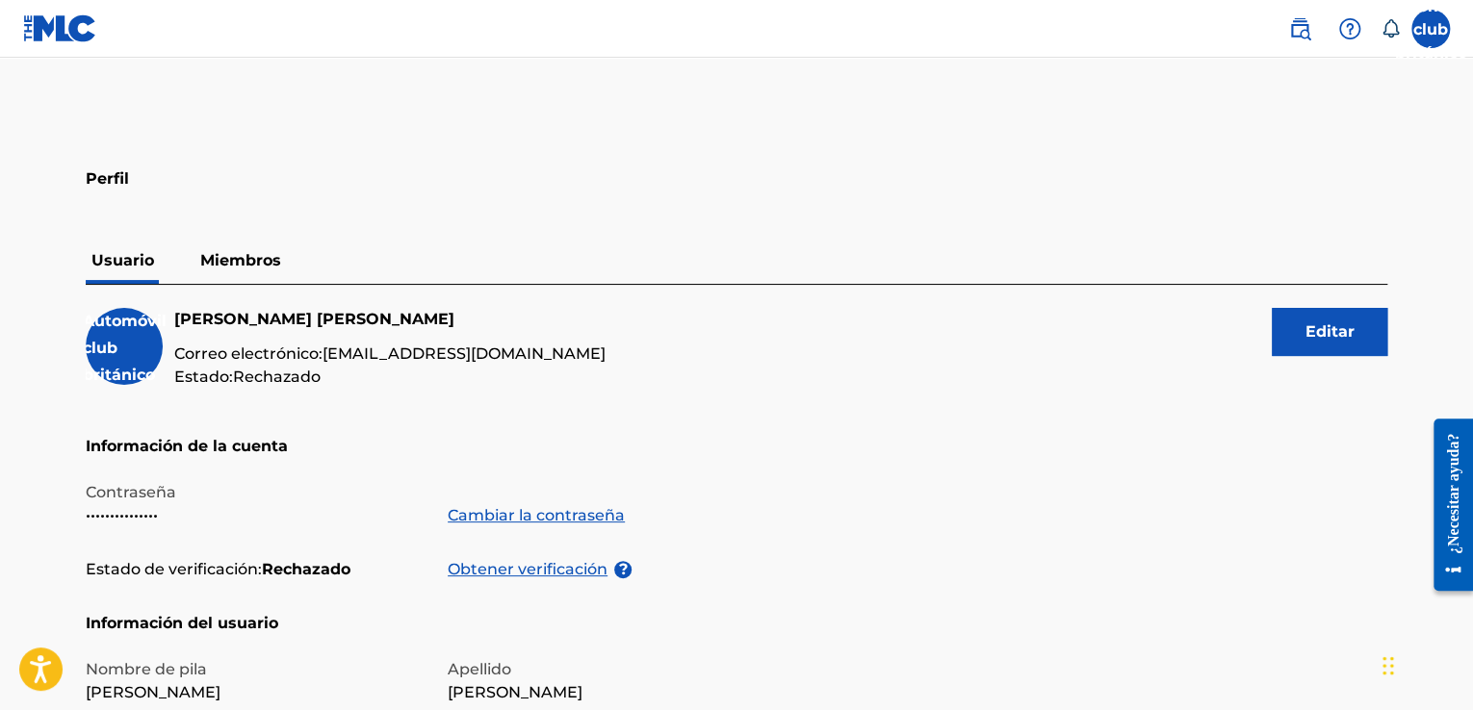
click at [490, 435] on h5 "Información de la cuenta" at bounding box center [736, 458] width 1301 height 46
click at [489, 435] on h5 "Información de la cuenta" at bounding box center [736, 458] width 1301 height 46
click at [427, 428] on div "Automóvil club británico [PERSON_NAME] Correo electrónico: [EMAIL_ADDRESS][DOMA…" at bounding box center [736, 371] width 1301 height 127
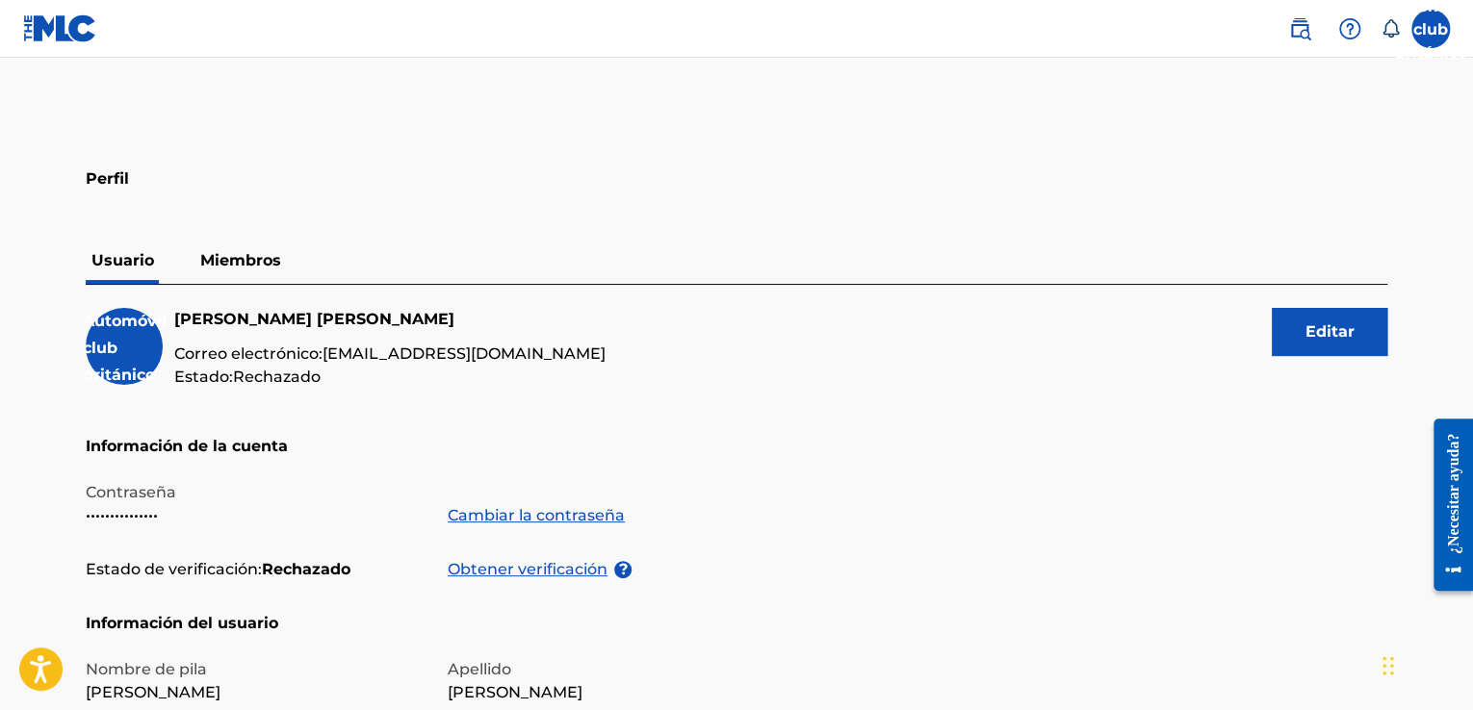
click at [630, 420] on div "Automóvil club británico [PERSON_NAME] Correo electrónico: [EMAIL_ADDRESS][DOMA…" at bounding box center [736, 371] width 1301 height 127
click at [1332, 321] on font "Editar" at bounding box center [1329, 332] width 49 height 23
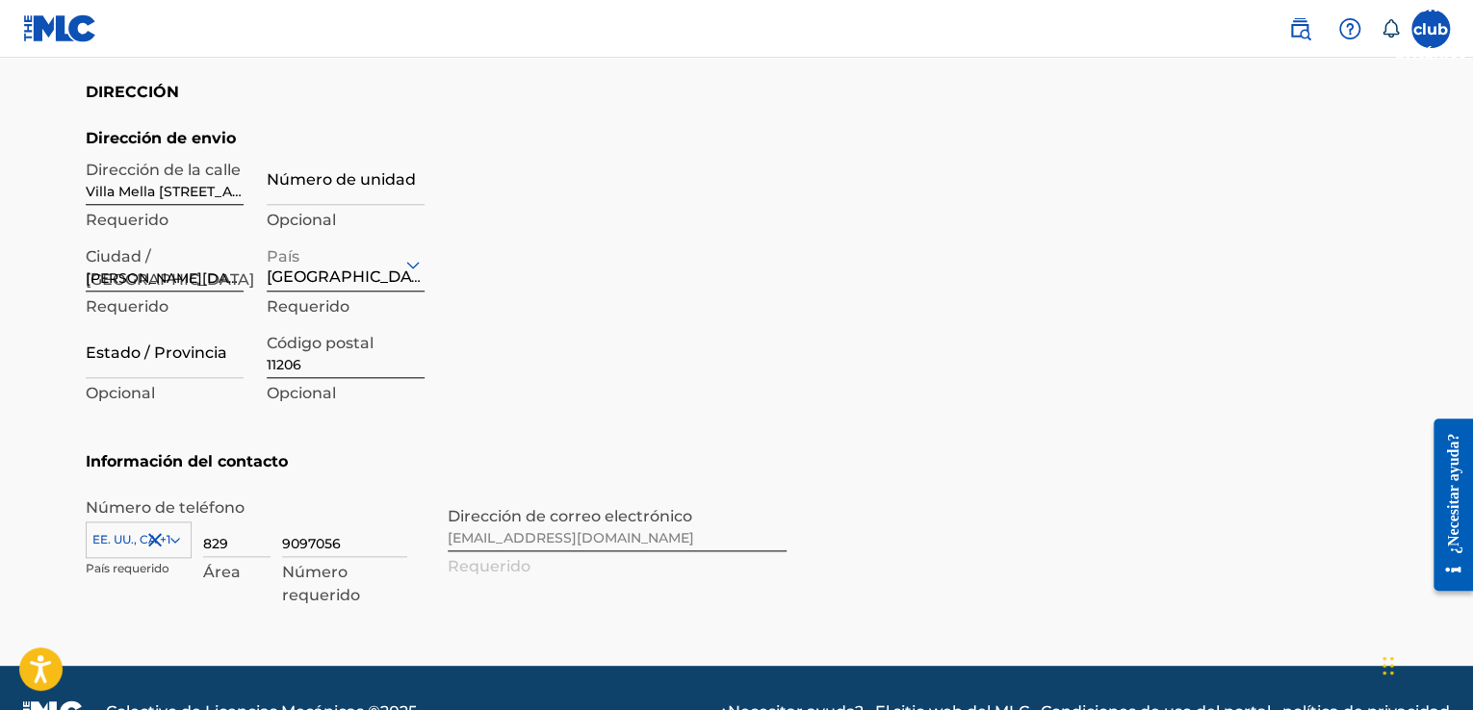
scroll to position [814, 0]
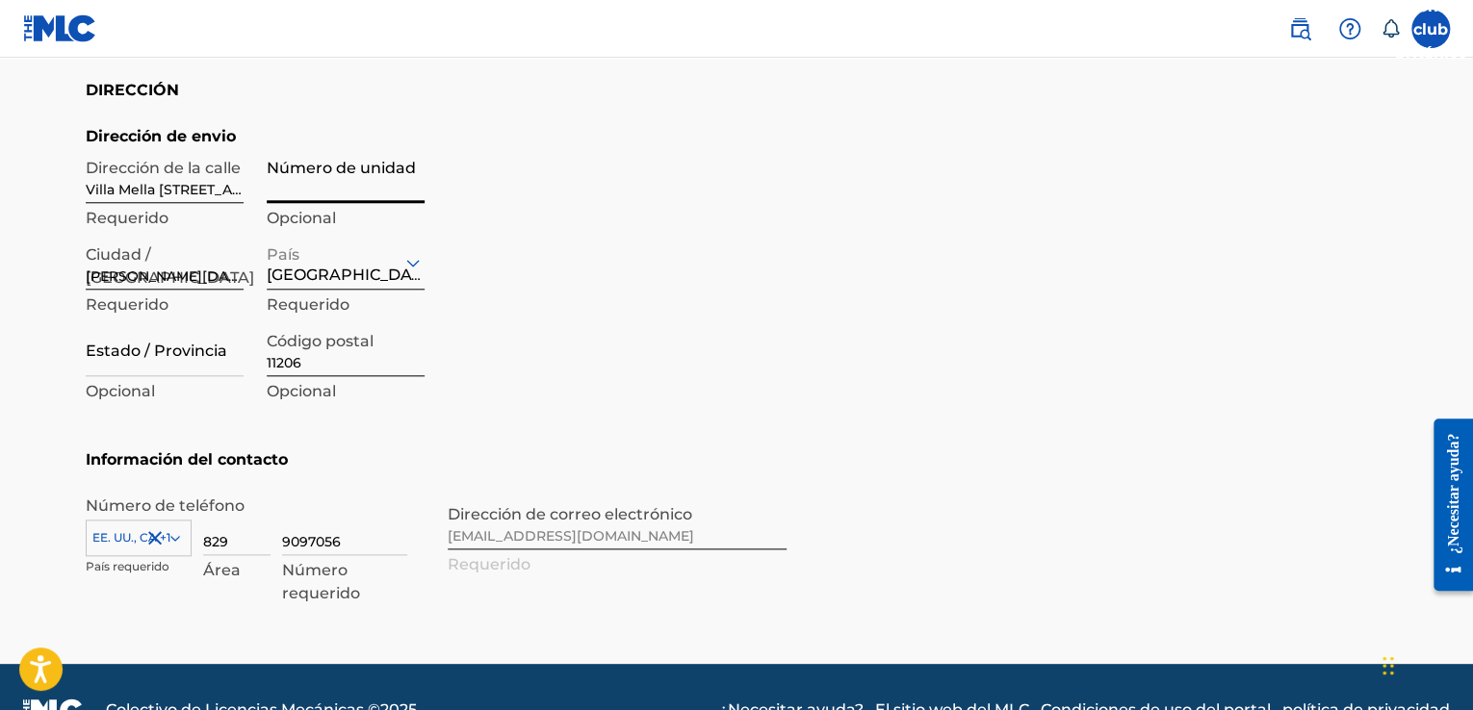
click at [313, 197] on input "Número de unidad" at bounding box center [346, 175] width 158 height 55
click at [174, 535] on div "EE. UU., CA +1" at bounding box center [139, 534] width 106 height 29
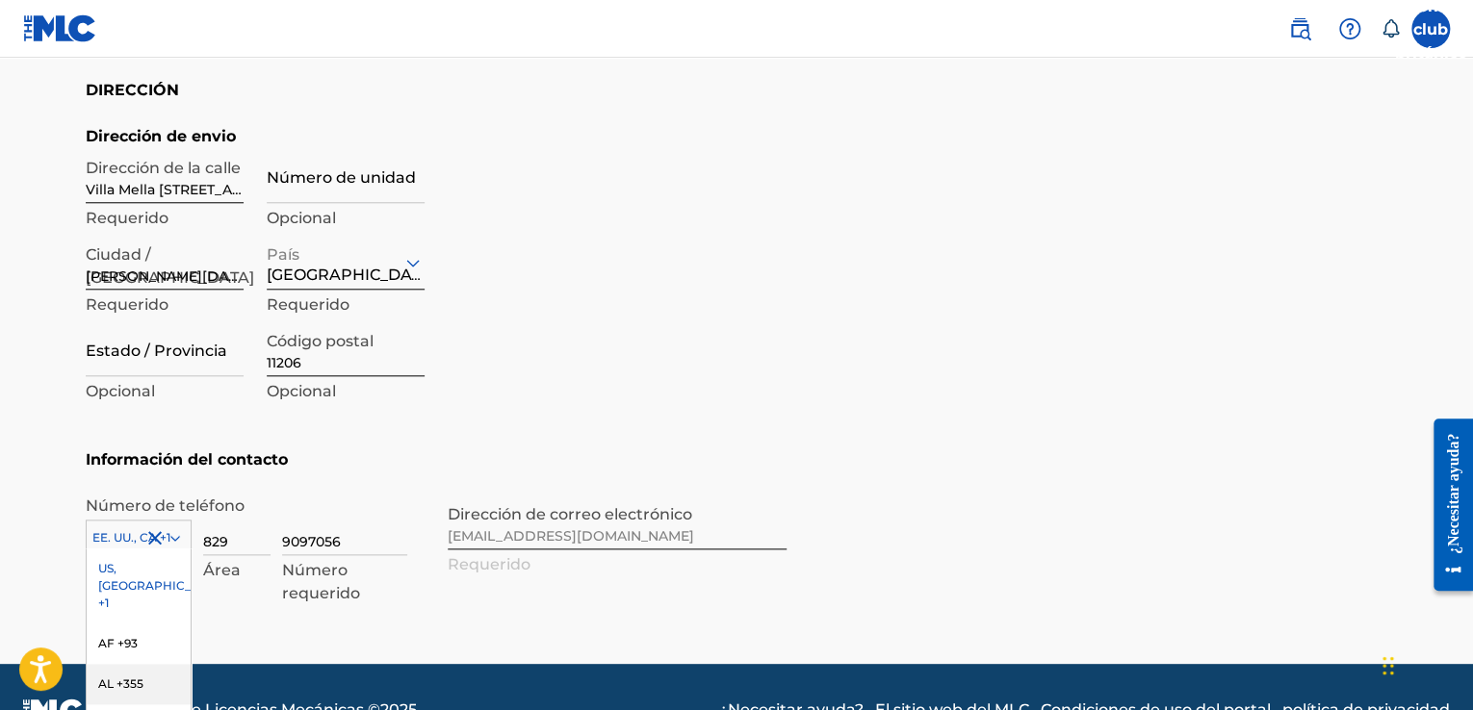
scroll to position [941, 0]
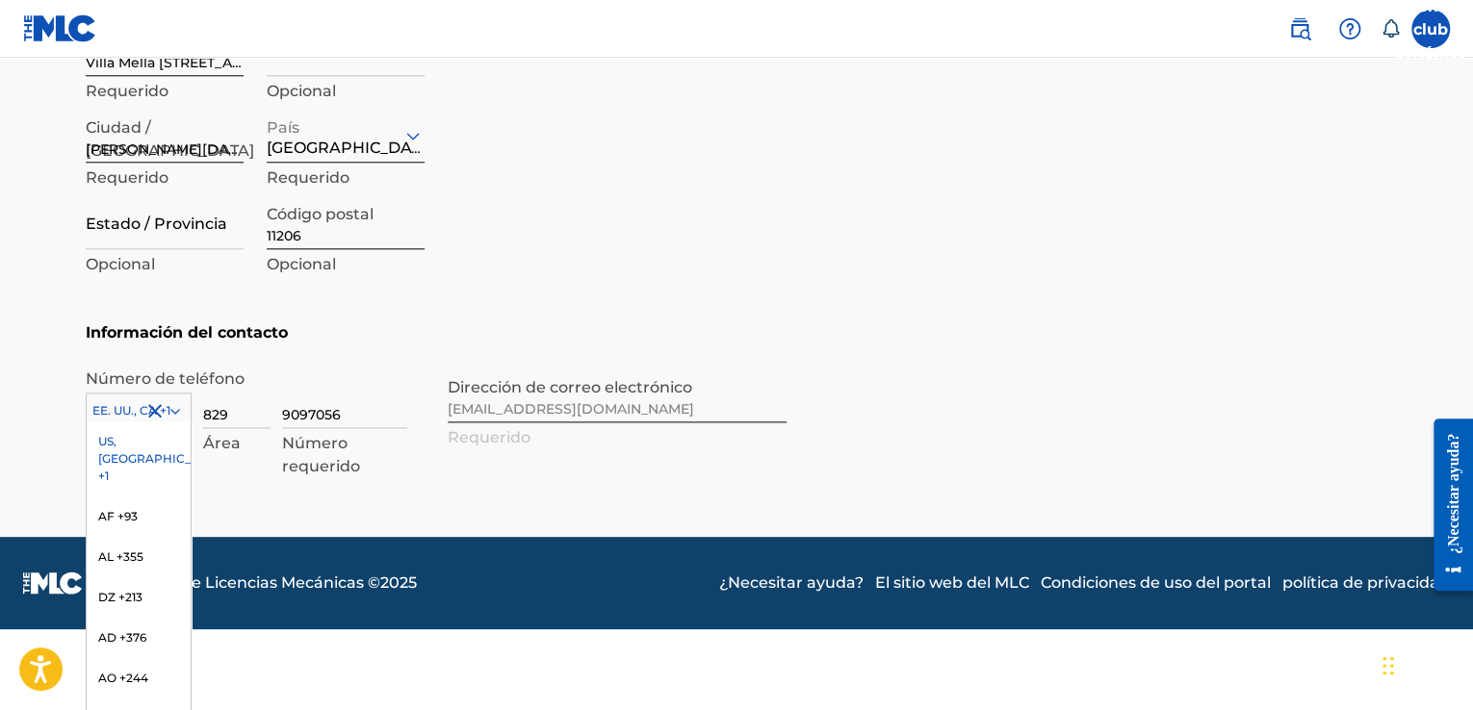
click at [119, 432] on div "US, [GEOGRAPHIC_DATA] +1" at bounding box center [139, 459] width 104 height 75
type input "Save"
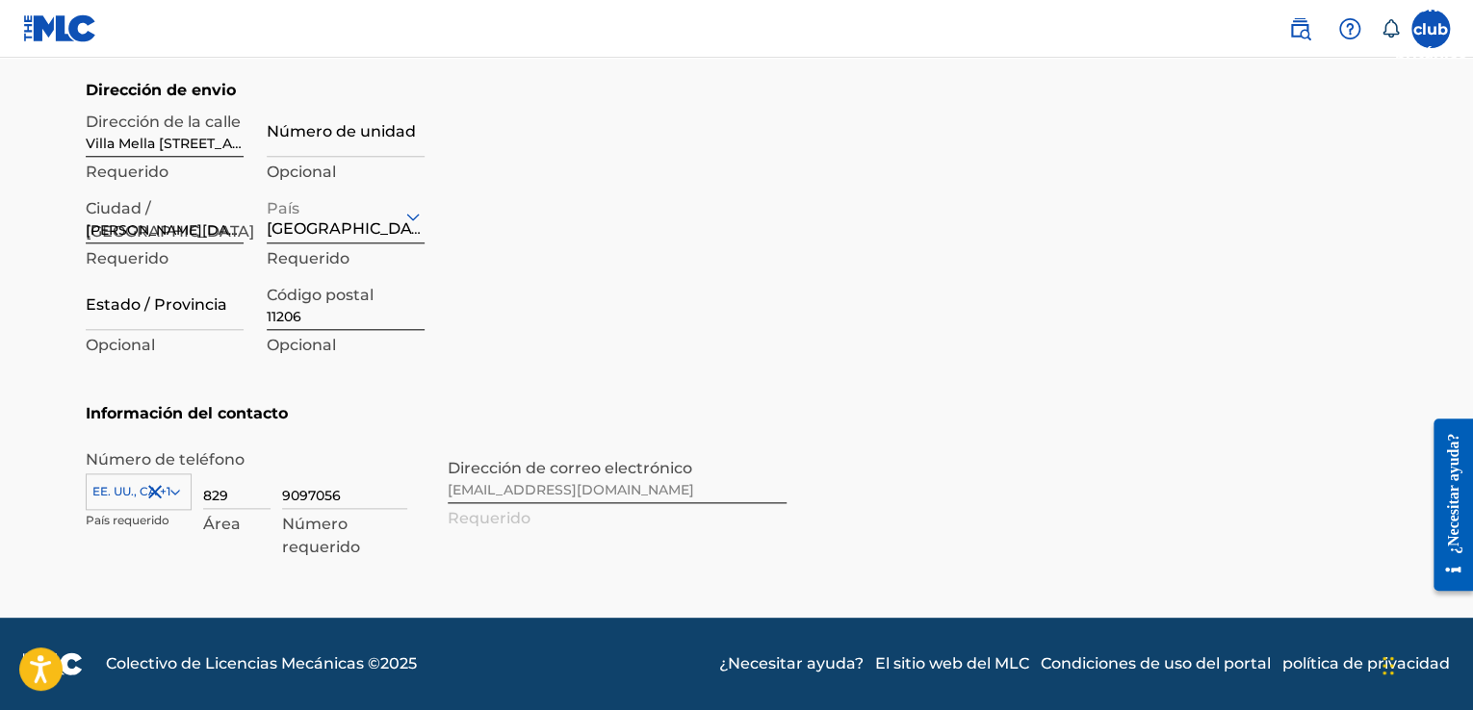
scroll to position [860, 0]
click at [308, 495] on input "9097056" at bounding box center [344, 481] width 125 height 55
click at [311, 499] on input "909 7056" at bounding box center [344, 481] width 125 height 55
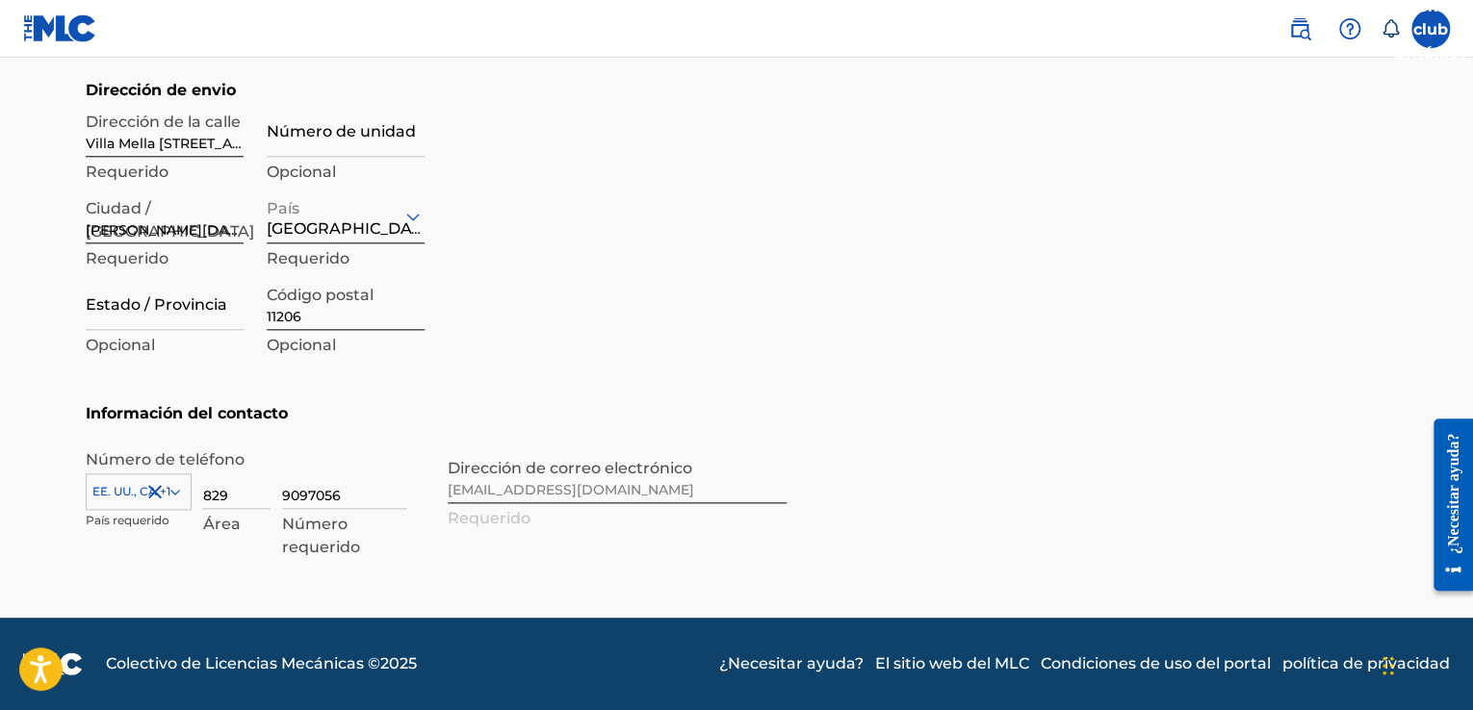
type input "9097056"
click at [175, 481] on div "EE. UU., CA +1" at bounding box center [139, 488] width 106 height 29
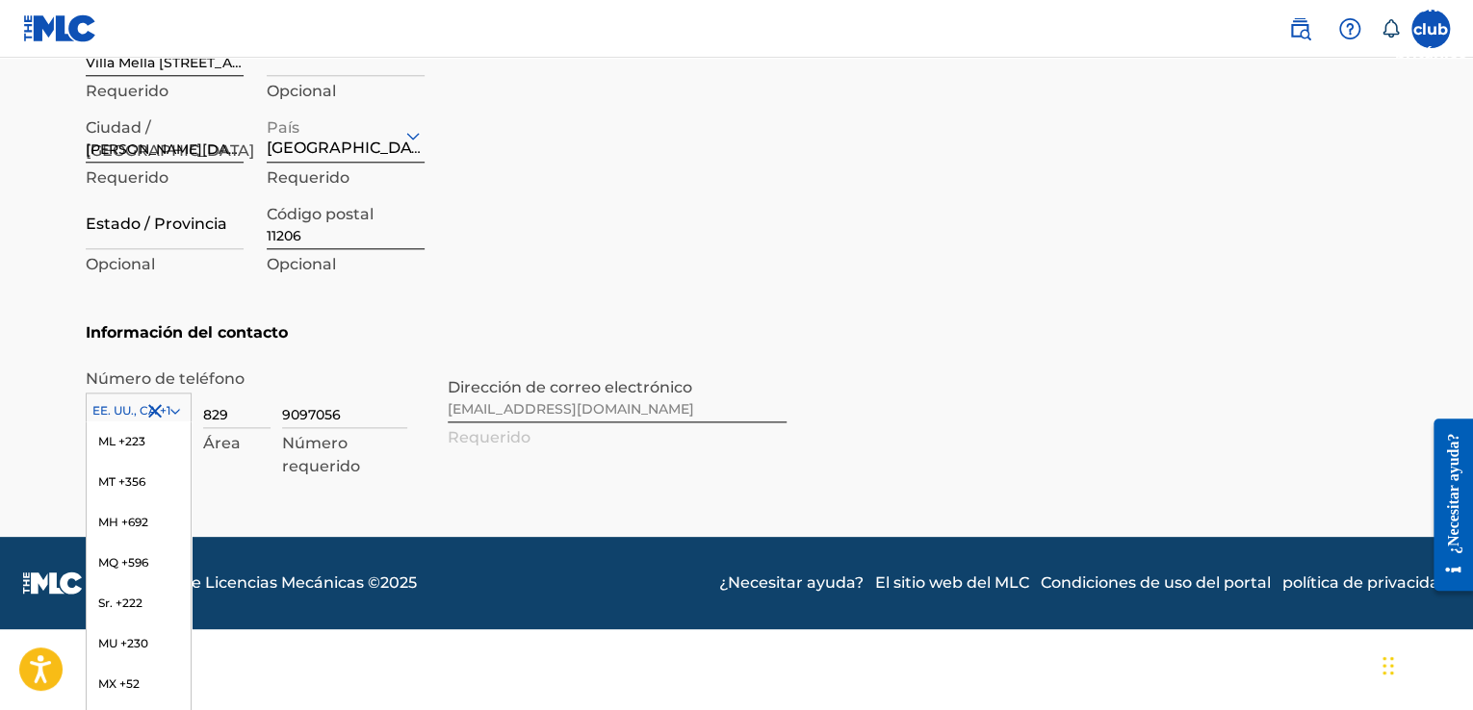
scroll to position [4991, 0]
click at [175, 599] on div "Sr. +222" at bounding box center [139, 578] width 104 height 40
click at [175, 629] on footer "Colectivo de Licencias Mecánicas © 2025 ¿Necesitar ayuda? El sitio web del MLC …" at bounding box center [736, 583] width 1473 height 92
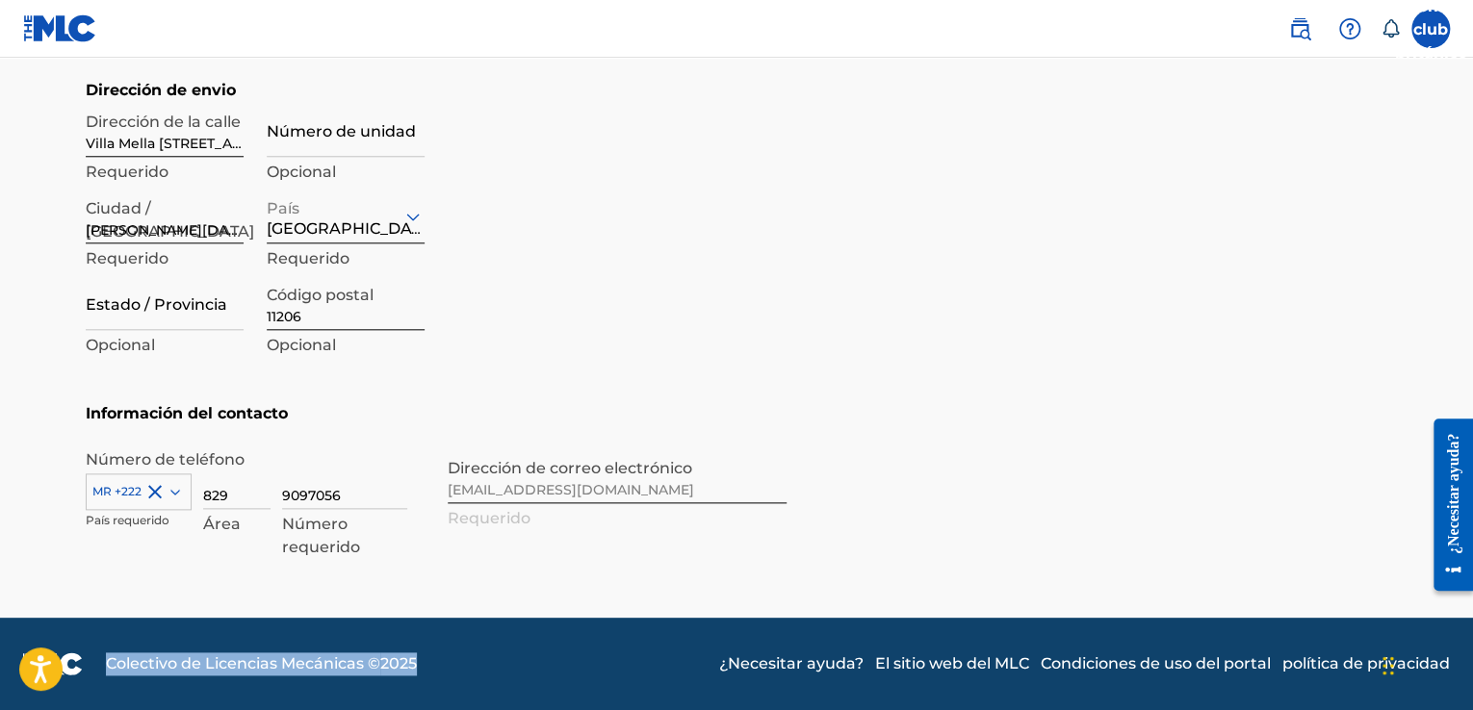
click at [175, 686] on footer "Colectivo de Licencias Mecánicas © 2025 ¿Necesitar ayuda? El sitio web del MLC …" at bounding box center [736, 664] width 1473 height 92
click at [175, 486] on div "Sr. +222" at bounding box center [139, 488] width 106 height 29
click at [1012, 441] on section "Información del contacto Número de teléfono Sr. +222 País requerido 829 Área 90…" at bounding box center [736, 486] width 1301 height 169
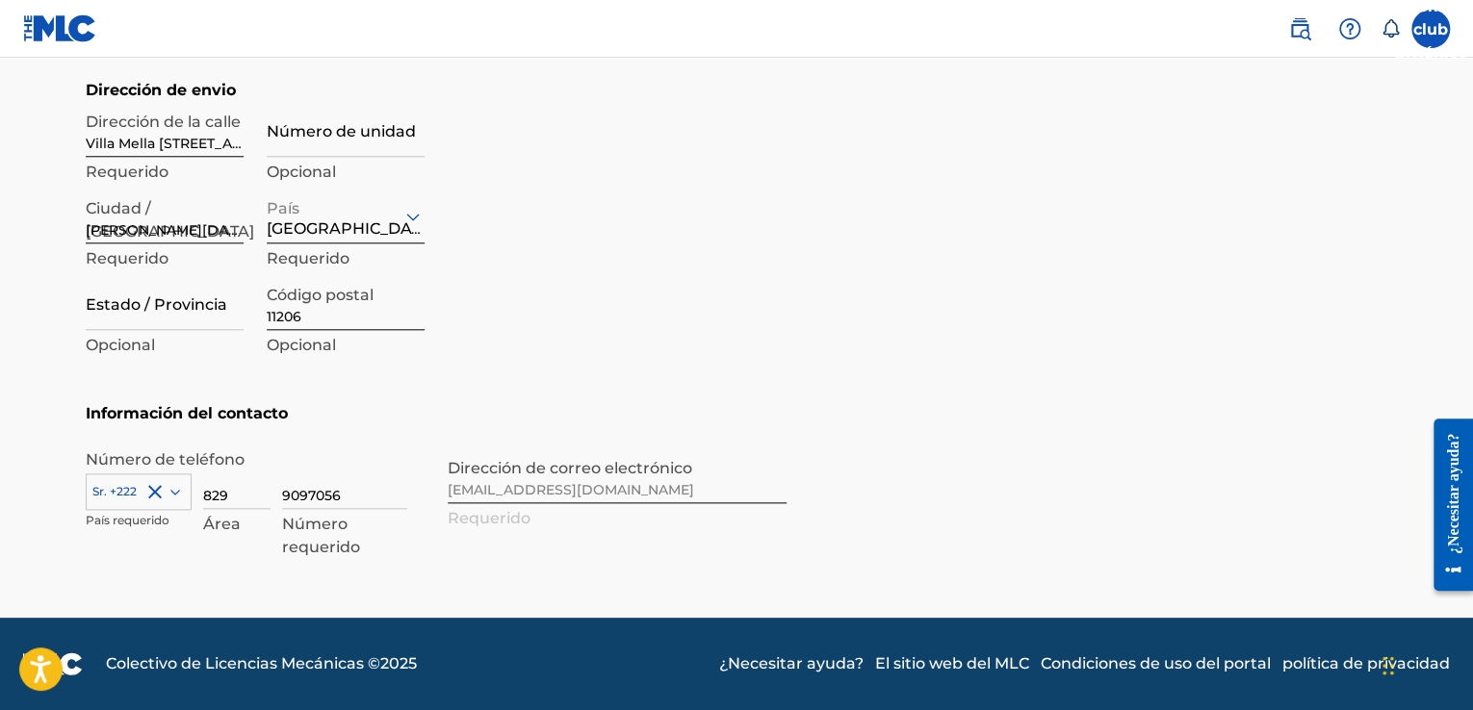
click at [1351, 28] on img at bounding box center [1349, 28] width 23 height 23
click at [1308, 73] on font "Contáctanos" at bounding box center [1279, 80] width 100 height 23
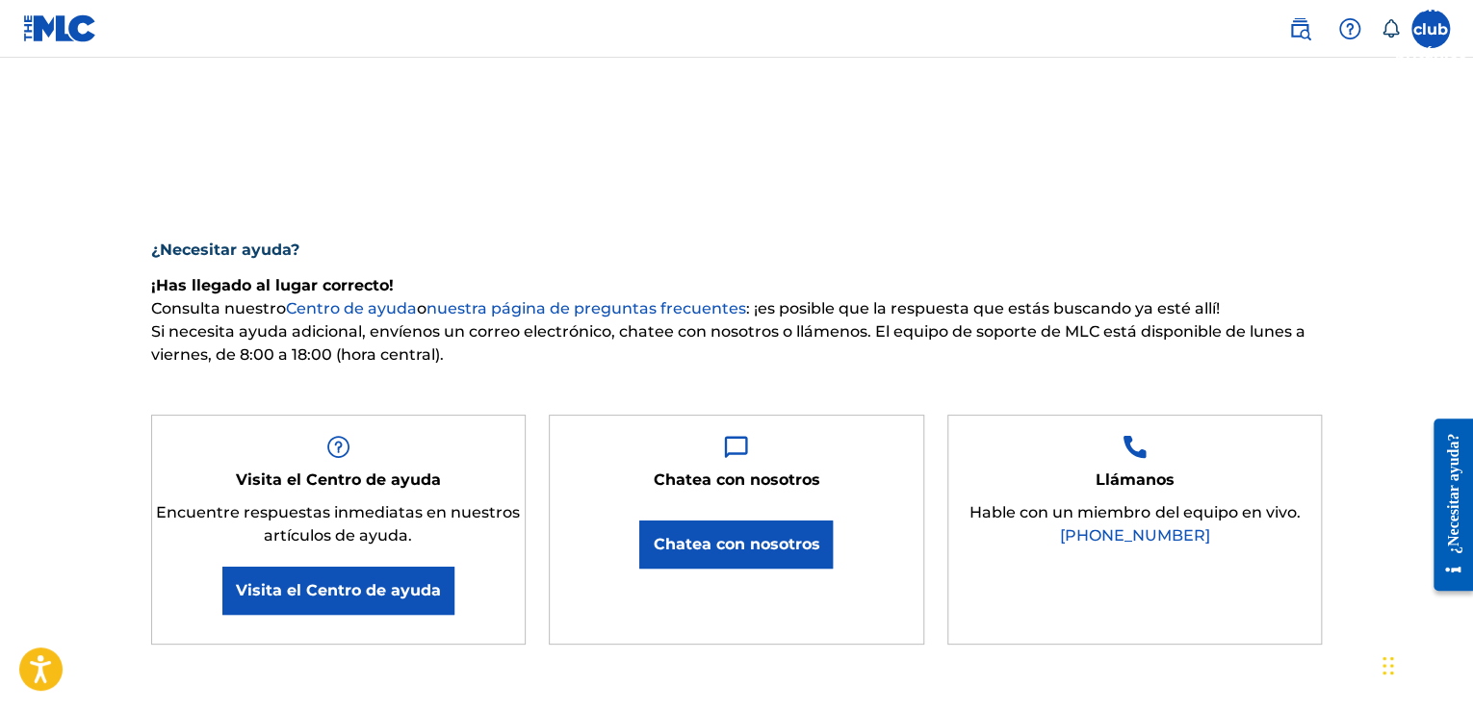
click at [307, 588] on font "Visita el Centro de ayuda" at bounding box center [338, 590] width 205 height 18
click at [1384, 35] on icon at bounding box center [1389, 28] width 19 height 19
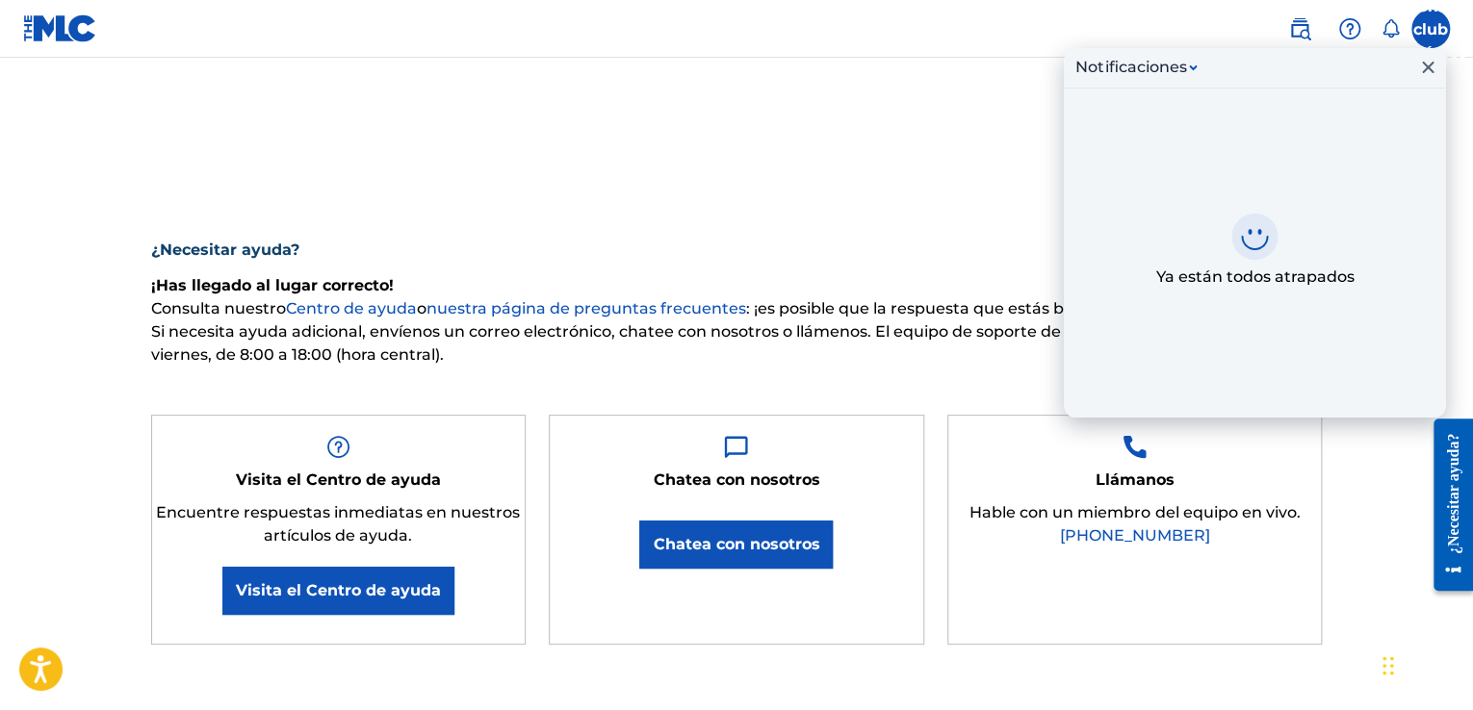
click at [1190, 63] on button "Notificaciones" at bounding box center [1135, 67] width 133 height 23
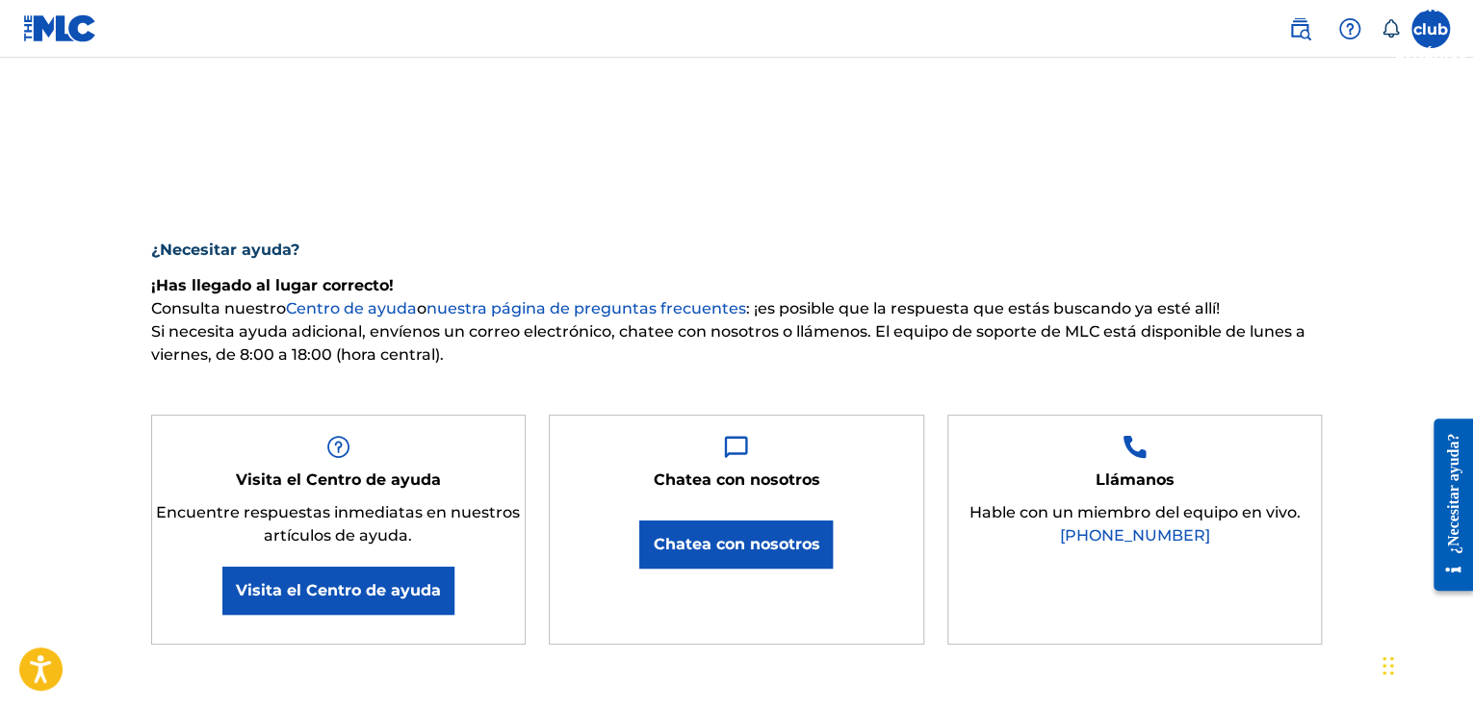
click at [1424, 27] on label at bounding box center [1430, 29] width 38 height 38
click at [1430, 29] on input "Automóvil club británico [PERSON_NAME] [PERSON_NAME][EMAIL_ADDRESS][DOMAIN_NAME…" at bounding box center [1430, 29] width 0 height 0
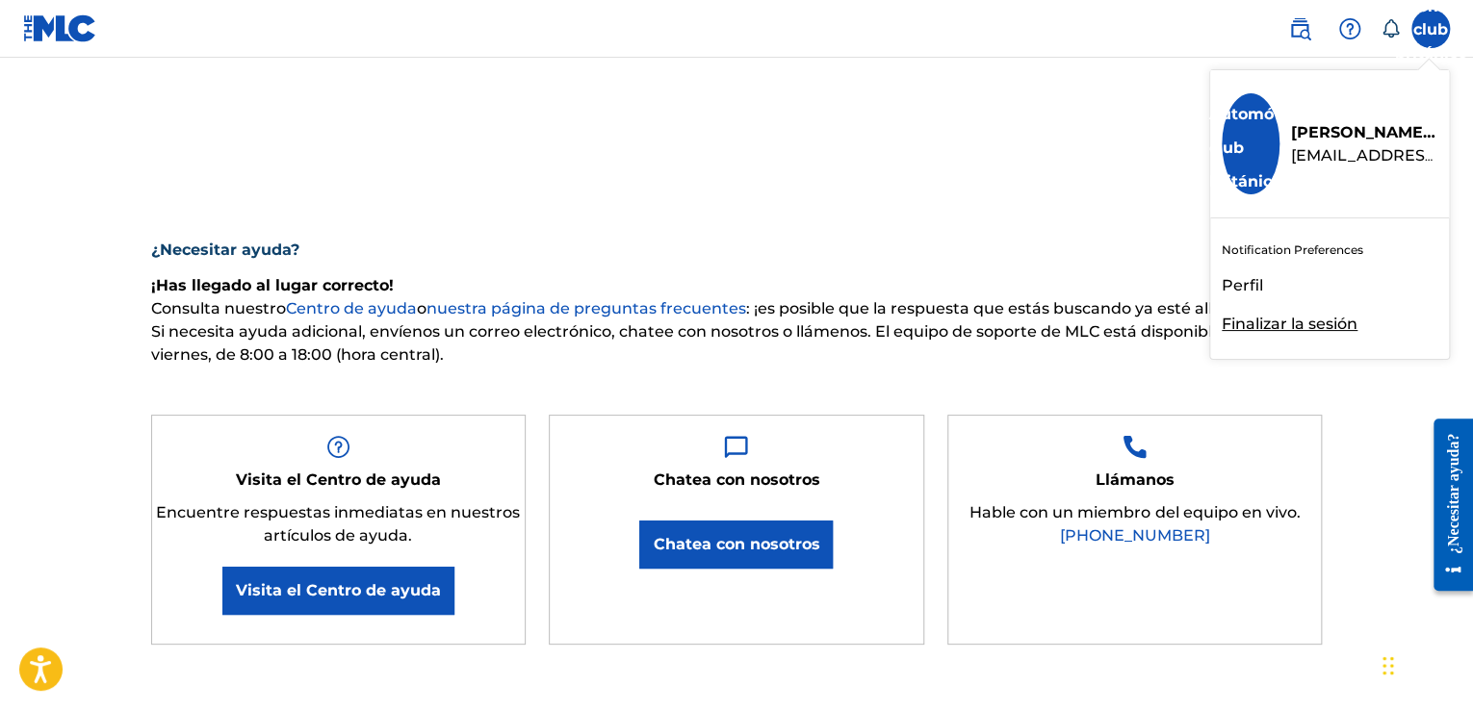
click at [1363, 138] on font "[PERSON_NAME]" at bounding box center [1360, 132] width 138 height 18
click at [1430, 29] on input "Automóvil club británico [PERSON_NAME] [PERSON_NAME][EMAIL_ADDRESS][DOMAIN_NAME…" at bounding box center [1430, 29] width 0 height 0
click at [1339, 129] on font "[PERSON_NAME]" at bounding box center [1360, 132] width 138 height 18
click at [1430, 29] on input "Automóvil club británico [PERSON_NAME] [PERSON_NAME][EMAIL_ADDRESS][DOMAIN_NAME…" at bounding box center [1430, 29] width 0 height 0
click at [1239, 286] on font "Perfil" at bounding box center [1241, 285] width 41 height 18
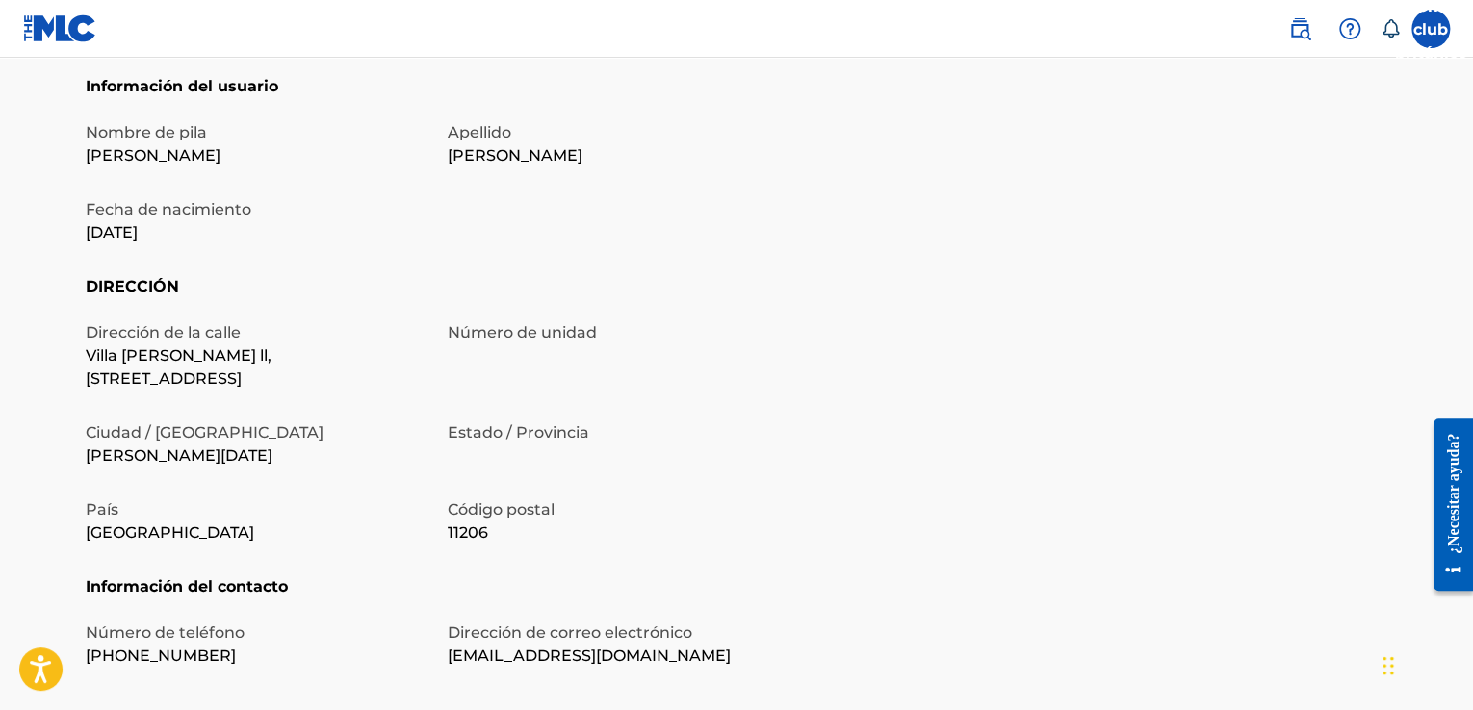
scroll to position [531, 0]
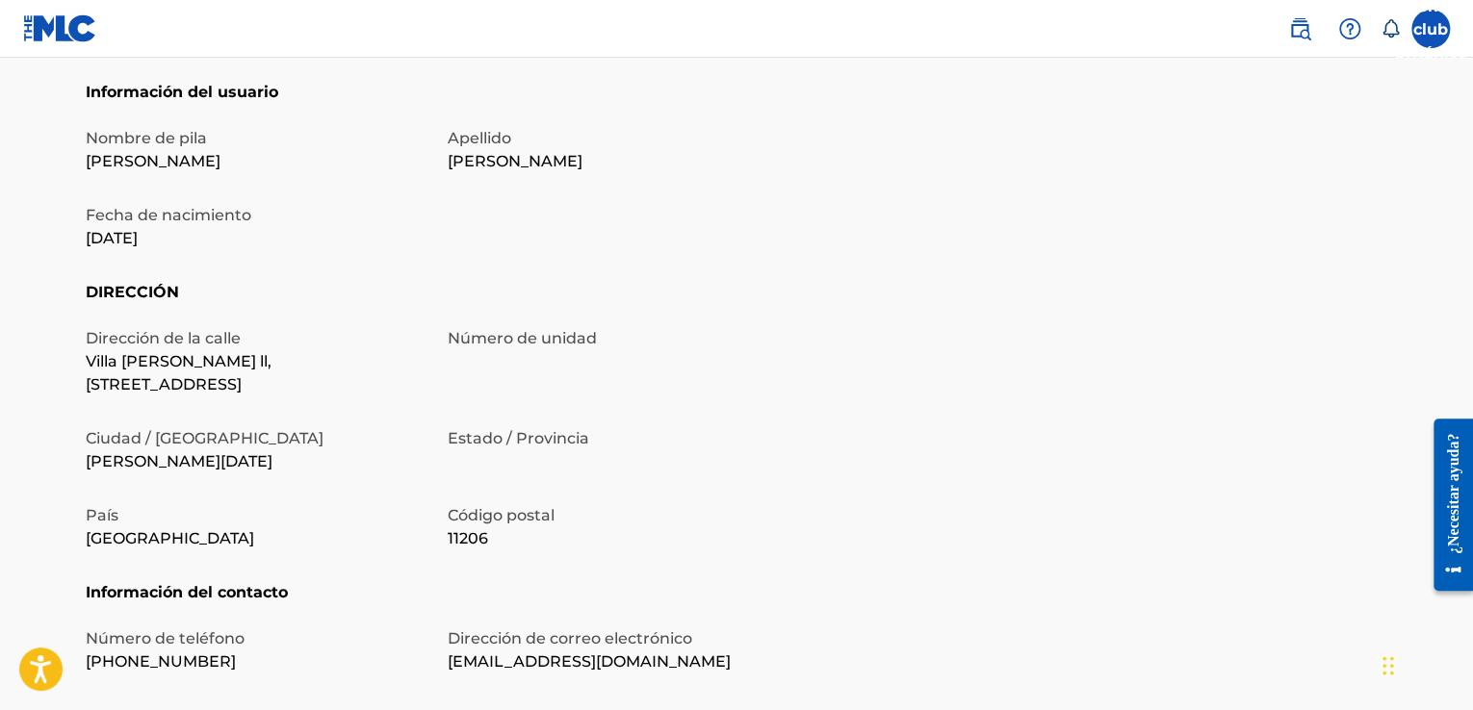
drag, startPoint x: 1476, startPoint y: 151, endPoint x: 31, endPoint y: 28, distance: 1450.9
click at [1471, 194] on main "Perfil Usuario Miembros Automóvil club [DEMOGRAPHIC_DATA] [PERSON_NAME] Correo …" at bounding box center [736, 138] width 1473 height 1224
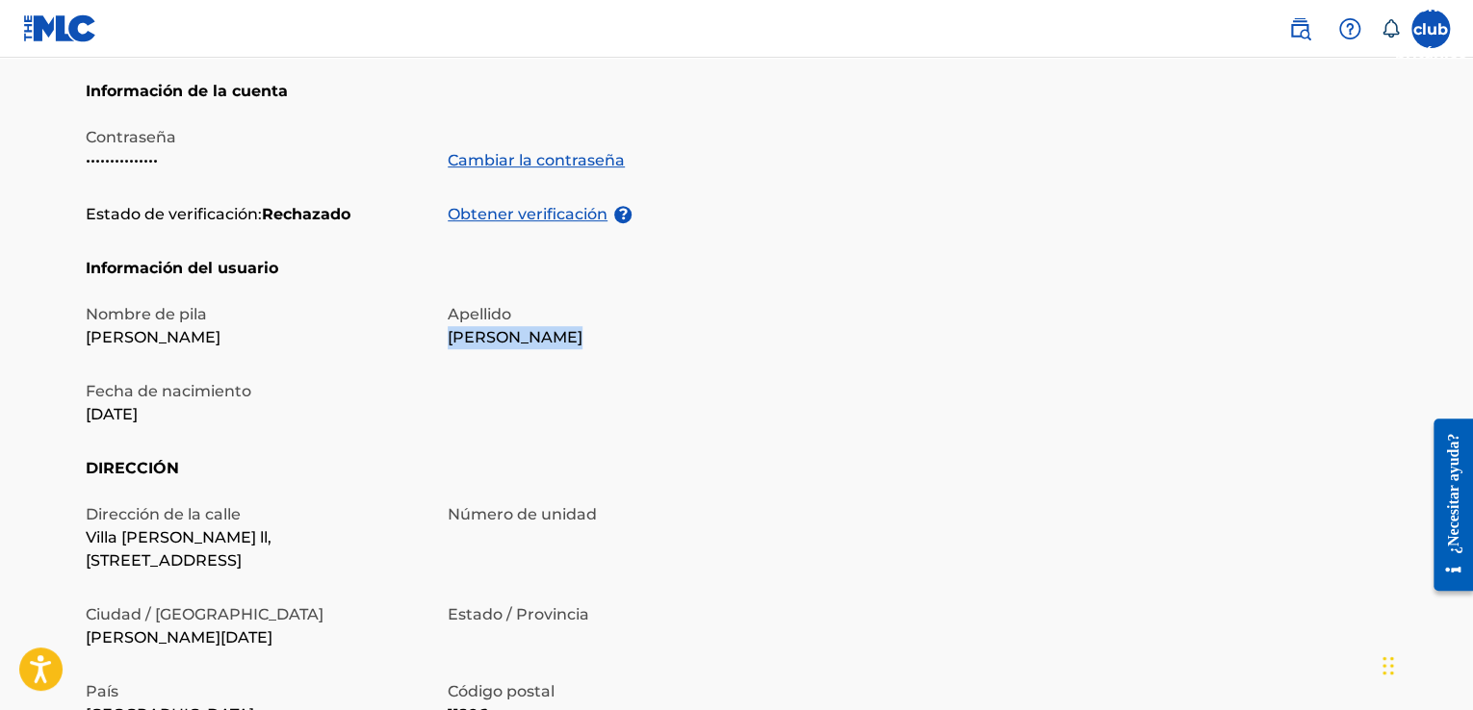
scroll to position [305, 0]
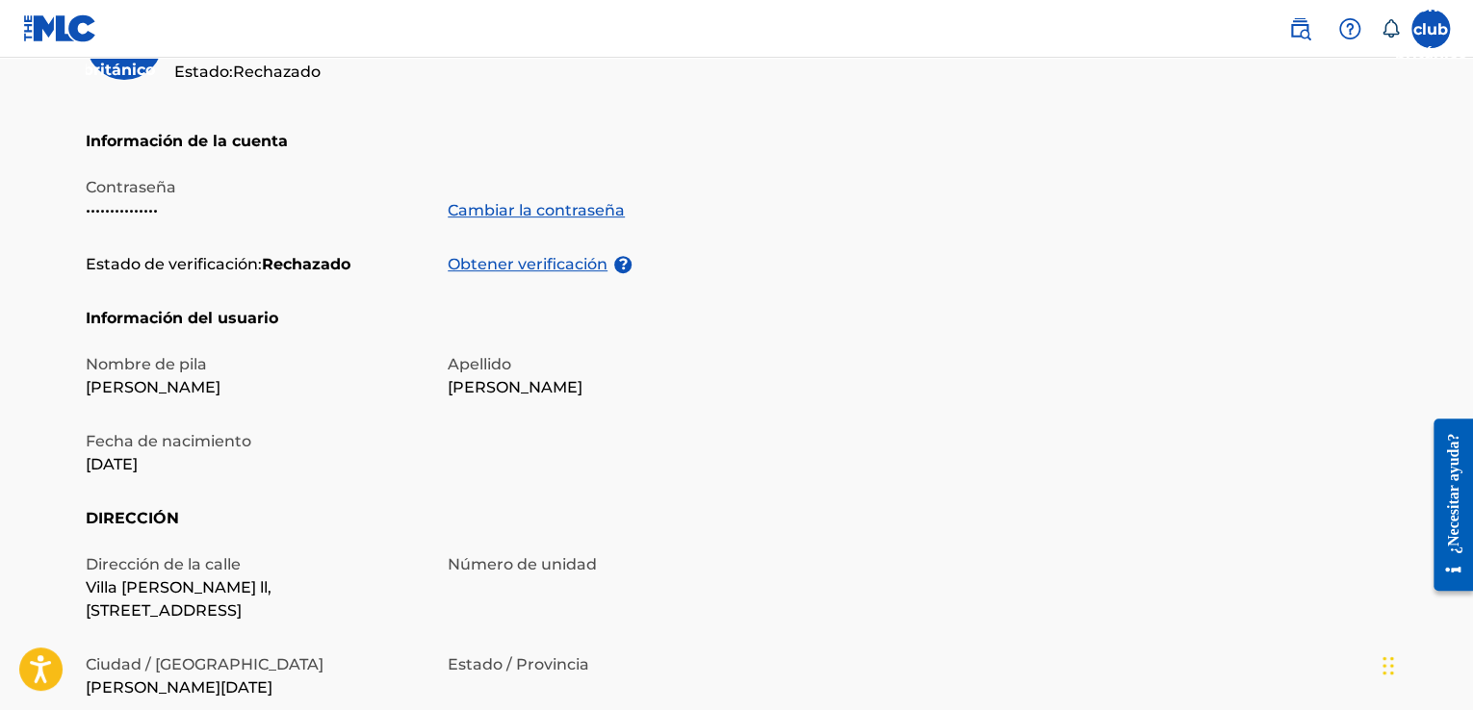
click at [525, 263] on font "Obtener verificación" at bounding box center [528, 264] width 160 height 18
